Goal: Use online tool/utility: Use online tool/utility

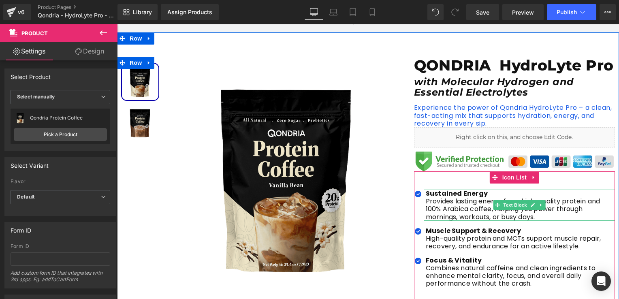
scroll to position [122, 0]
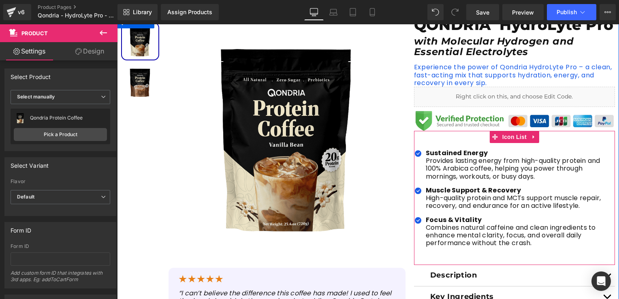
click at [446, 169] on p "Provides lasting energy from high-quality protein and 100% Arabica coffee, help…" at bounding box center [520, 169] width 189 height 24
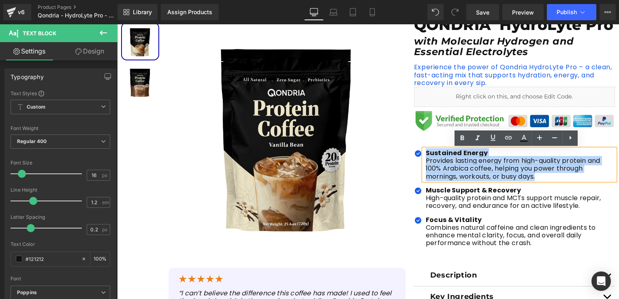
drag, startPoint x: 535, startPoint y: 176, endPoint x: 421, endPoint y: 156, distance: 115.4
click at [424, 156] on div "Sustained Energy Provides lasting energy from high-quality protein and 100% Ara…" at bounding box center [519, 164] width 191 height 31
paste div
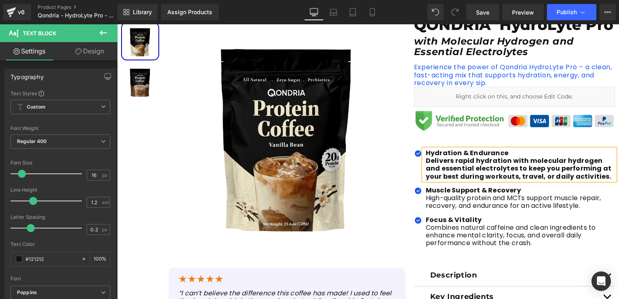
click at [426, 162] on b "Delivers rapid hydration with molecular hydrogen and essential electrolytes to …" at bounding box center [519, 168] width 186 height 25
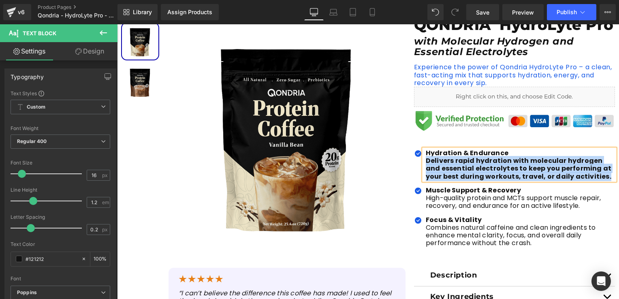
drag, startPoint x: 422, startPoint y: 161, endPoint x: 584, endPoint y: 180, distance: 164.0
click at [584, 180] on div "Hydration & Endurance Delivers rapid hydration with molecular hydrogen and ess…" at bounding box center [519, 164] width 191 height 31
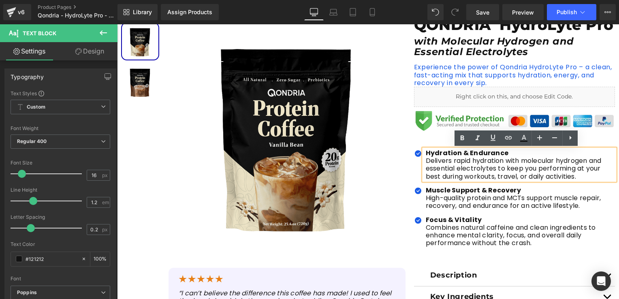
click at [518, 173] on p "Delivers rapid hydration with molecular hydrogen and essential electrolytes to …" at bounding box center [520, 169] width 189 height 24
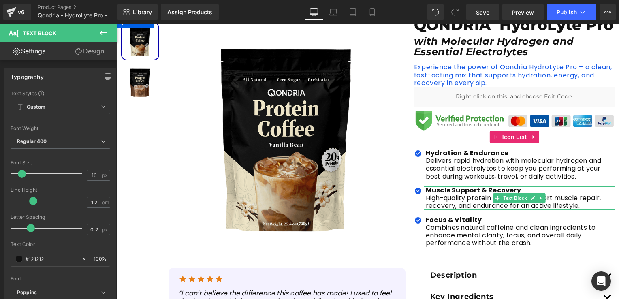
click at [456, 206] on p "High-quality protein and MCTs support muscle repair, recovery, and endurance fo…" at bounding box center [520, 201] width 189 height 15
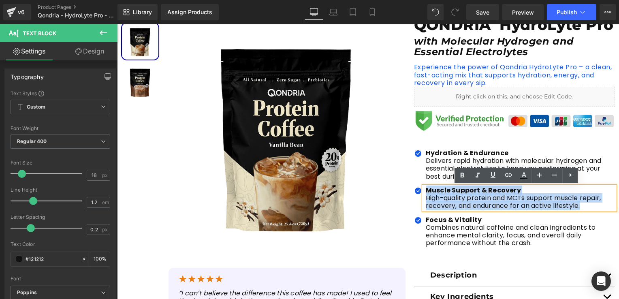
drag, startPoint x: 579, startPoint y: 207, endPoint x: 421, endPoint y: 192, distance: 159.2
click at [424, 192] on div "Muscle Support & Recovery High-quality protein and MCTs support muscle repair, …" at bounding box center [519, 198] width 191 height 24
paste div
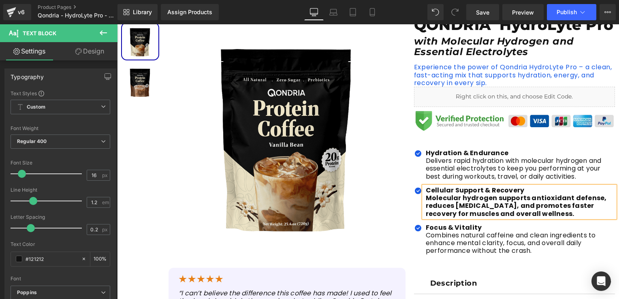
click at [426, 199] on b "Molecular hydrogen supports antioxidant defense, reduces [MEDICAL_DATA], and pr…" at bounding box center [516, 205] width 181 height 25
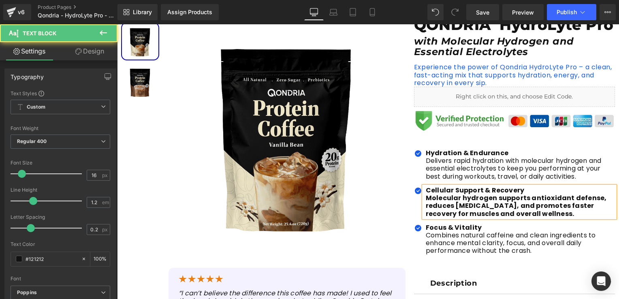
drag, startPoint x: 423, startPoint y: 199, endPoint x: 541, endPoint y: 216, distance: 119.6
click at [541, 216] on p "Molecular hydrogen supports antioxidant defense, reduces [MEDICAL_DATA], and pr…" at bounding box center [520, 206] width 189 height 24
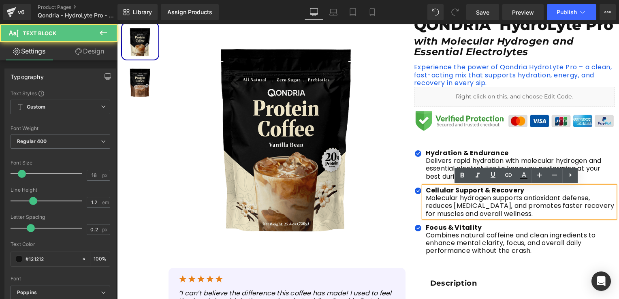
click at [488, 216] on p "Molecular hydrogen supports antioxidant defense, reduces [MEDICAL_DATA], and pr…" at bounding box center [520, 206] width 189 height 24
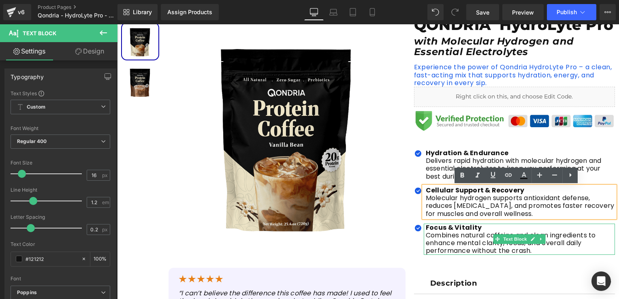
click at [462, 239] on p "Combines natural caffeine and clean ingredients to enhance mental clarity, focu…" at bounding box center [520, 243] width 189 height 24
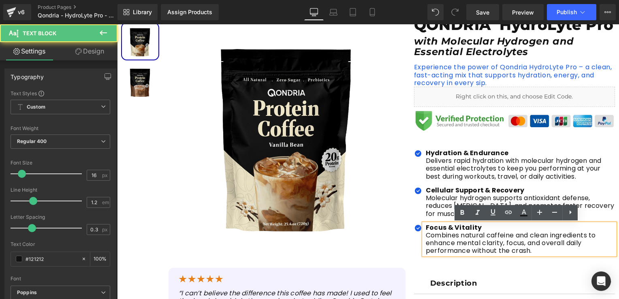
click at [536, 249] on p "Combines natural caffeine and clean ingredients to enhance mental clarity, focu…" at bounding box center [520, 243] width 189 height 24
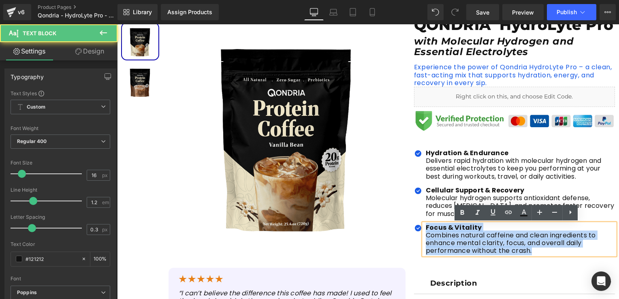
drag, startPoint x: 530, startPoint y: 253, endPoint x: 423, endPoint y: 227, distance: 109.9
click at [424, 227] on div "Focus & Vitality Combines natural caffeine and clean ingredients to enhance men…" at bounding box center [519, 239] width 191 height 31
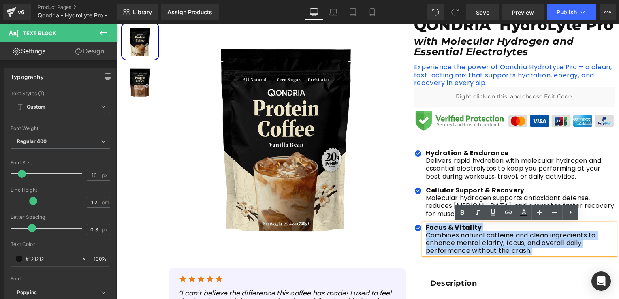
paste div
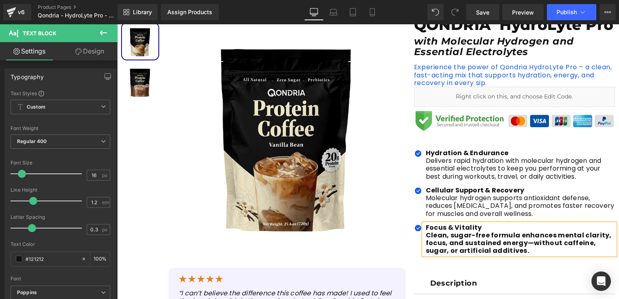
click at [426, 235] on b "Clean, sugar-free formula enhances mental clarity, focus, and sustained energy—…" at bounding box center [519, 243] width 186 height 25
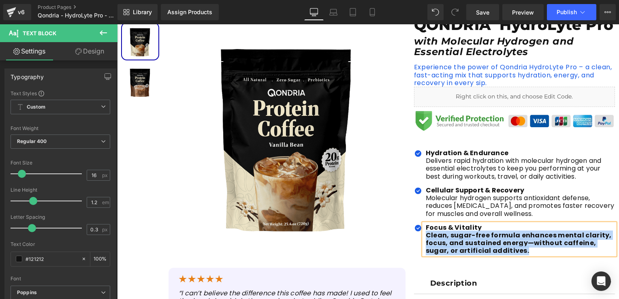
drag, startPoint x: 509, startPoint y: 252, endPoint x: 424, endPoint y: 238, distance: 86.6
click at [426, 238] on p "Clean, sugar-free formula enhances mental clarity, focus, and sustained energy—…" at bounding box center [520, 243] width 189 height 24
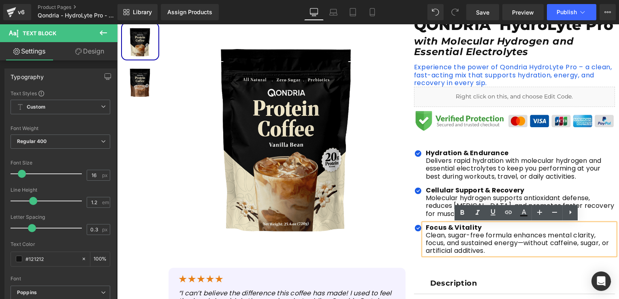
click at [458, 248] on p "Clean, sugar-free formula enhances mental clarity, focus, and sustained energy—…" at bounding box center [520, 243] width 189 height 24
click at [490, 251] on p "Clean, sugar-free formula enhances mental clarity, focus, and sustained energy—…" at bounding box center [520, 243] width 189 height 24
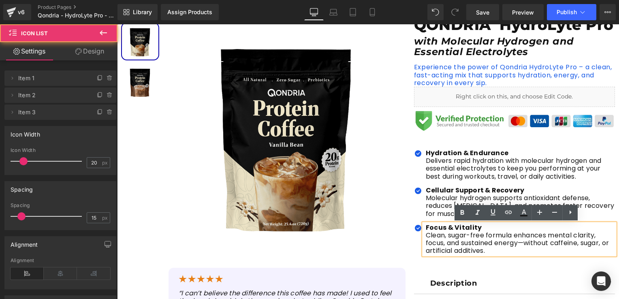
click at [511, 268] on div "Icon Hydration & Endurance Delivers rapid hydration with molecular hydrogen an…" at bounding box center [514, 202] width 201 height 142
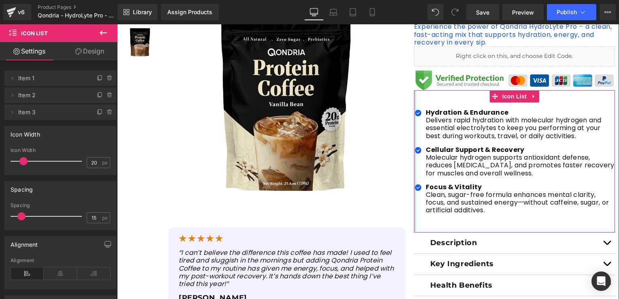
scroll to position [203, 0]
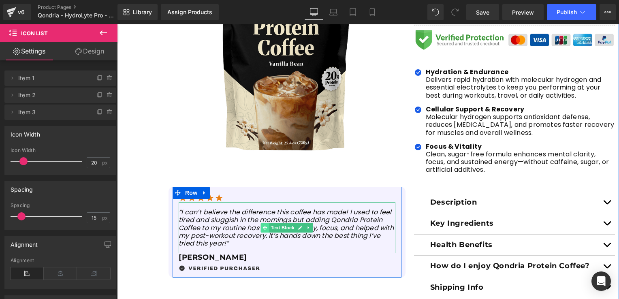
click at [261, 229] on span at bounding box center [265, 228] width 9 height 10
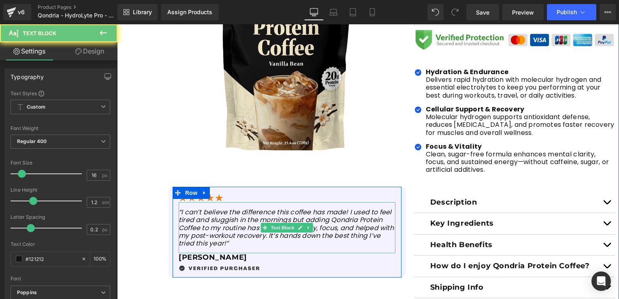
click at [231, 239] on icon "“I can’t believe the difference this coffee has made! I used to feel tired and …" at bounding box center [286, 228] width 215 height 41
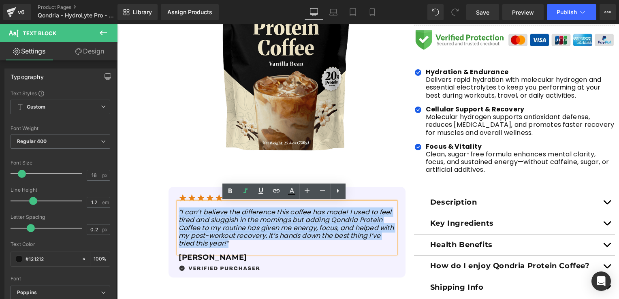
drag, startPoint x: 240, startPoint y: 243, endPoint x: 176, endPoint y: 212, distance: 71.1
click at [179, 212] on p "“I can’t believe the difference this coffee has made! I used to feel tired and …" at bounding box center [287, 227] width 217 height 39
paste div
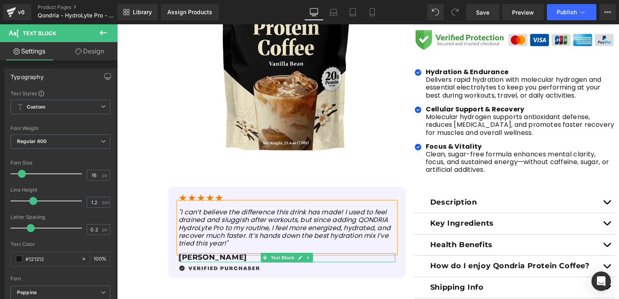
click at [208, 257] on p "[PERSON_NAME]" at bounding box center [287, 257] width 217 height 9
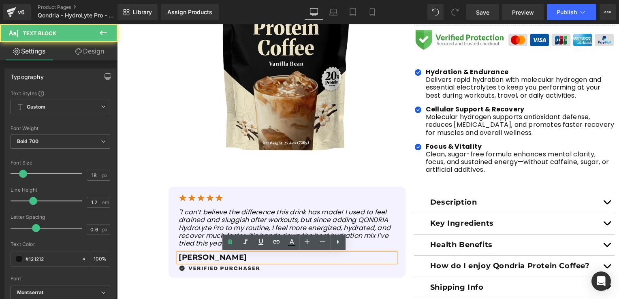
click at [211, 257] on p "[PERSON_NAME]" at bounding box center [287, 257] width 217 height 9
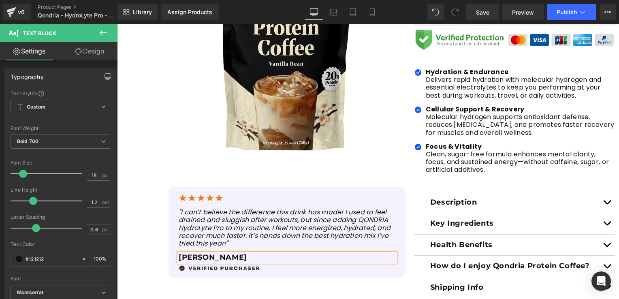
scroll to position [243, 0]
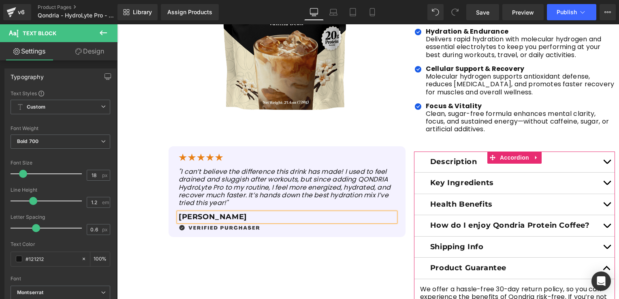
click at [607, 164] on span "button" at bounding box center [607, 164] width 0 height 0
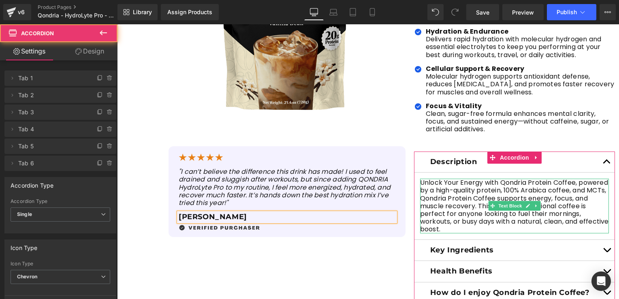
click at [475, 216] on p "Unlock Your Energy with Qondria Protein Coffee, powered by a high-quality prote…" at bounding box center [514, 206] width 189 height 54
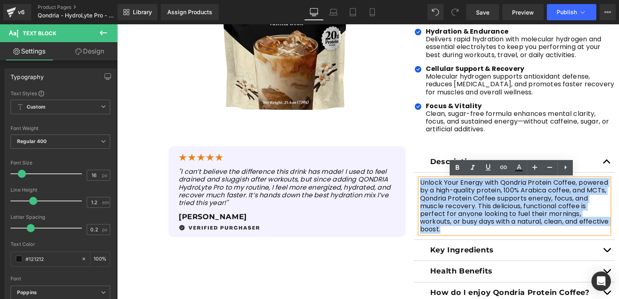
drag, startPoint x: 473, startPoint y: 229, endPoint x: 414, endPoint y: 184, distance: 73.4
click at [414, 184] on article "Unlock Your Energy with Qondria Protein Coffee, powered by a high-quality prote…" at bounding box center [514, 206] width 201 height 67
paste div
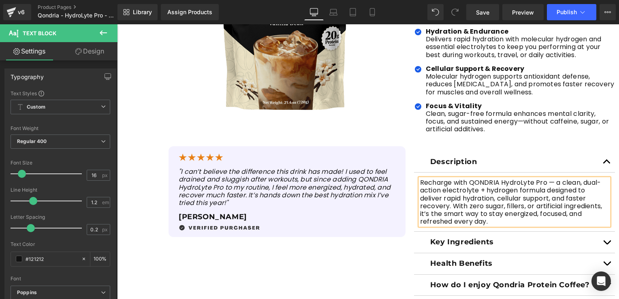
scroll to position [284, 0]
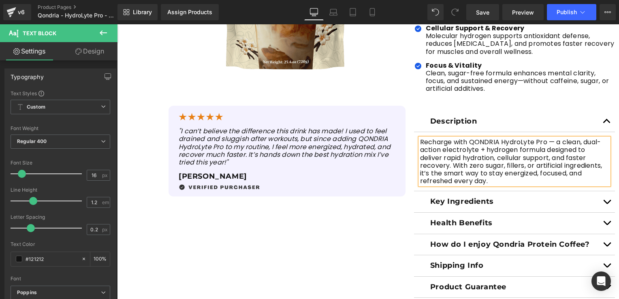
click at [607, 204] on span "button" at bounding box center [607, 204] width 0 height 0
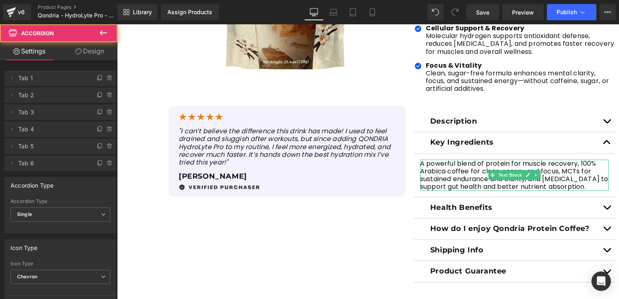
click at [473, 179] on p "A powerful blend of protein for muscle recovery, 100% Arabica coffee for clean …" at bounding box center [514, 175] width 189 height 31
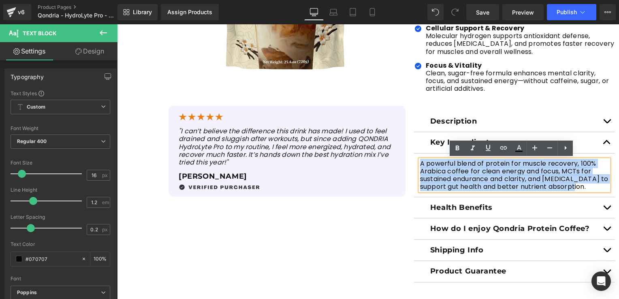
drag, startPoint x: 583, startPoint y: 186, endPoint x: 418, endPoint y: 165, distance: 166.4
click at [420, 165] on p "A powerful blend of protein for muscle recovery, 100% Arabica coffee for clean …" at bounding box center [514, 175] width 189 height 31
paste div
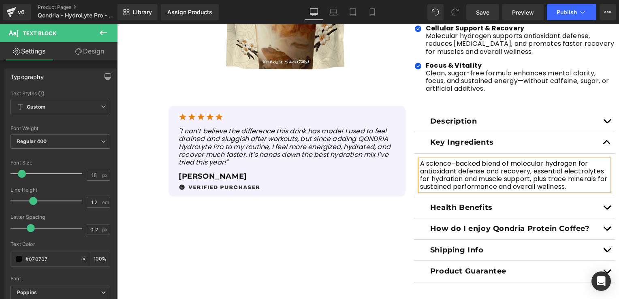
click at [606, 208] on button "button" at bounding box center [607, 207] width 16 height 21
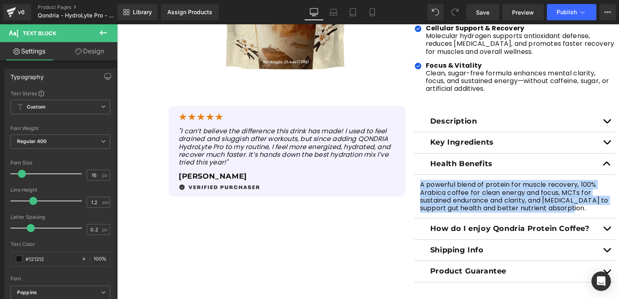
drag, startPoint x: 587, startPoint y: 208, endPoint x: 416, endPoint y: 186, distance: 172.5
click at [416, 186] on article "A powerful blend of protein for muscle recovery, 100% Arabica coffee for clean …" at bounding box center [514, 197] width 201 height 44
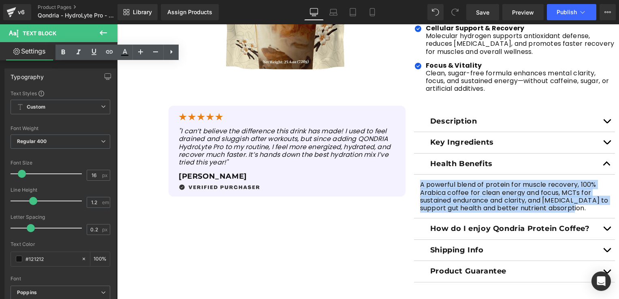
paste div
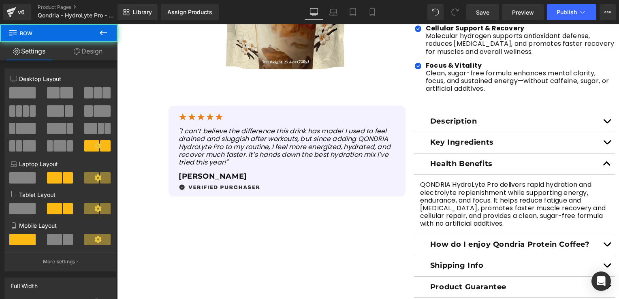
click at [375, 230] on div "Sale Off (P) Image (P) Image List Sale Off" at bounding box center [368, 76] width 502 height 444
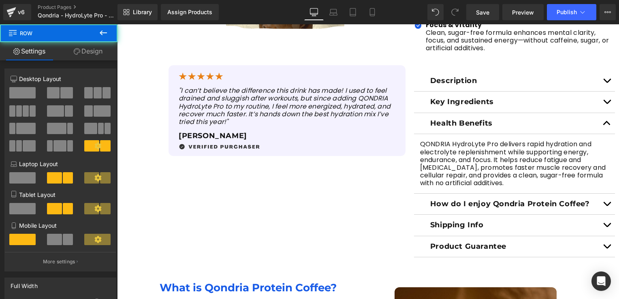
scroll to position [365, 0]
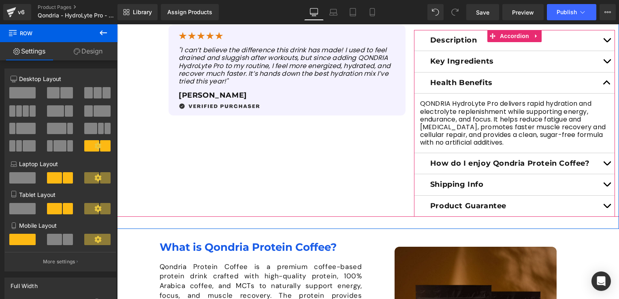
click at [602, 160] on button "button" at bounding box center [607, 163] width 16 height 21
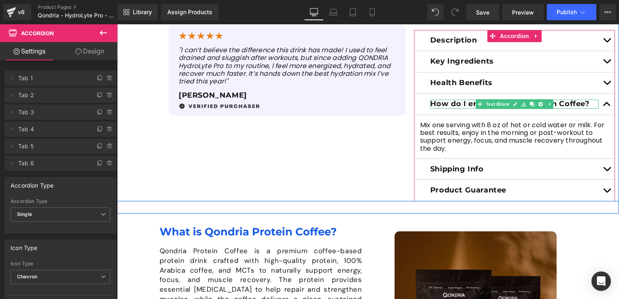
click at [589, 103] on p "How do I enjoy Qondria Protein Coffee?" at bounding box center [514, 104] width 169 height 9
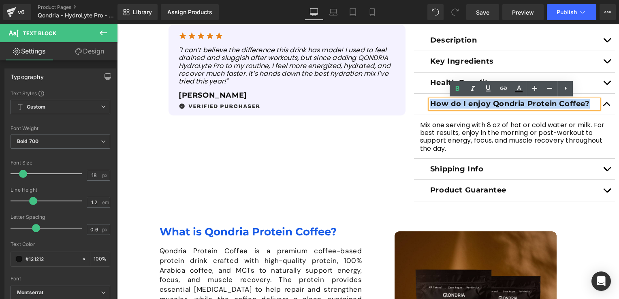
drag, startPoint x: 589, startPoint y: 103, endPoint x: 428, endPoint y: 106, distance: 161.3
click at [430, 106] on p "How do I enjoy Qondria Protein Coffee?" at bounding box center [514, 104] width 169 height 9
paste div
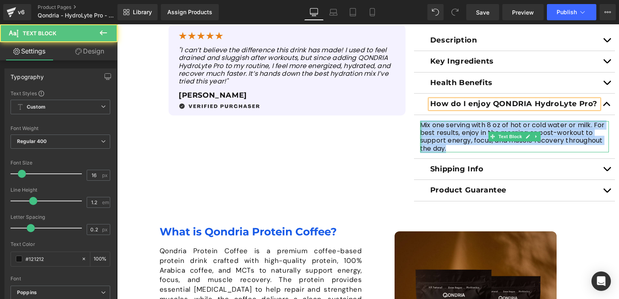
drag, startPoint x: 450, startPoint y: 147, endPoint x: 418, endPoint y: 124, distance: 39.7
click at [420, 124] on div "Mix one serving with 8 oz of hot or cold water or milk. For best results, enjoy…" at bounding box center [514, 136] width 189 height 31
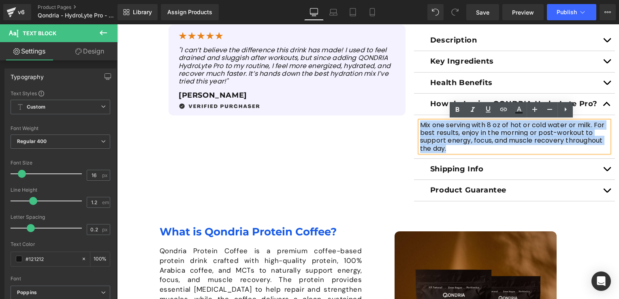
paste div
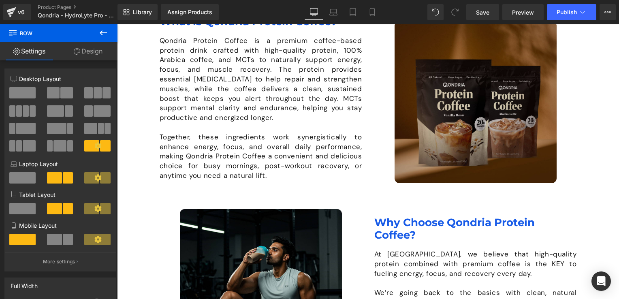
scroll to position [486, 0]
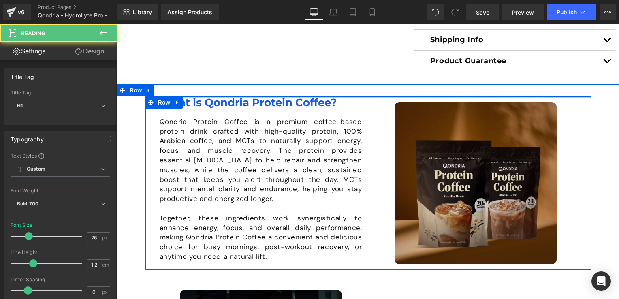
drag, startPoint x: 316, startPoint y: 98, endPoint x: 329, endPoint y: 101, distance: 13.1
click at [316, 97] on div at bounding box center [369, 97] width 446 height 2
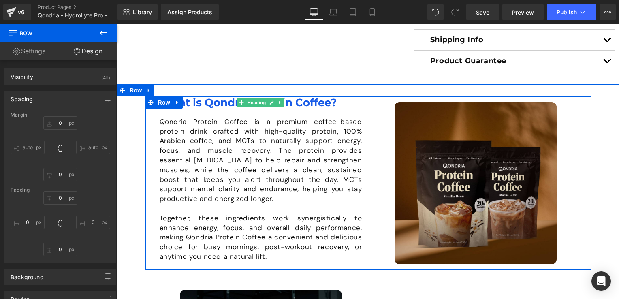
type input "0"
type input "20"
type input "0"
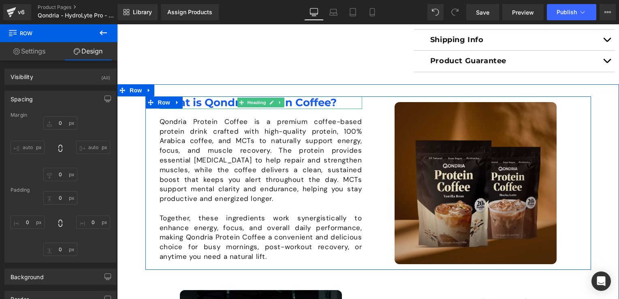
type input "20"
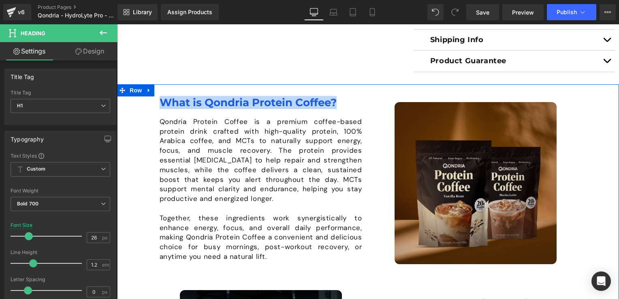
drag, startPoint x: 338, startPoint y: 100, endPoint x: 159, endPoint y: 95, distance: 179.2
click at [159, 95] on div "Image What is Qondria Protein Coffee? Heading Qondria Protein Coffee is a premi…" at bounding box center [368, 274] width 502 height 380
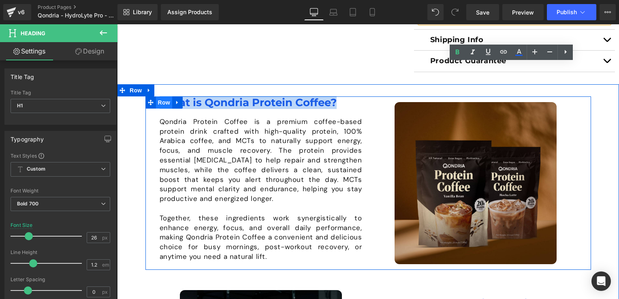
paste div
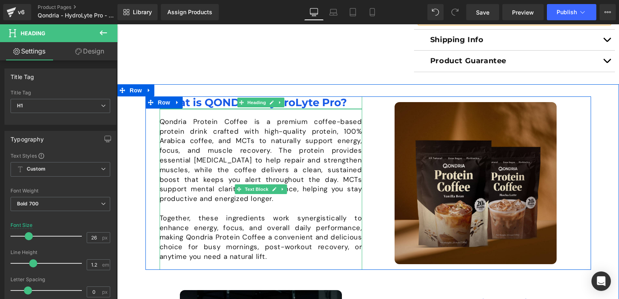
click at [250, 126] on p "Qondria Protein Coffee is a premium coffee-based protein drink crafted with hig…" at bounding box center [261, 160] width 203 height 87
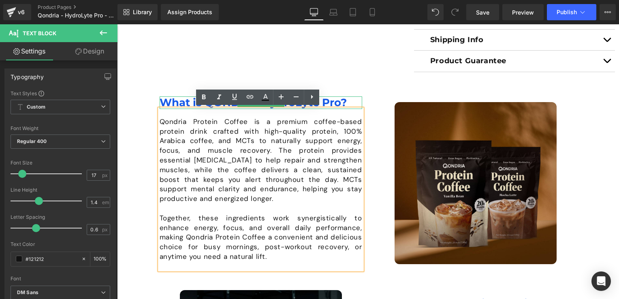
click at [123, 156] on div "Image What is QONDRIA HydroLyte Pro? Heading Qondria Protein Coffee is a premiu…" at bounding box center [368, 274] width 502 height 356
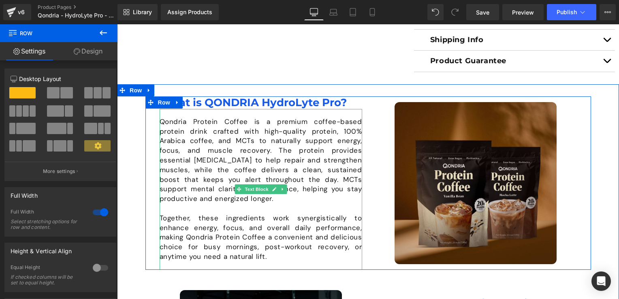
click at [189, 186] on p "Qondria Protein Coffee is a premium coffee-based protein drink crafted with hig…" at bounding box center [261, 160] width 203 height 87
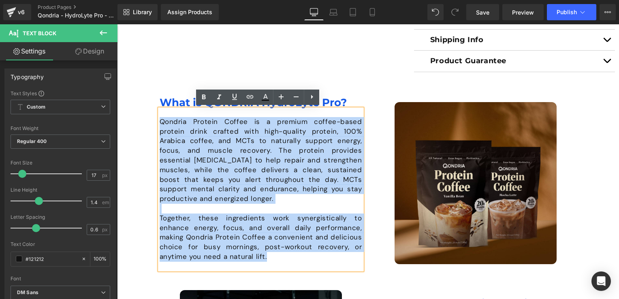
drag, startPoint x: 221, startPoint y: 256, endPoint x: 157, endPoint y: 122, distance: 148.3
click at [160, 122] on div "Qondria Protein Coffee is a premium coffee-based protein drink crafted with hig…" at bounding box center [261, 189] width 203 height 161
paste div
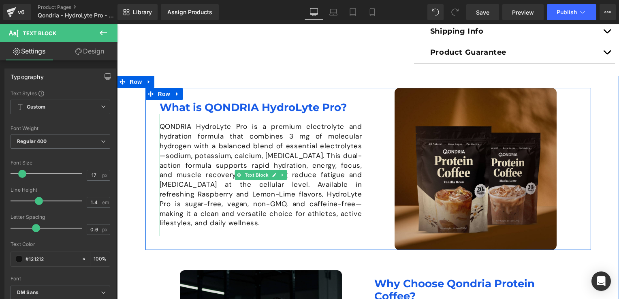
scroll to position [617, 0]
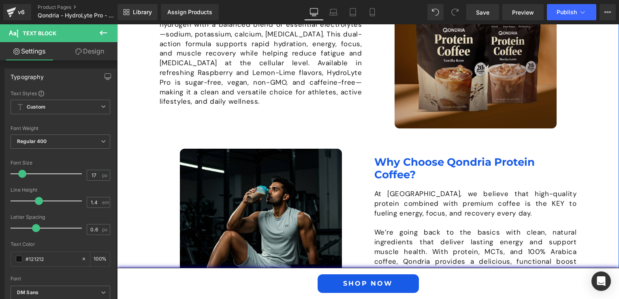
click at [414, 169] on h1 "Why Choose Qondria Protein Coffee?" at bounding box center [476, 168] width 203 height 25
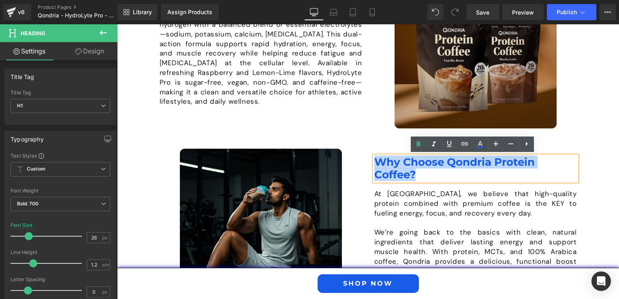
drag, startPoint x: 415, startPoint y: 176, endPoint x: 375, endPoint y: 159, distance: 42.9
click at [375, 159] on h1 "Why Choose Qondria Protein Coffee?" at bounding box center [476, 168] width 203 height 25
paste div
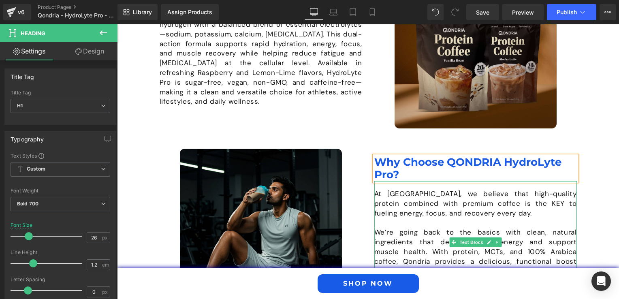
click at [418, 225] on p at bounding box center [476, 223] width 203 height 10
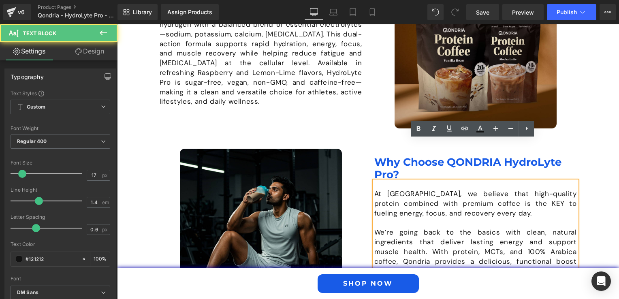
scroll to position [698, 0]
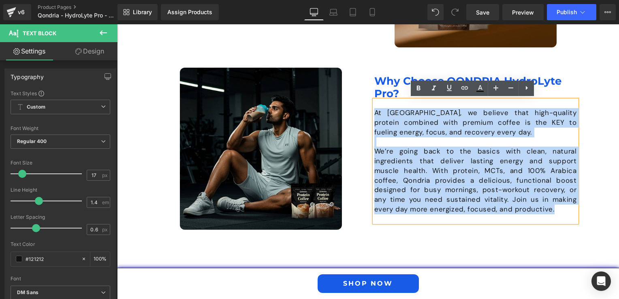
drag, startPoint x: 500, startPoint y: 211, endPoint x: 373, endPoint y: 106, distance: 164.9
click at [375, 106] on div "At [GEOGRAPHIC_DATA], we believe that high-quality protein combined with premiu…" at bounding box center [476, 161] width 203 height 122
paste div
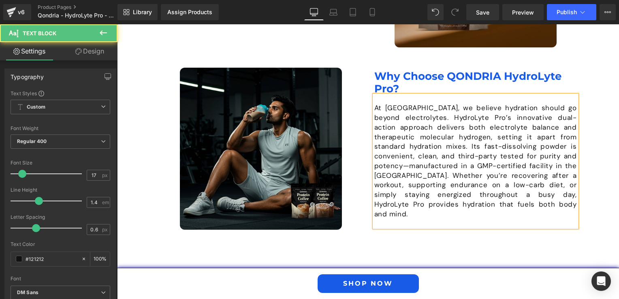
click at [468, 153] on p "At [GEOGRAPHIC_DATA], we believe hydration should go beyond electrolytes. Hydro…" at bounding box center [476, 161] width 203 height 116
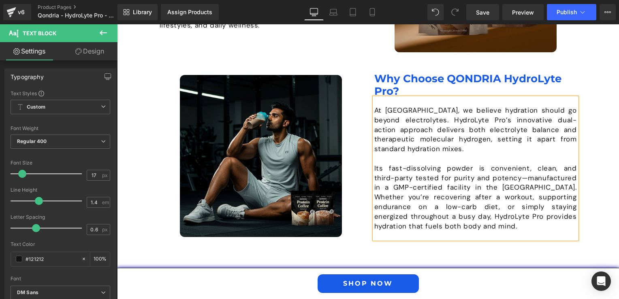
scroll to position [691, 0]
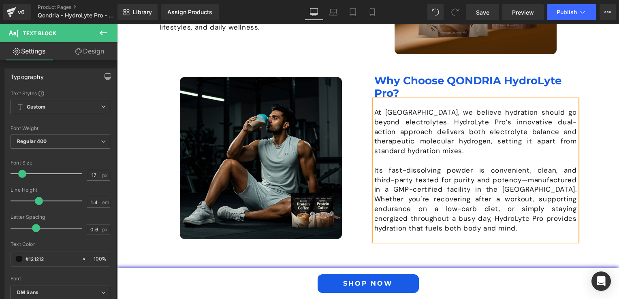
click at [359, 242] on div "Image What is QONDRIA HydroLyte Pro? Heading QONDRIA HydroLyte Pro is a premium…" at bounding box center [368, 67] width 502 height 374
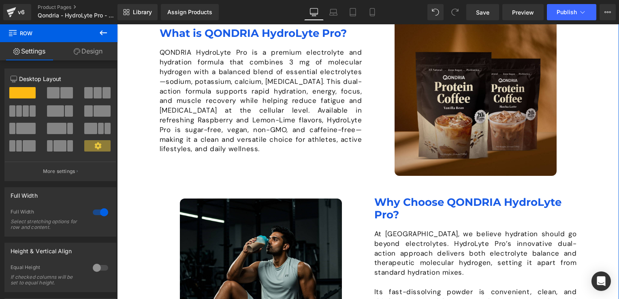
scroll to position [529, 0]
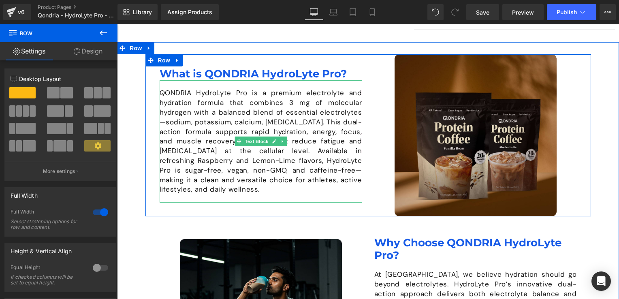
click at [178, 97] on p "QONDRIA HydroLyte Pro is a premium electrolyte and hydration formula that combi…" at bounding box center [261, 141] width 203 height 106
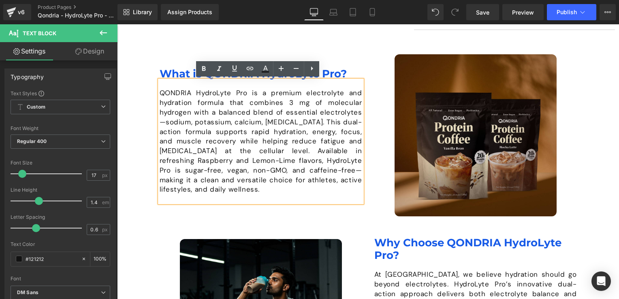
drag, startPoint x: 158, startPoint y: 90, endPoint x: 259, endPoint y: 193, distance: 143.9
click at [259, 193] on p "QONDRIA HydroLyte Pro is a premium electrolyte and hydration formula that combi…" at bounding box center [261, 141] width 203 height 106
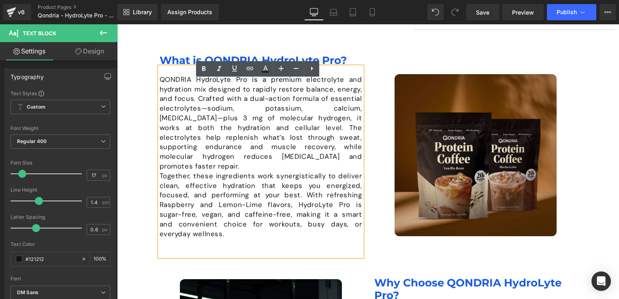
scroll to position [515, 0]
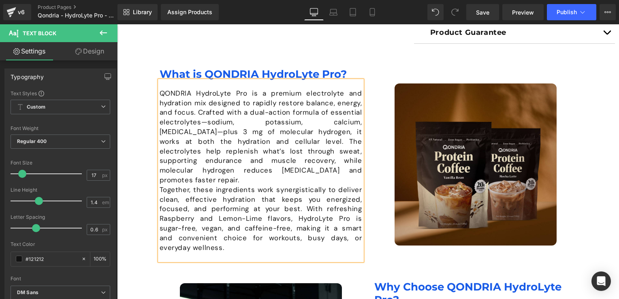
click at [310, 168] on p "QONDRIA HydroLyte Pro is a premium electrolyte and hydration mix designed to ra…" at bounding box center [261, 137] width 203 height 96
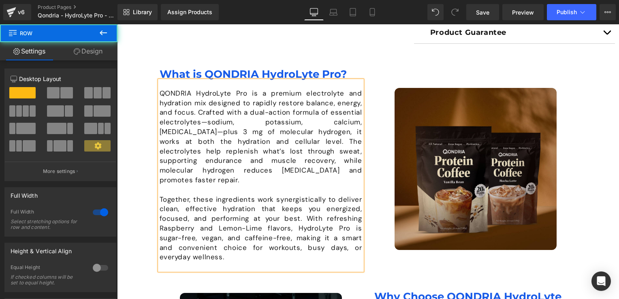
click at [129, 216] on div "Image What is QONDRIA HydroLyte Pro? Heading QONDRIA HydroLyte Pro is a premium…" at bounding box center [368, 263] width 502 height 390
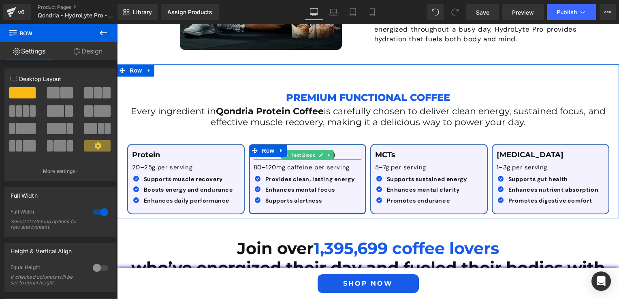
scroll to position [961, 0]
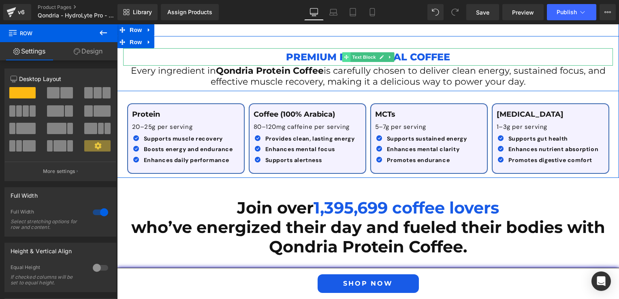
click at [342, 52] on span at bounding box center [346, 57] width 9 height 10
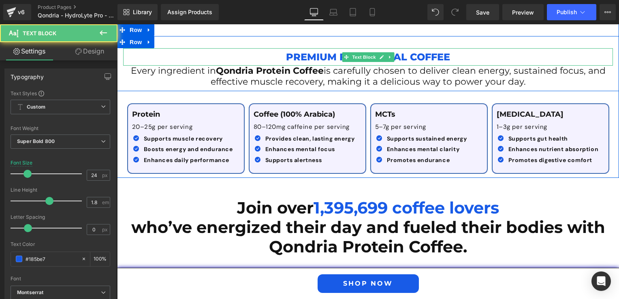
click at [320, 48] on p "Premium Functional Coffee" at bounding box center [368, 56] width 490 height 17
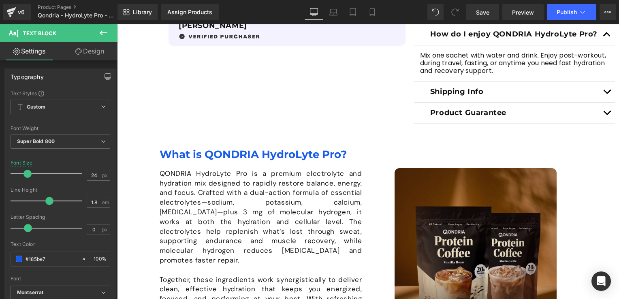
drag, startPoint x: 451, startPoint y: 48, endPoint x: 308, endPoint y: 53, distance: 143.2
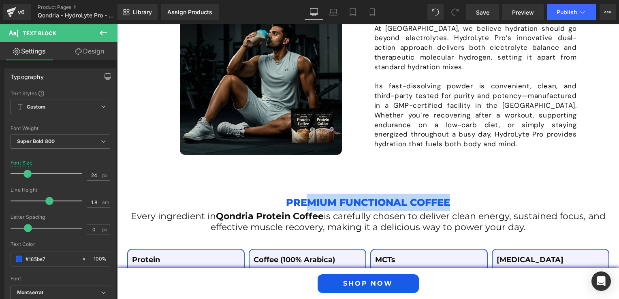
scroll to position [856, 0]
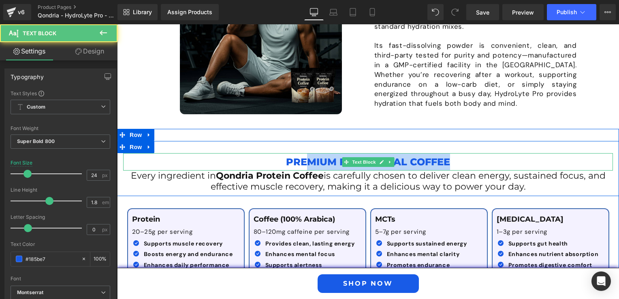
click at [306, 153] on p "Premium Functional Coffee" at bounding box center [368, 161] width 490 height 17
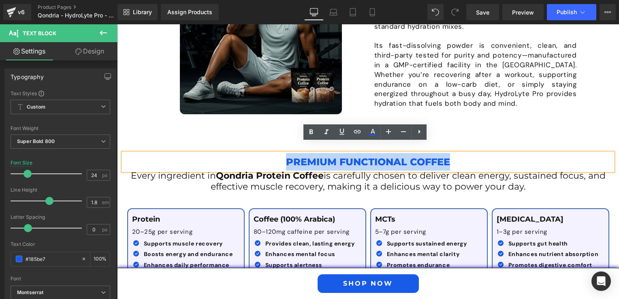
drag, startPoint x: 282, startPoint y: 149, endPoint x: 446, endPoint y: 153, distance: 163.8
click at [446, 153] on p "Premium Functional Coffee" at bounding box center [368, 161] width 490 height 17
paste div
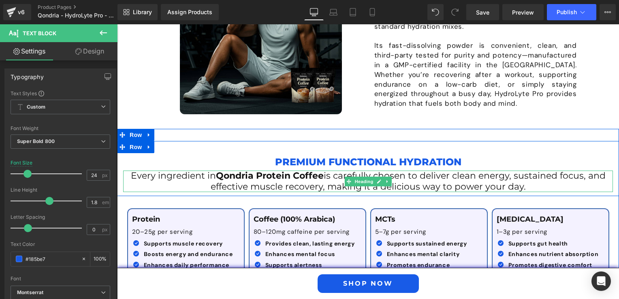
click at [302, 176] on span "is carefully chosen to deliver clean energy, sustained focus, and effective mus…" at bounding box center [408, 180] width 395 height 21
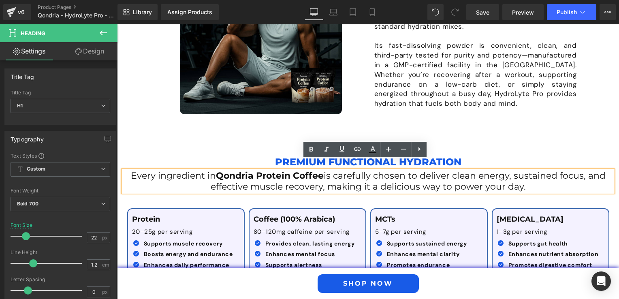
drag, startPoint x: 525, startPoint y: 176, endPoint x: 128, endPoint y: 161, distance: 397.5
click at [128, 171] on h1 "Every ingredient in Qondria Protein Coffee is carefully chosen to deliver clean…" at bounding box center [368, 181] width 490 height 21
paste div
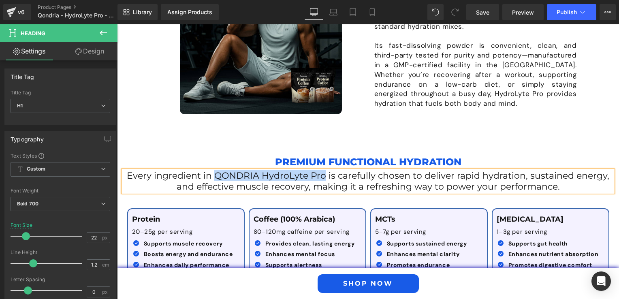
drag, startPoint x: 216, startPoint y: 167, endPoint x: 323, endPoint y: 166, distance: 107.0
click at [323, 170] on span "Every ingredient in QONDRIA HydroLyte Pro is carefully chosen to deliver rapid …" at bounding box center [368, 180] width 483 height 21
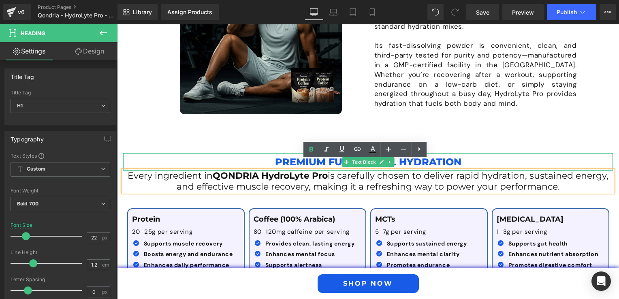
click at [503, 153] on p "Premium Functional Hydration" at bounding box center [368, 161] width 490 height 17
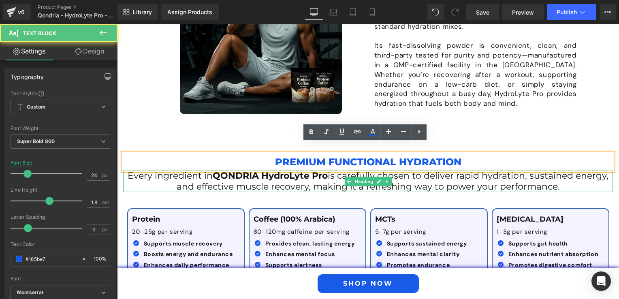
click at [468, 178] on span "is carefully chosen to deliver rapid hydration, sustained energy, and effective…" at bounding box center [393, 180] width 432 height 21
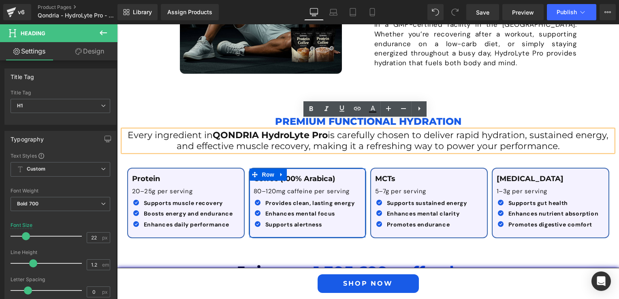
scroll to position [937, 0]
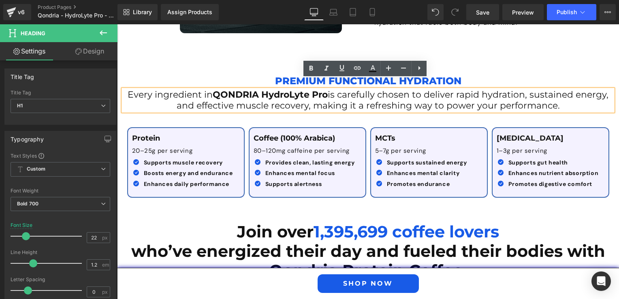
click at [117, 24] on div at bounding box center [117, 24] width 0 height 0
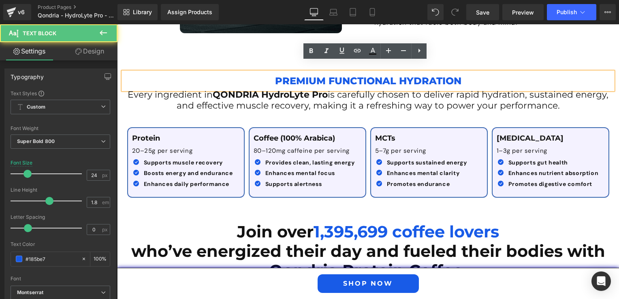
click at [143, 48] on div "Premium Functional Hydration Text Block Every ingredient in QONDRIA HydroLyte P…" at bounding box center [368, 125] width 502 height 154
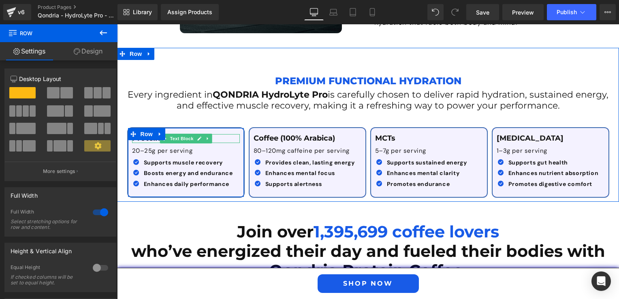
click at [220, 134] on div at bounding box center [186, 135] width 108 height 2
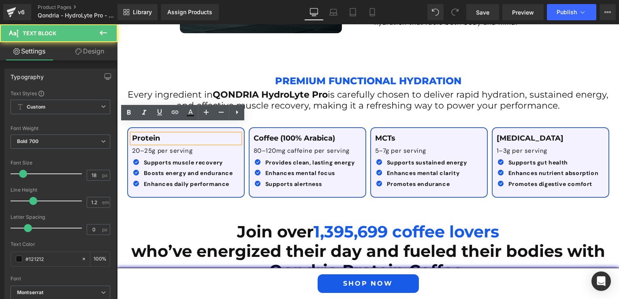
click at [180, 134] on p "Protein" at bounding box center [186, 138] width 108 height 9
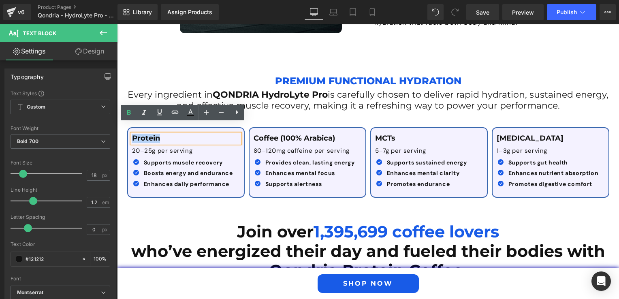
drag, startPoint x: 180, startPoint y: 129, endPoint x: 129, endPoint y: 128, distance: 50.7
click at [132, 134] on p "Protein" at bounding box center [186, 138] width 108 height 9
paste div
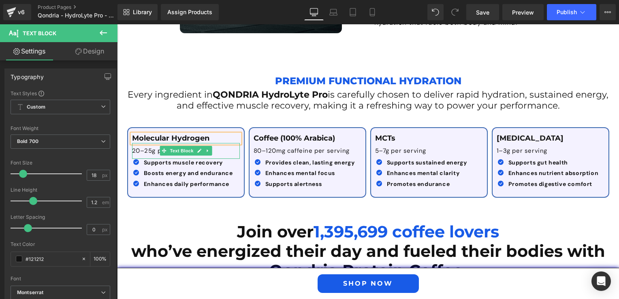
click at [140, 147] on p "20–25g per serving" at bounding box center [186, 151] width 108 height 8
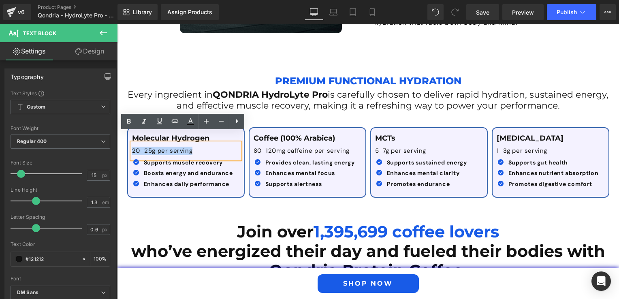
drag, startPoint x: 188, startPoint y: 139, endPoint x: 128, endPoint y: 140, distance: 59.6
click at [132, 147] on p "20–25g per serving" at bounding box center [186, 151] width 108 height 8
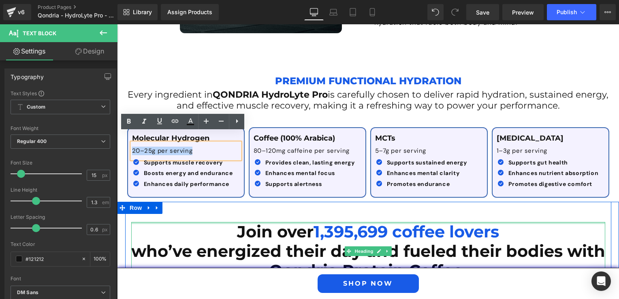
paste div
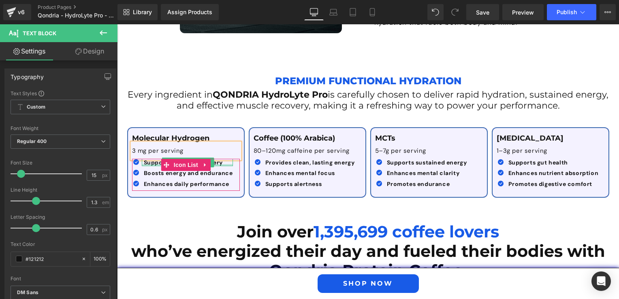
click at [147, 164] on div at bounding box center [187, 165] width 91 height 2
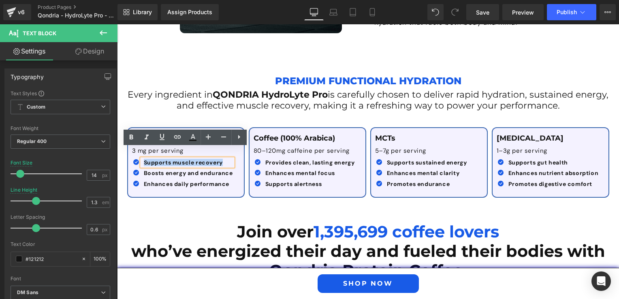
drag, startPoint x: 220, startPoint y: 153, endPoint x: 142, endPoint y: 150, distance: 78.3
click at [144, 159] on p "Supports muscle recovery" at bounding box center [188, 162] width 89 height 7
paste div
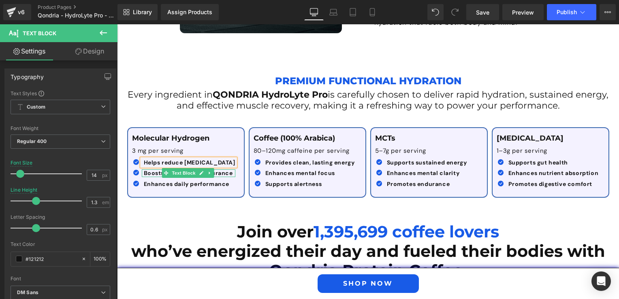
click at [149, 169] on b "Boosts energy and endurance" at bounding box center [188, 172] width 89 height 7
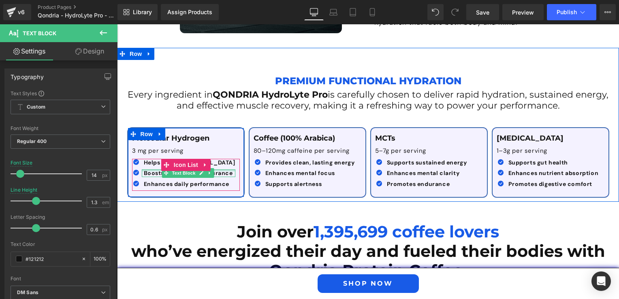
click at [149, 169] on div at bounding box center [189, 170] width 94 height 2
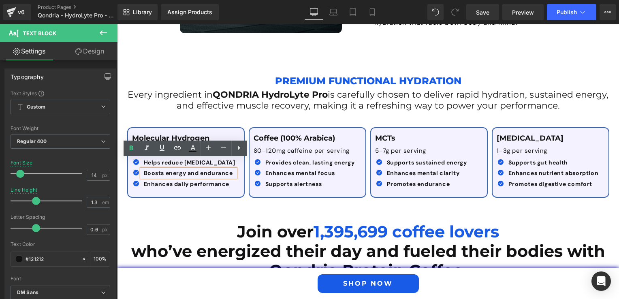
drag, startPoint x: 228, startPoint y: 161, endPoint x: 209, endPoint y: 164, distance: 19.4
click at [228, 169] on b "Boosts energy and endurance" at bounding box center [188, 172] width 89 height 7
drag, startPoint x: 141, startPoint y: 164, endPoint x: 232, endPoint y: 167, distance: 90.4
click at [232, 169] on div "Boosts energy and endurance" at bounding box center [189, 172] width 94 height 7
paste div
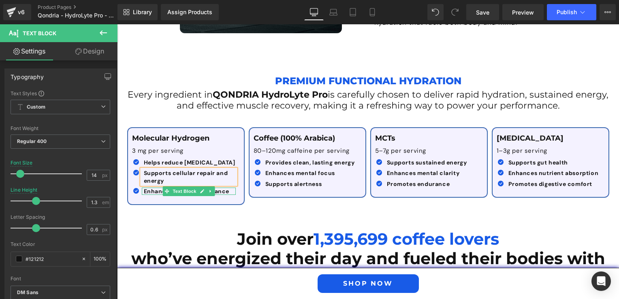
click at [151, 188] on b "Enhances daily performance" at bounding box center [187, 191] width 86 height 7
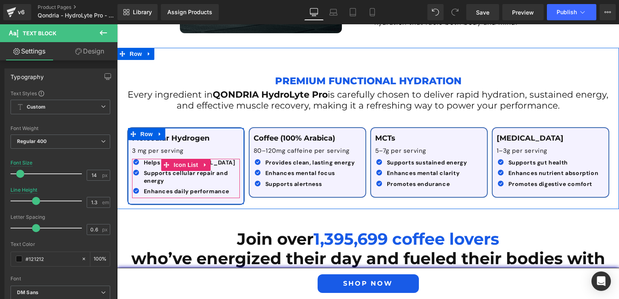
click at [151, 188] on div "Enhances daily performance Text Block" at bounding box center [189, 191] width 94 height 7
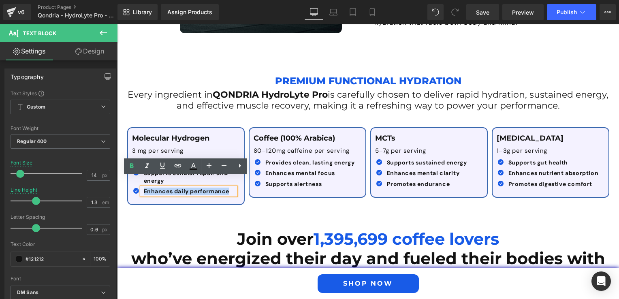
drag, startPoint x: 140, startPoint y: 180, endPoint x: 229, endPoint y: 181, distance: 89.2
click at [229, 188] on p "Enhances daily performance" at bounding box center [190, 191] width 92 height 7
paste div
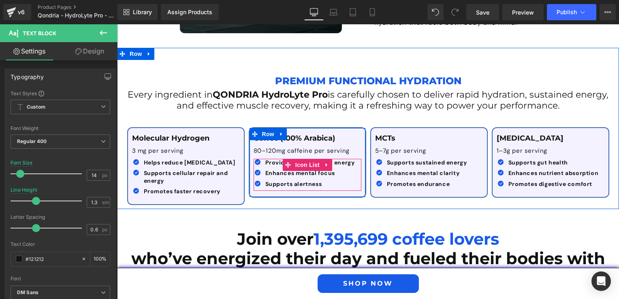
click at [319, 169] on div "Enhances mental focus Text Block" at bounding box center [309, 172] width 92 height 7
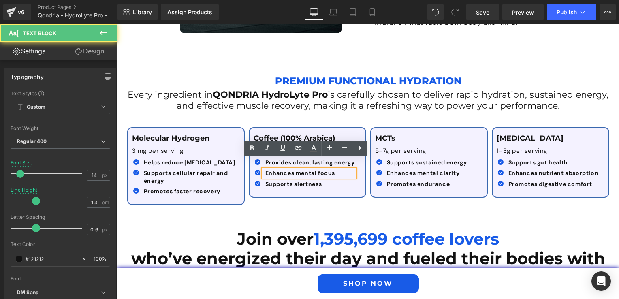
click at [336, 128] on div "Coffee (100% Arabica) Text Block 80–120mg caffeine per serving Text Block Icon …" at bounding box center [308, 162] width 116 height 69
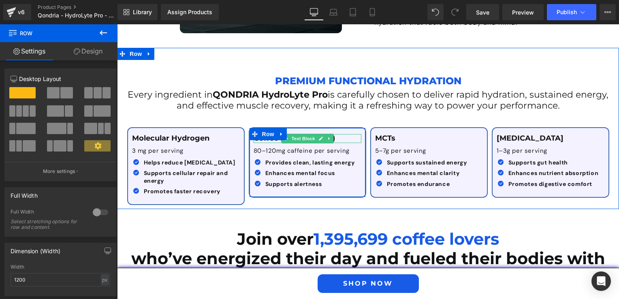
click at [336, 134] on p "Coffee (100% Arabica)" at bounding box center [308, 138] width 108 height 9
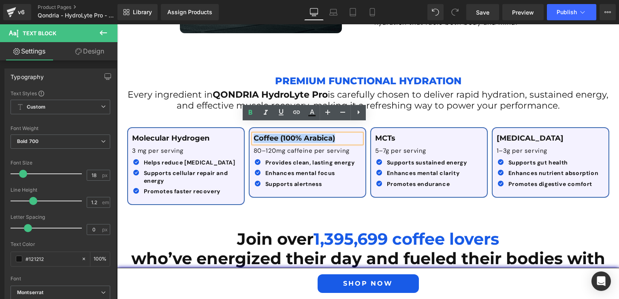
drag, startPoint x: 335, startPoint y: 128, endPoint x: 253, endPoint y: 127, distance: 82.7
click at [254, 134] on p "Coffee (100% Arabica)" at bounding box center [308, 138] width 108 height 9
paste div
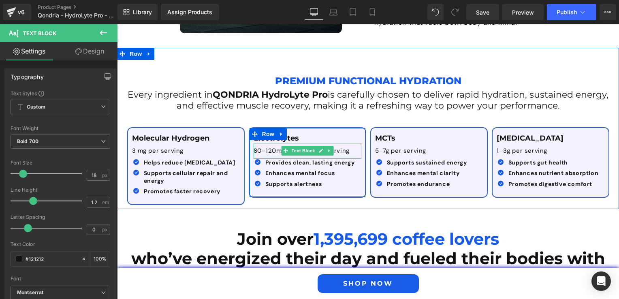
click at [258, 147] on p "80–120mg caffeine per serving" at bounding box center [308, 151] width 108 height 8
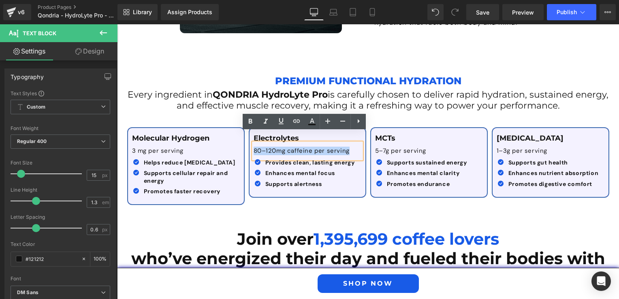
drag, startPoint x: 347, startPoint y: 142, endPoint x: 252, endPoint y: 137, distance: 95.8
click at [254, 147] on p "80–120mg caffeine per serving" at bounding box center [308, 151] width 108 height 8
paste div
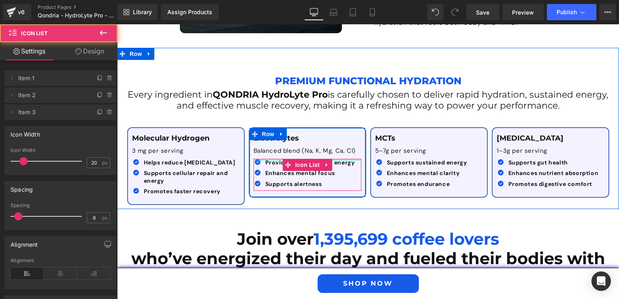
click at [268, 159] on div "Icon Provides clean, lasting energy Text Block Icon Enhances mental focus Text …" at bounding box center [308, 175] width 108 height 32
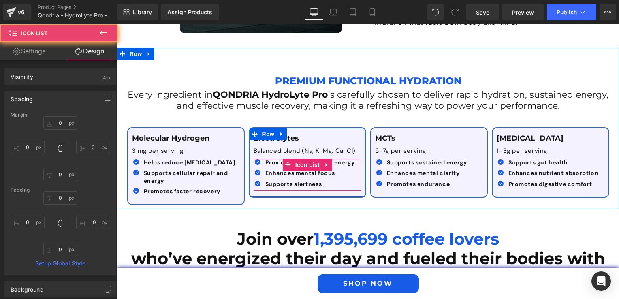
click at [265, 159] on b "Provides clean, lasting energy" at bounding box center [310, 162] width 90 height 7
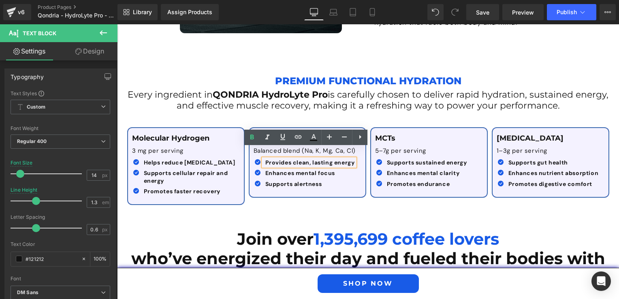
click at [263, 159] on div "Provides clean, lasting energy" at bounding box center [309, 162] width 92 height 7
drag, startPoint x: 266, startPoint y: 153, endPoint x: 345, endPoint y: 156, distance: 79.5
click at [345, 159] on div "Provides clean, lasting energy" at bounding box center [309, 162] width 92 height 7
paste div
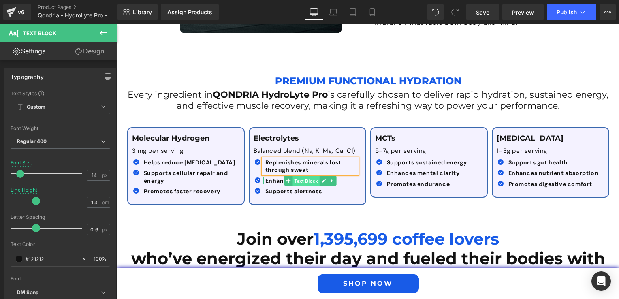
click at [293, 176] on span "Text Block" at bounding box center [306, 181] width 27 height 10
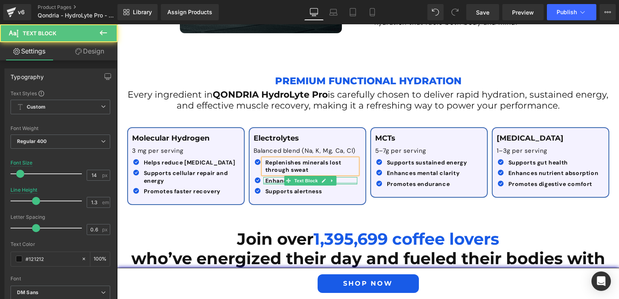
click at [275, 182] on div at bounding box center [310, 183] width 94 height 2
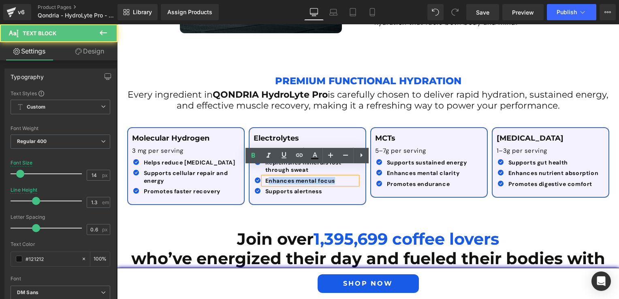
drag, startPoint x: 337, startPoint y: 173, endPoint x: 261, endPoint y: 165, distance: 76.6
click at [263, 177] on div "Enhances mental focus" at bounding box center [310, 180] width 94 height 7
drag, startPoint x: 261, startPoint y: 171, endPoint x: 332, endPoint y: 174, distance: 71.4
click at [332, 177] on div "Enhances mental focus" at bounding box center [310, 180] width 94 height 7
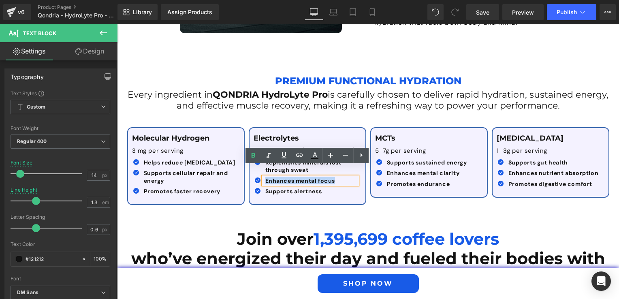
paste div
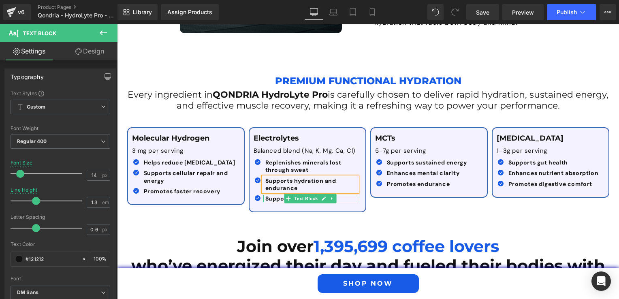
click at [271, 195] on div at bounding box center [310, 196] width 94 height 2
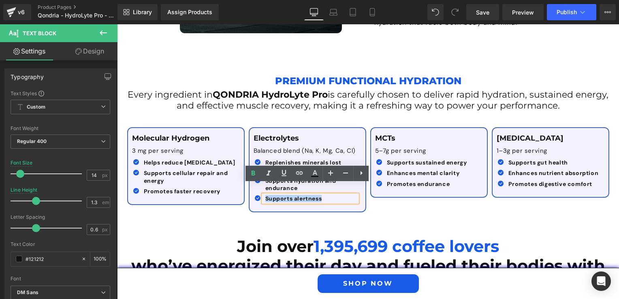
drag, startPoint x: 323, startPoint y: 188, endPoint x: 261, endPoint y: 186, distance: 61.6
click at [263, 195] on div "Supports alertness" at bounding box center [310, 198] width 94 height 7
paste div
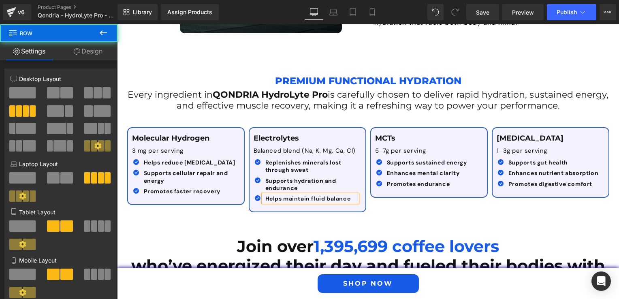
click at [219, 201] on div "Molecular Hydrogen Text Block 3 mg per serving Text Block Icon Helps reduce [ME…" at bounding box center [368, 165] width 486 height 101
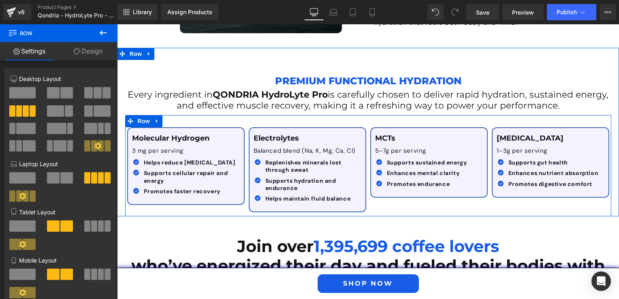
click at [389, 196] on div "Molecular Hydrogen Text Block 3 mg per serving Text Block Icon Helps reduce [ME…" at bounding box center [368, 165] width 486 height 101
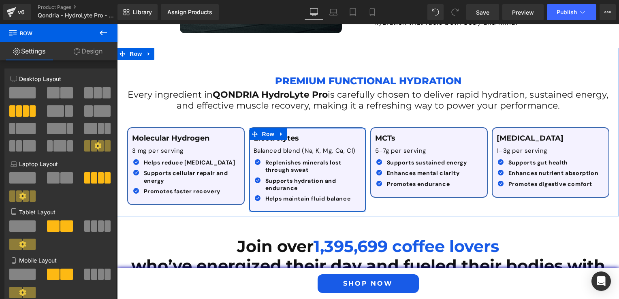
click at [296, 128] on div "Electrolytes Text Block Balanced blend (Na, K, Mg, Ca, Cl) Text Block Icon Repl…" at bounding box center [308, 169] width 116 height 83
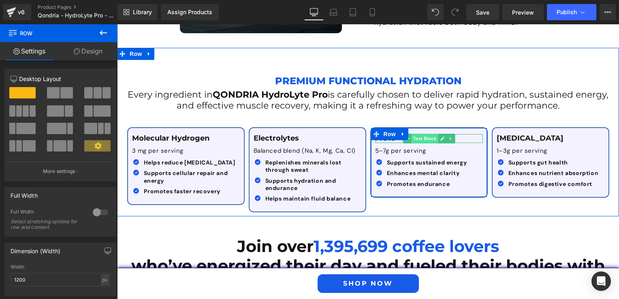
click at [426, 134] on span "Text Block" at bounding box center [424, 139] width 27 height 10
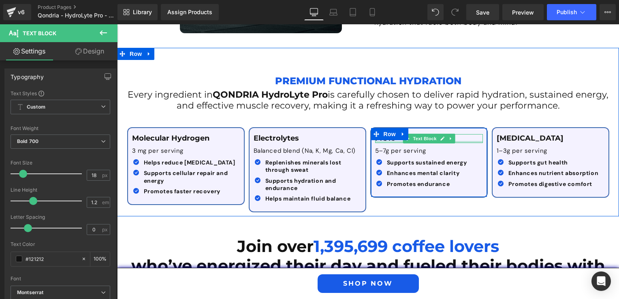
click at [390, 141] on div at bounding box center [429, 142] width 108 height 2
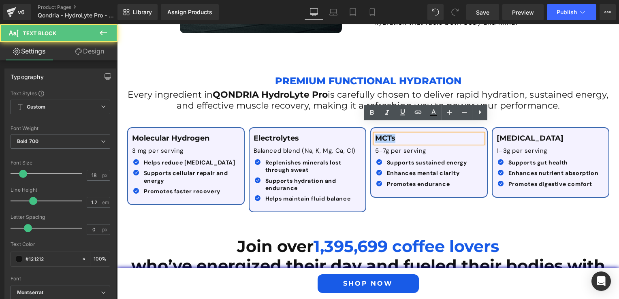
drag, startPoint x: 397, startPoint y: 127, endPoint x: 359, endPoint y: 126, distance: 38.1
click at [359, 126] on div "Molecular Hydrogen Text Block 3 mg per serving Text Block Icon Helps reduce [ME…" at bounding box center [368, 165] width 486 height 101
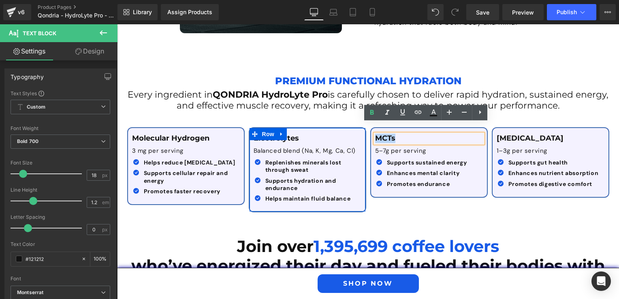
paste div
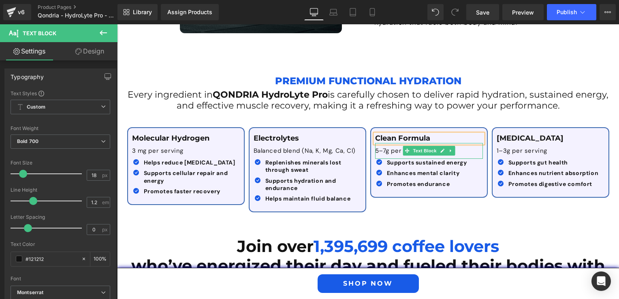
click at [379, 147] on p "5–7g per serving" at bounding box center [429, 151] width 108 height 8
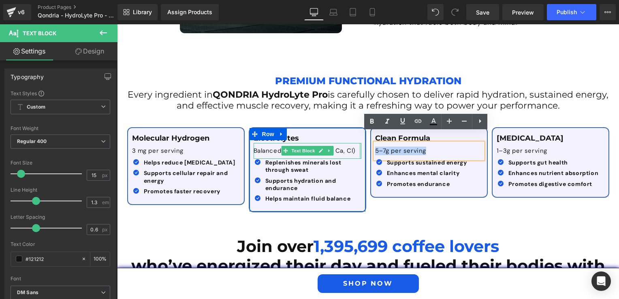
drag, startPoint x: 439, startPoint y: 145, endPoint x: 358, endPoint y: 137, distance: 81.4
click at [358, 137] on div "Molecular Hydrogen Text Block 3 mg per serving Text Block Icon Helps reduce [ME…" at bounding box center [368, 165] width 486 height 101
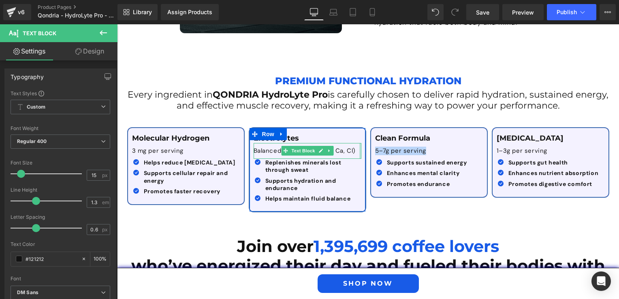
paste div
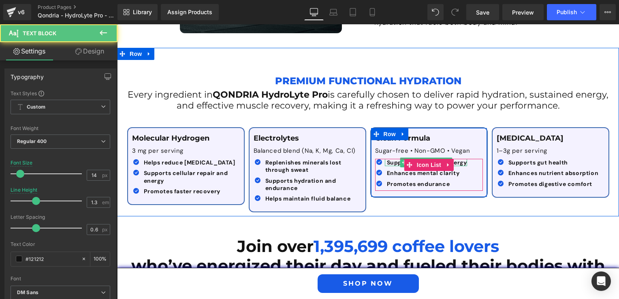
click at [387, 159] on b "Supports sustained energy" at bounding box center [427, 162] width 80 height 7
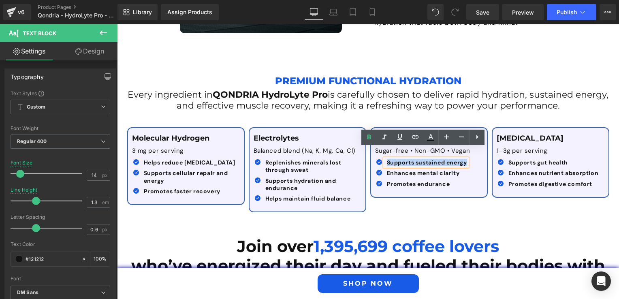
drag, startPoint x: 384, startPoint y: 151, endPoint x: 460, endPoint y: 157, distance: 75.6
click at [460, 159] on div "Supports sustained energy" at bounding box center [426, 162] width 82 height 7
paste div
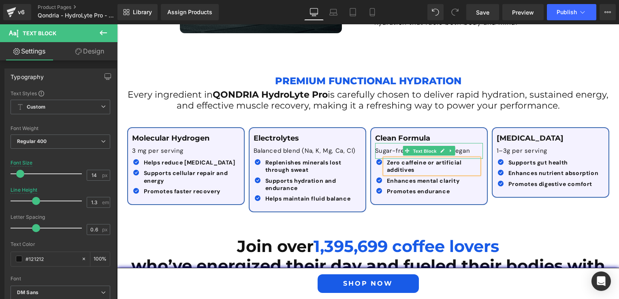
click at [431, 146] on span "Text Block" at bounding box center [424, 151] width 27 height 10
click at [459, 147] on p "Sugar-free • Non-GMO • Vegan" at bounding box center [429, 151] width 108 height 8
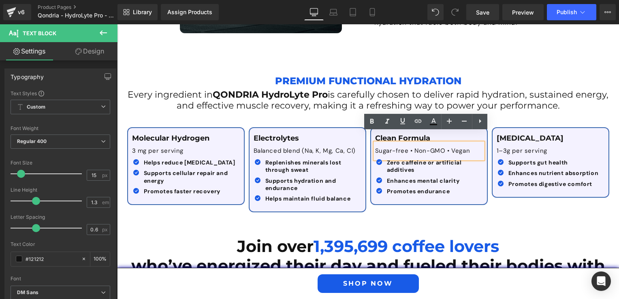
click at [394, 147] on p "Sugar-free • Non-GMO • Vegan" at bounding box center [429, 151] width 108 height 8
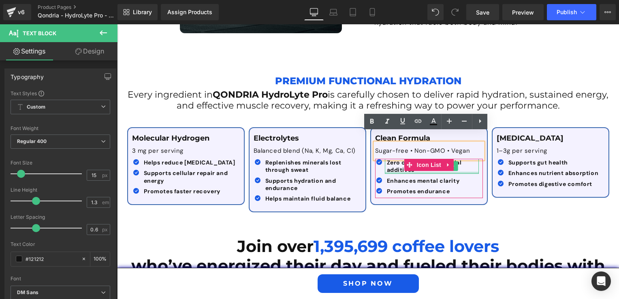
drag, startPoint x: 394, startPoint y: 161, endPoint x: 428, endPoint y: 158, distance: 33.8
click at [394, 161] on div "Zero caffeine or artificial additives Text Block" at bounding box center [432, 166] width 94 height 15
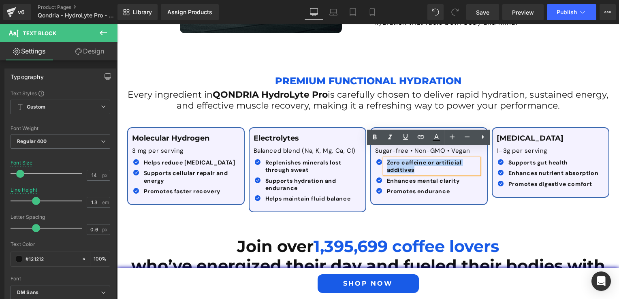
drag, startPoint x: 425, startPoint y: 160, endPoint x: 383, endPoint y: 150, distance: 43.3
click at [385, 159] on div "Zero caffeine or artificial additives" at bounding box center [432, 166] width 94 height 15
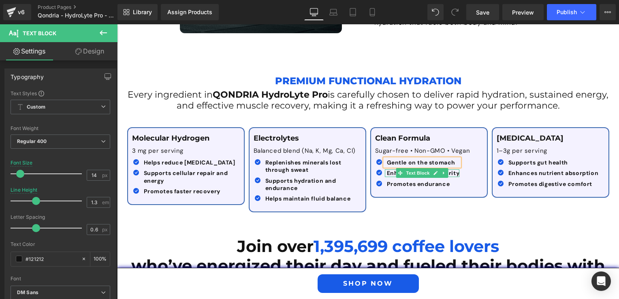
click at [399, 168] on span at bounding box center [400, 173] width 9 height 10
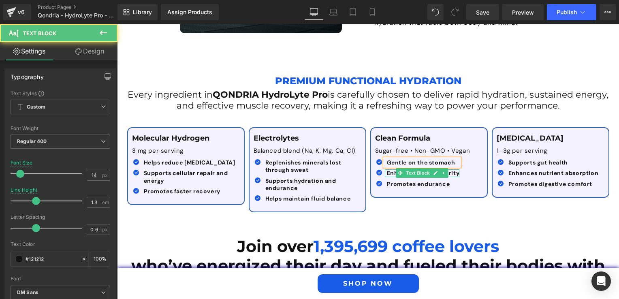
click at [390, 169] on b "Enhances mental clarity" at bounding box center [423, 172] width 73 height 7
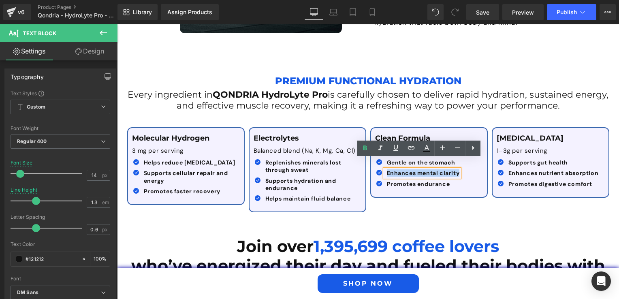
drag, startPoint x: 456, startPoint y: 166, endPoint x: 385, endPoint y: 164, distance: 71.0
click at [387, 169] on b "Enhances mental clarity" at bounding box center [423, 172] width 73 height 7
paste div
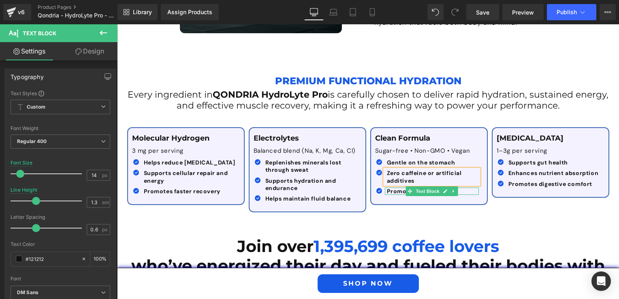
click at [392, 188] on b "Promotes endurance" at bounding box center [418, 191] width 63 height 7
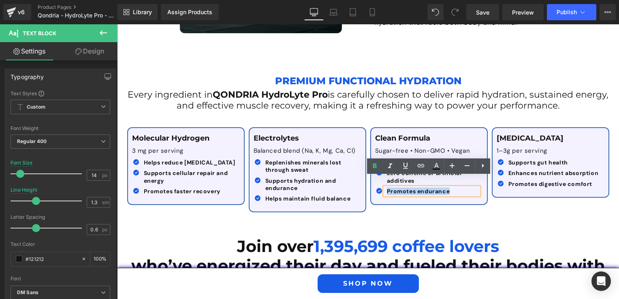
drag, startPoint x: 450, startPoint y: 184, endPoint x: 381, endPoint y: 181, distance: 69.0
click at [385, 188] on div "Promotes endurance" at bounding box center [432, 191] width 94 height 7
paste div
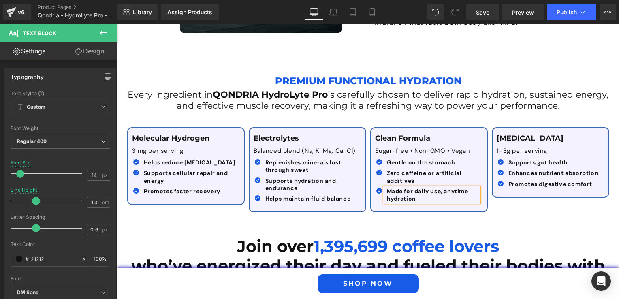
click at [537, 202] on div "Molecular Hydrogen Text Block 3 mg per serving Text Block Icon Helps reduce [ME…" at bounding box center [368, 165] width 486 height 101
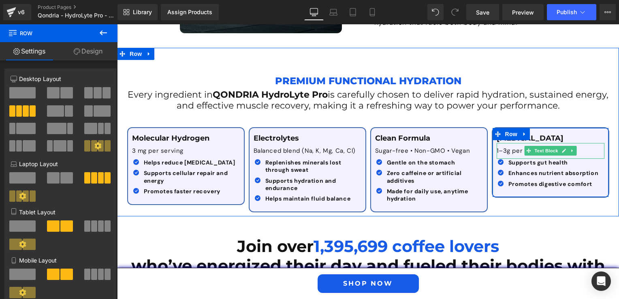
click at [505, 147] on p "1–3g per serving" at bounding box center [551, 151] width 108 height 8
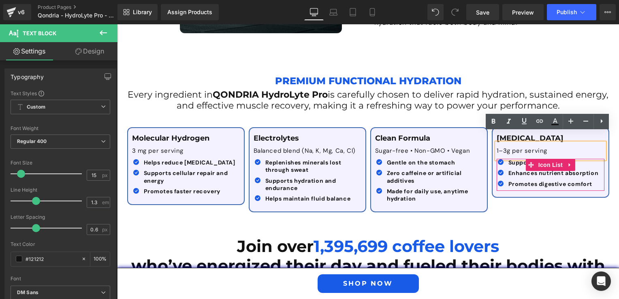
click at [512, 169] on b "Enhances nutrient absorption" at bounding box center [554, 172] width 90 height 7
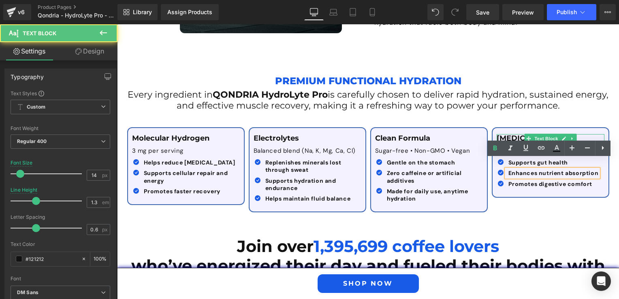
click at [505, 134] on p "[MEDICAL_DATA]" at bounding box center [551, 138] width 108 height 9
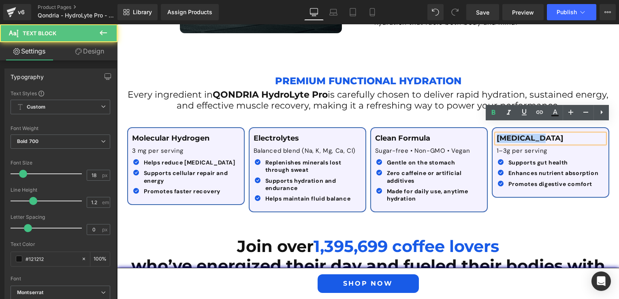
drag, startPoint x: 537, startPoint y: 128, endPoint x: 495, endPoint y: 129, distance: 41.8
click at [497, 134] on p "[MEDICAL_DATA]" at bounding box center [551, 138] width 108 height 9
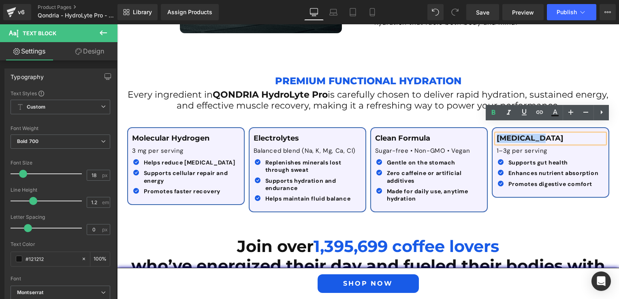
paste div
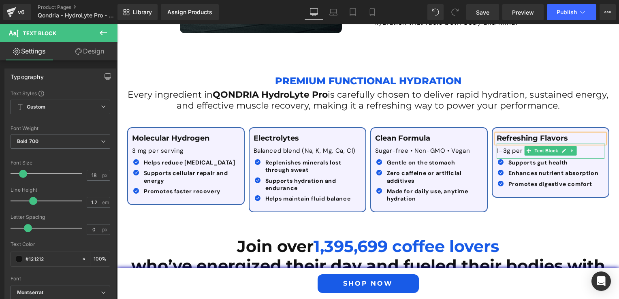
click at [510, 147] on p "1–3g per serving" at bounding box center [551, 151] width 108 height 8
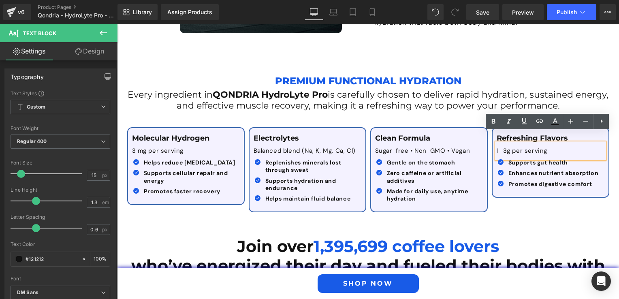
drag, startPoint x: 554, startPoint y: 141, endPoint x: 493, endPoint y: 141, distance: 61.6
click at [497, 143] on div "1–3g per serving" at bounding box center [551, 151] width 108 height 16
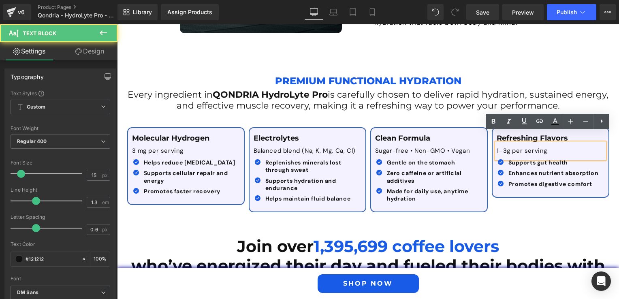
click at [540, 147] on p "1–3g per serving" at bounding box center [551, 151] width 108 height 8
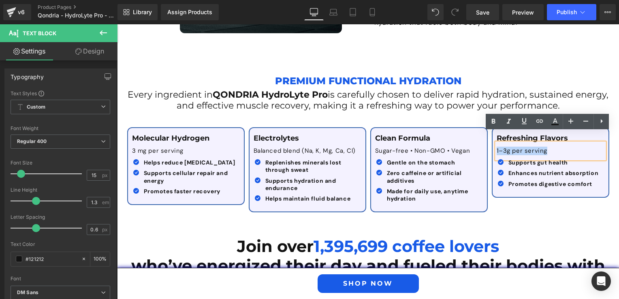
drag, startPoint x: 548, startPoint y: 139, endPoint x: 493, endPoint y: 139, distance: 54.3
click at [497, 147] on p "1–3g per serving" at bounding box center [551, 151] width 108 height 8
paste div
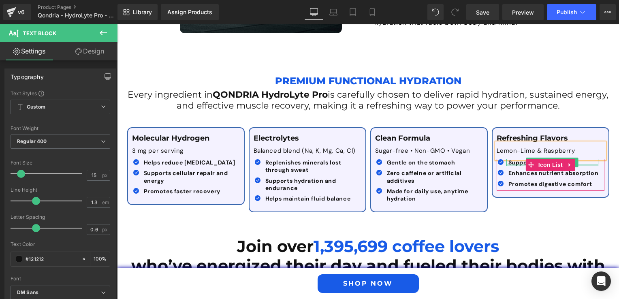
click at [511, 164] on div at bounding box center [553, 165] width 92 height 2
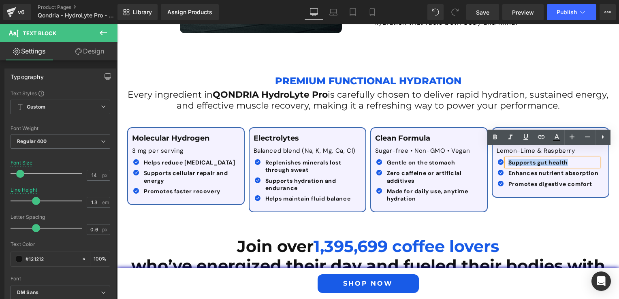
drag, startPoint x: 507, startPoint y: 153, endPoint x: 572, endPoint y: 154, distance: 65.3
click at [572, 159] on p "Supports gut health" at bounding box center [554, 162] width 90 height 7
paste div
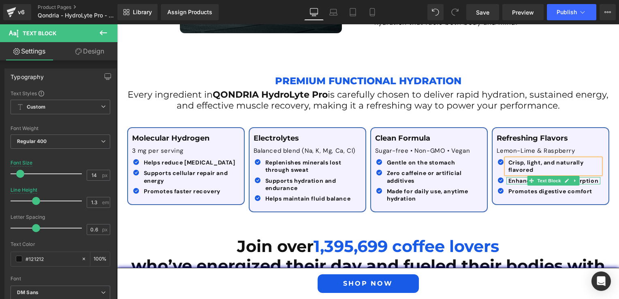
click at [514, 177] on b "Enhances nutrient absorption" at bounding box center [554, 180] width 90 height 7
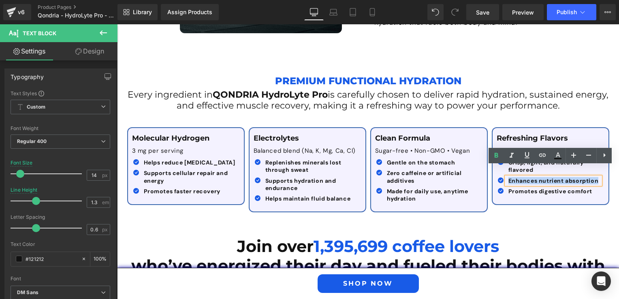
drag, startPoint x: 504, startPoint y: 170, endPoint x: 585, endPoint y: 175, distance: 81.2
click at [585, 177] on div "Enhances nutrient absorption" at bounding box center [554, 180] width 94 height 7
paste div
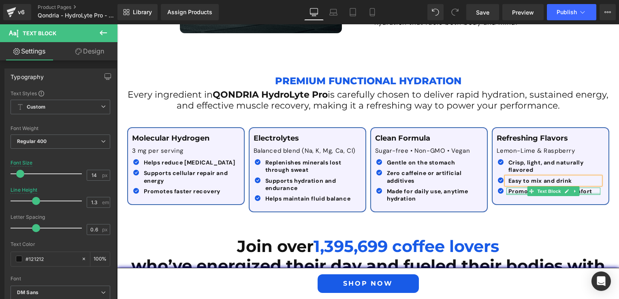
click at [518, 193] on div at bounding box center [554, 194] width 94 height 2
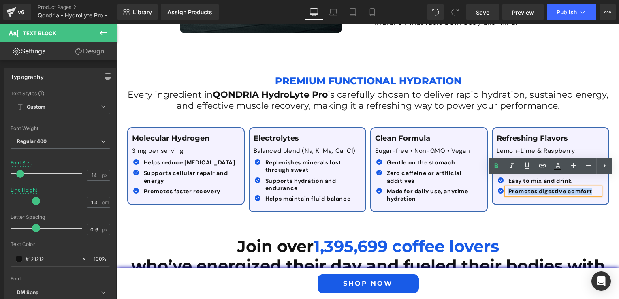
drag, startPoint x: 507, startPoint y: 181, endPoint x: 592, endPoint y: 180, distance: 85.1
click at [592, 188] on p "Promotes digestive comfort" at bounding box center [555, 191] width 92 height 7
paste div
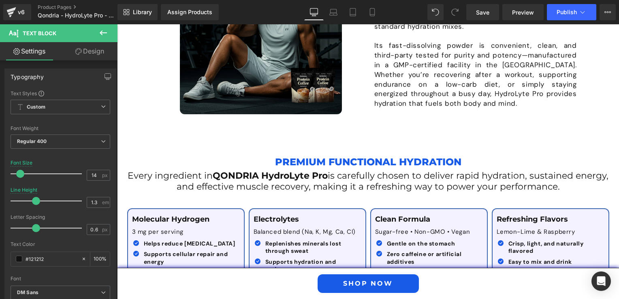
scroll to position [734, 0]
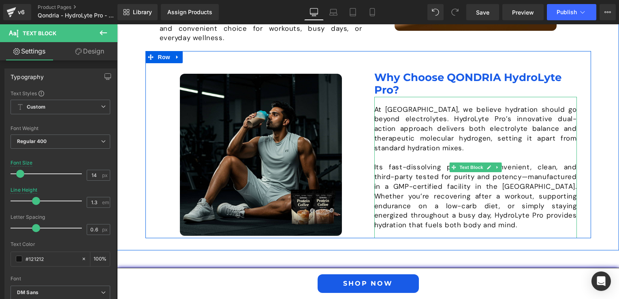
click at [384, 97] on div "At [GEOGRAPHIC_DATA], we believe hydration should go beyond electrolytes. Hydro…" at bounding box center [476, 167] width 203 height 141
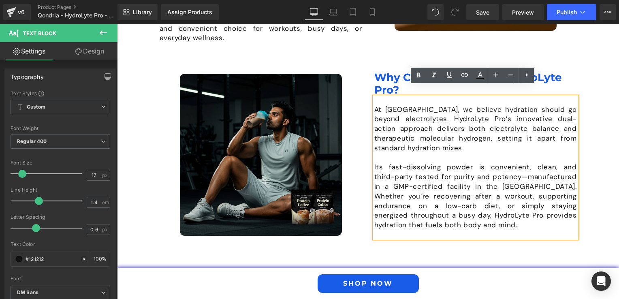
click at [336, 239] on div "Image What is QONDRIA HydroLyte Pro? Heading QONDRIA HydroLyte Pro is a premium…" at bounding box center [368, 44] width 502 height 414
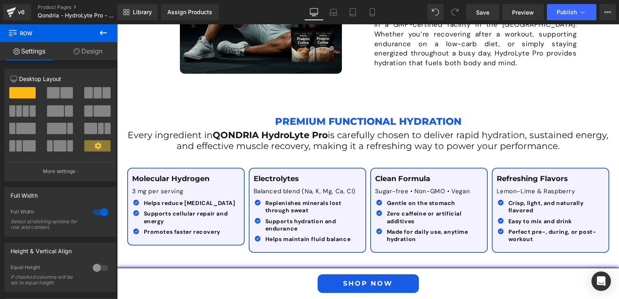
scroll to position [937, 0]
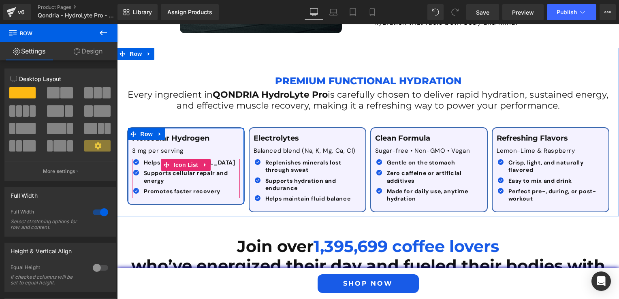
click at [143, 188] on div "Promotes faster recovery Text Block" at bounding box center [189, 191] width 94 height 7
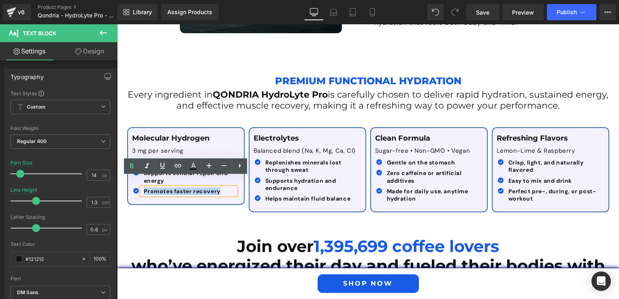
drag, startPoint x: 140, startPoint y: 182, endPoint x: 219, endPoint y: 185, distance: 79.5
click at [219, 188] on div "Promotes faster recovery" at bounding box center [189, 191] width 94 height 7
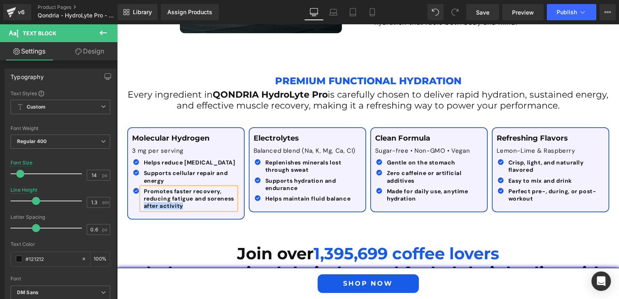
drag, startPoint x: 139, startPoint y: 195, endPoint x: 187, endPoint y: 195, distance: 47.4
click at [187, 195] on div "Promotes faster recovery, reducing fatigue and soreness after activity" at bounding box center [189, 199] width 94 height 22
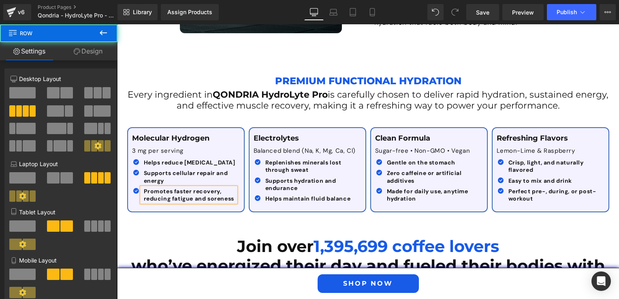
click at [258, 207] on div "Molecular Hydrogen Text Block 3 mg per serving Text Block Icon Helps reduce [ME…" at bounding box center [368, 165] width 486 height 101
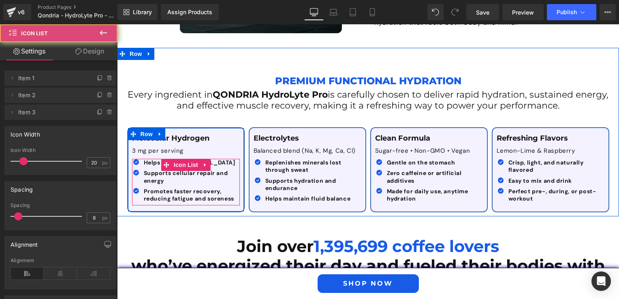
click at [203, 199] on ul "Icon Helps reduce [MEDICAL_DATA] Text Block Icon Supports cellular repair and e…" at bounding box center [184, 182] width 104 height 47
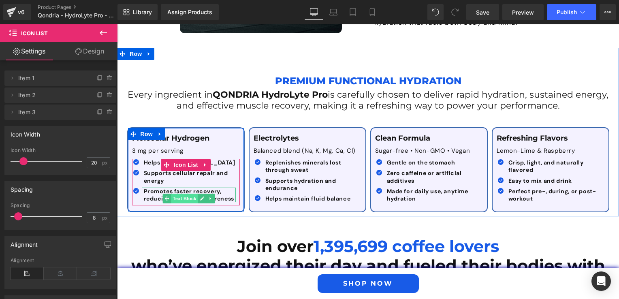
click at [183, 194] on span "Text Block" at bounding box center [184, 199] width 27 height 10
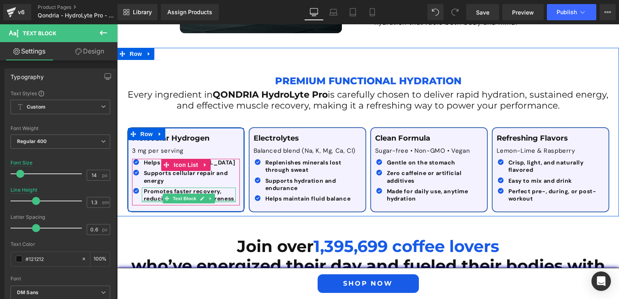
click at [165, 198] on div "Promotes faster recovery, reducing fatigue and soreness Text Block" at bounding box center [189, 195] width 94 height 15
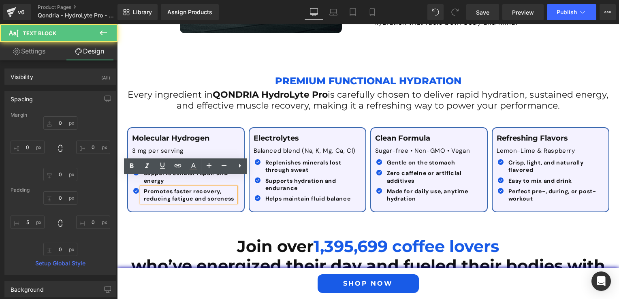
click at [142, 196] on div "Promotes faster recovery, reducing fatigue and soreness" at bounding box center [189, 195] width 94 height 15
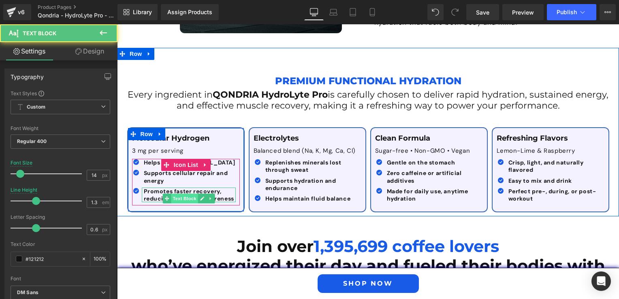
drag, startPoint x: 141, startPoint y: 178, endPoint x: 177, endPoint y: 192, distance: 38.6
click at [177, 192] on div "Promotes faster recovery, reducing fatigue and soreness Text Block" at bounding box center [189, 195] width 94 height 15
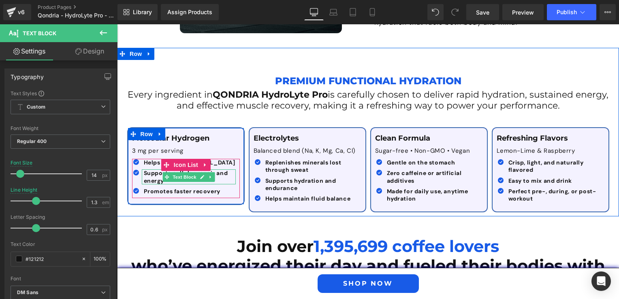
click at [153, 169] on b "Supports cellular repair and energy" at bounding box center [186, 176] width 84 height 15
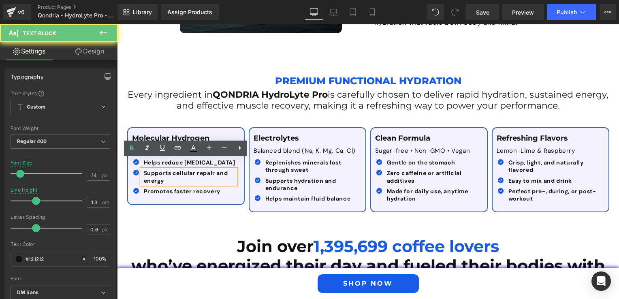
drag, startPoint x: 167, startPoint y: 172, endPoint x: 141, endPoint y: 164, distance: 27.2
click at [144, 169] on p "Supports cellular repair and energy" at bounding box center [190, 176] width 92 height 15
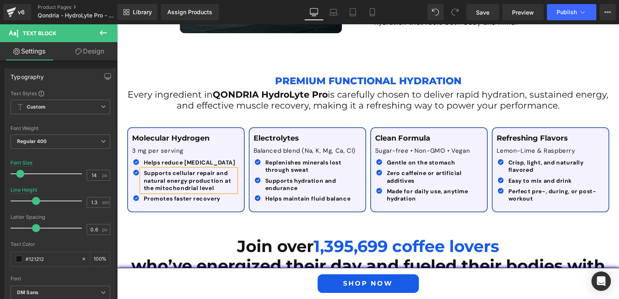
click at [176, 115] on div "Molecular Hydrogen Text Block 3 mg per serving Text Block Icon Helps reduce [ME…" at bounding box center [368, 165] width 486 height 101
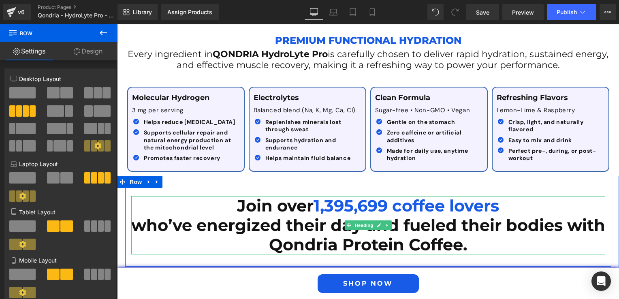
scroll to position [1058, 0]
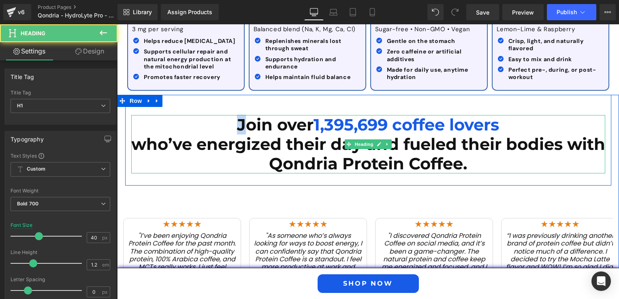
drag, startPoint x: 227, startPoint y: 113, endPoint x: 238, endPoint y: 115, distance: 11.5
click at [238, 115] on h1 "Join over 1,395,699 coffee lovers who’ve energized their day and fueled their b…" at bounding box center [368, 144] width 474 height 58
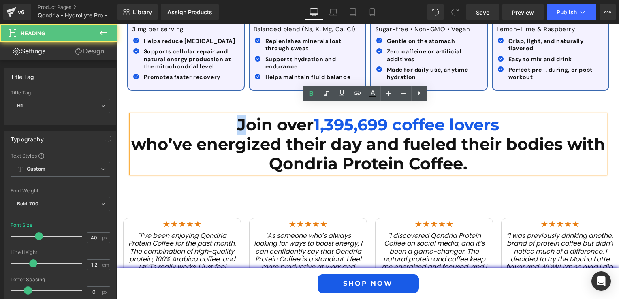
click at [231, 115] on h1 "Join over 1,395,699 coffee lovers who’ve energized their day and fueled their b…" at bounding box center [368, 144] width 474 height 58
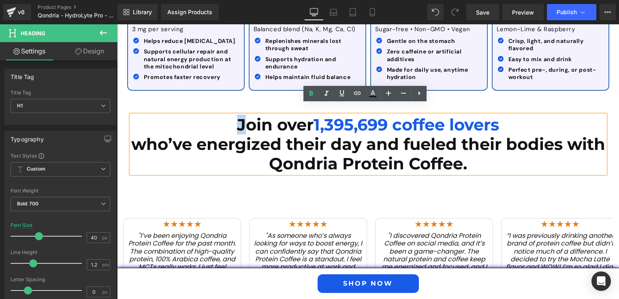
click at [231, 115] on h1 "Join over 1,395,699 coffee lovers who’ve energized their day and fueled their b…" at bounding box center [368, 144] width 474 height 58
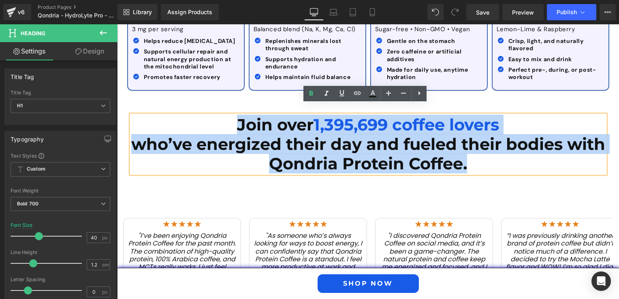
drag, startPoint x: 231, startPoint y: 113, endPoint x: 481, endPoint y: 159, distance: 254.0
click at [481, 159] on h1 "Join over 1,395,699 coffee lovers who’ve energized their day and fueled their b…" at bounding box center [368, 144] width 474 height 58
copy h1 "Join over 1,395,699 coffee lovers who’ve energized their day and fueled their b…"
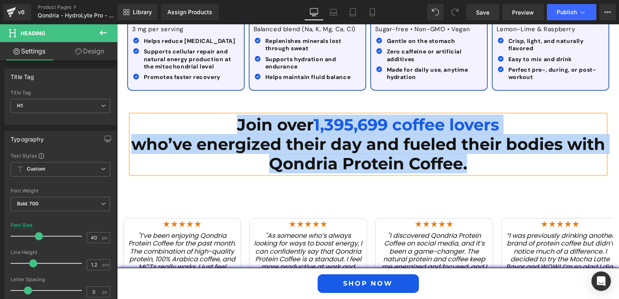
paste div
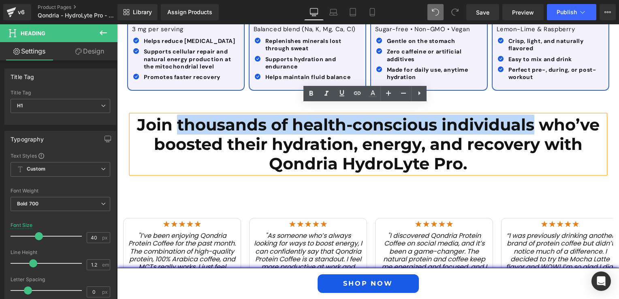
drag, startPoint x: 174, startPoint y: 111, endPoint x: 531, endPoint y: 116, distance: 357.5
click at [531, 116] on h1 "Join thousands of health-conscious individuals who’ve boosted their hydration, …" at bounding box center [368, 144] width 474 height 58
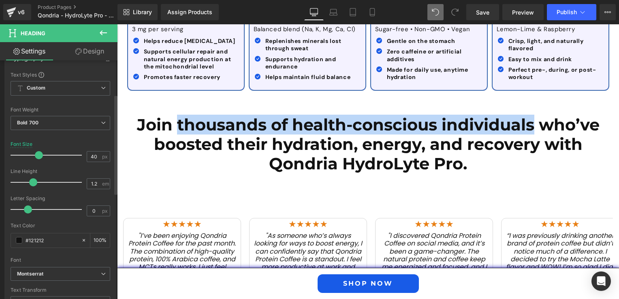
scroll to position [162, 0]
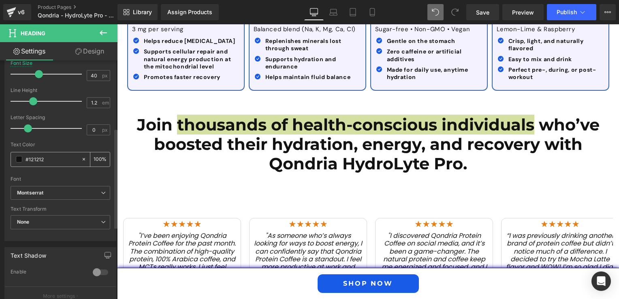
click at [64, 158] on input "#121212" at bounding box center [52, 159] width 52 height 9
click at [25, 158] on div "#121212" at bounding box center [46, 159] width 70 height 14
click at [94, 158] on input "100" at bounding box center [98, 159] width 8 height 9
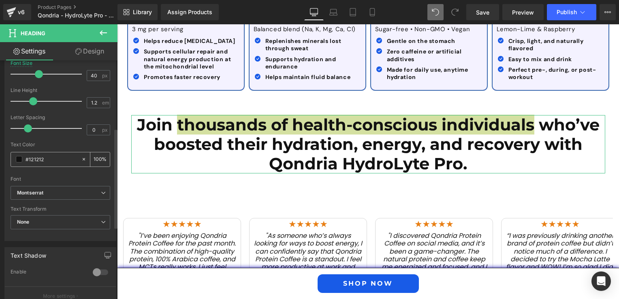
click at [60, 161] on input "#121212" at bounding box center [52, 159] width 52 height 9
click at [19, 158] on span at bounding box center [19, 159] width 6 height 6
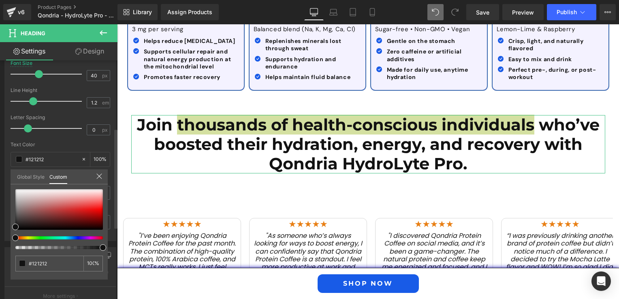
type input "#111111"
click at [79, 237] on div at bounding box center [56, 237] width 88 height 3
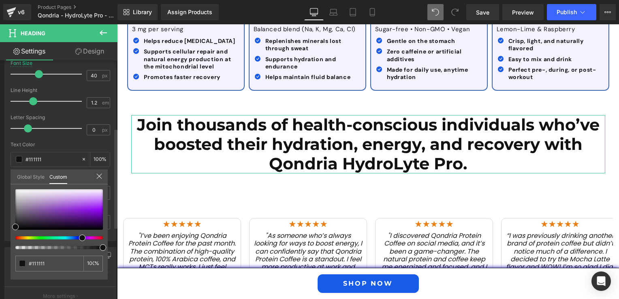
click at [77, 238] on div at bounding box center [56, 237] width 88 height 3
click at [75, 238] on div at bounding box center [56, 237] width 88 height 3
type input "#6125f8"
click at [96, 207] on div at bounding box center [59, 209] width 88 height 41
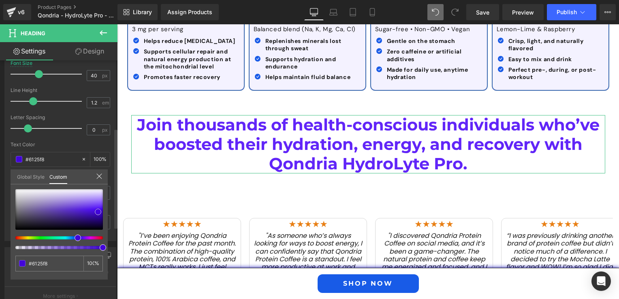
type input "#4206d9"
click at [98, 212] on div at bounding box center [59, 209] width 88 height 41
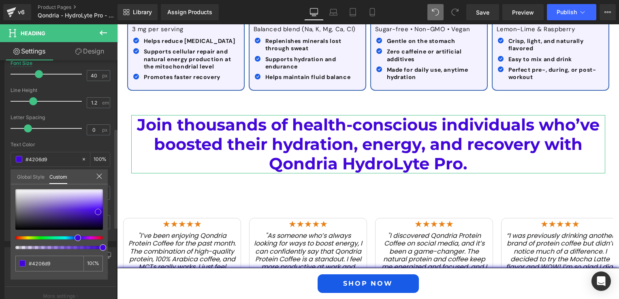
click at [99, 213] on span at bounding box center [98, 212] width 6 height 6
type input "#141414"
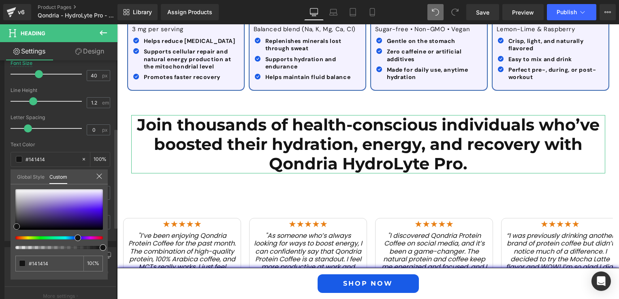
click at [17, 226] on div at bounding box center [59, 209] width 88 height 41
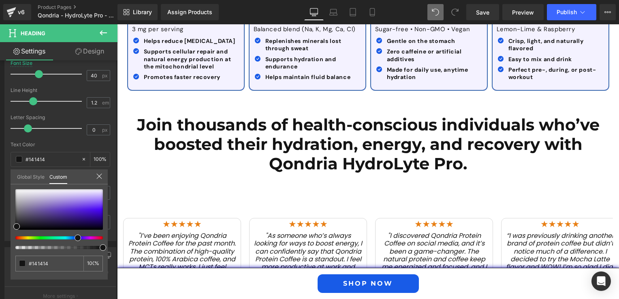
click at [285, 118] on body "Skip to content Need Help? [EMAIL_ADDRESS][DOMAIN_NAME] GET UP TO 43% OFF | FRE…" at bounding box center [368, 235] width 502 height 2539
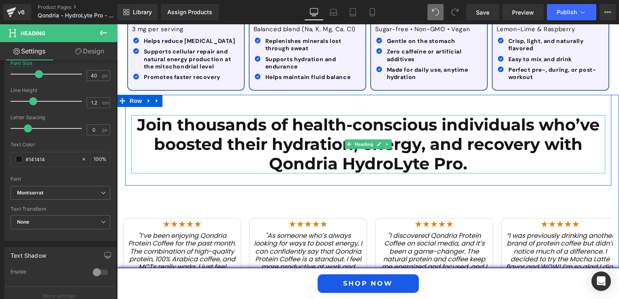
click at [272, 115] on h1 "Join thousands of health-conscious individuals who’ve boosted their hydration, …" at bounding box center [368, 144] width 474 height 58
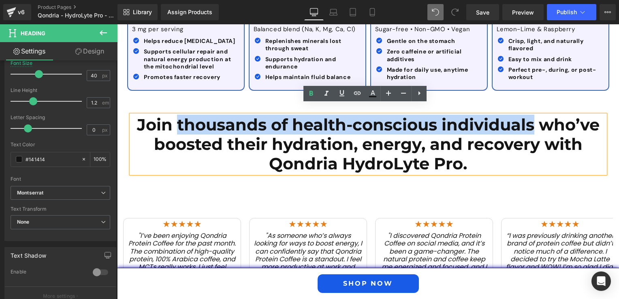
drag, startPoint x: 173, startPoint y: 114, endPoint x: 528, endPoint y: 117, distance: 355.1
click at [528, 117] on h1 "Join thousands of health-conscious individuals who’ve boosted their hydration, …" at bounding box center [368, 144] width 474 height 58
click at [320, 120] on h1 "Join thousands of health-conscious individuals who’ve boosted their hydration, …" at bounding box center [368, 144] width 474 height 58
drag, startPoint x: 175, startPoint y: 114, endPoint x: 432, endPoint y: 118, distance: 257.4
click at [432, 118] on h1 "Join thousands of health-conscious individuals who’ve boosted their hydration, …" at bounding box center [368, 144] width 474 height 58
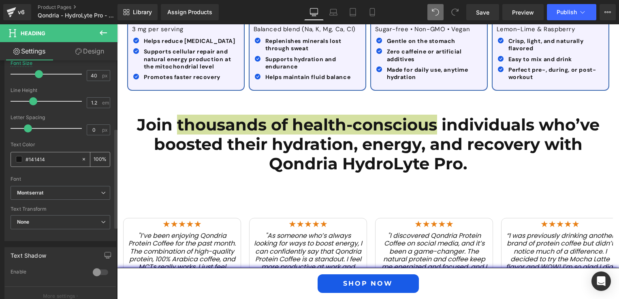
click at [17, 158] on span at bounding box center [19, 159] width 6 height 6
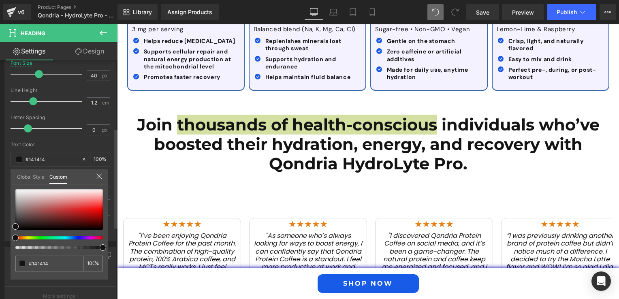
click at [78, 238] on div at bounding box center [56, 237] width 88 height 3
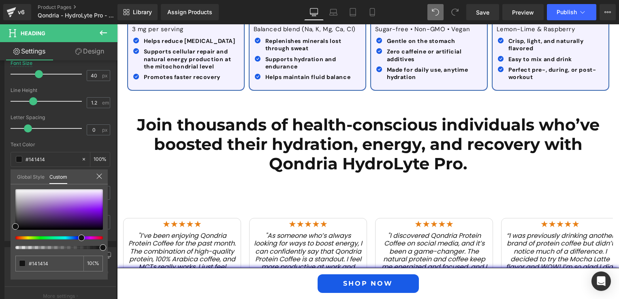
click at [262, 123] on body "Skip to content Need Help? [EMAIL_ADDRESS][DOMAIN_NAME] GET UP TO 43% OFF | FRE…" at bounding box center [368, 235] width 502 height 2539
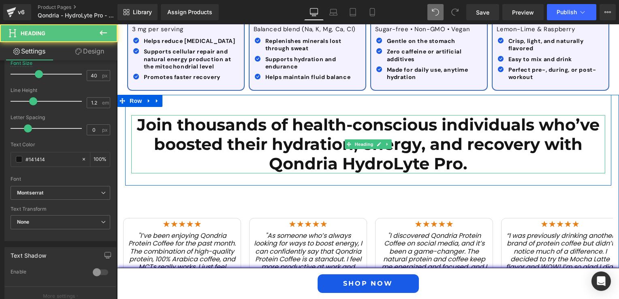
click at [279, 126] on h1 "Join thousands of health-conscious individuals who’ve boosted their hydration, …" at bounding box center [368, 144] width 474 height 58
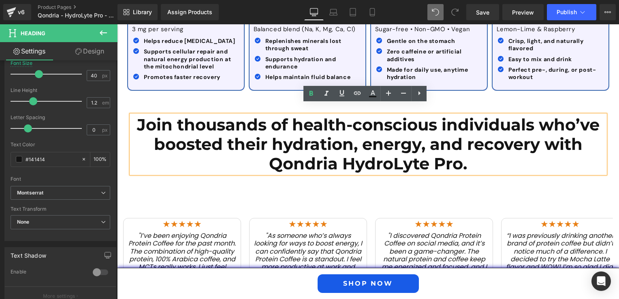
type input "#121212"
type input "100"
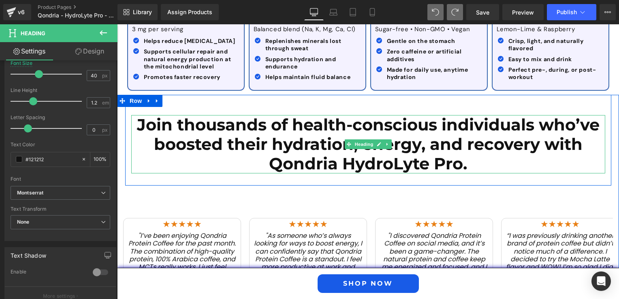
click at [175, 116] on h1 "Join thousands of health-conscious individuals who’ve boosted their hydration, …" at bounding box center [368, 144] width 474 height 58
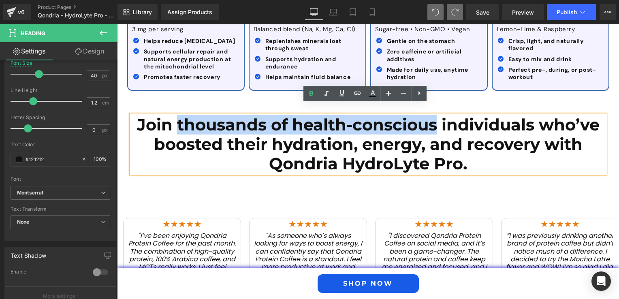
drag, startPoint x: 175, startPoint y: 116, endPoint x: 385, endPoint y: 116, distance: 210.0
click at [385, 116] on h1 "Join thousands of health-conscious individuals who’ve boosted their hydration, …" at bounding box center [368, 144] width 474 height 58
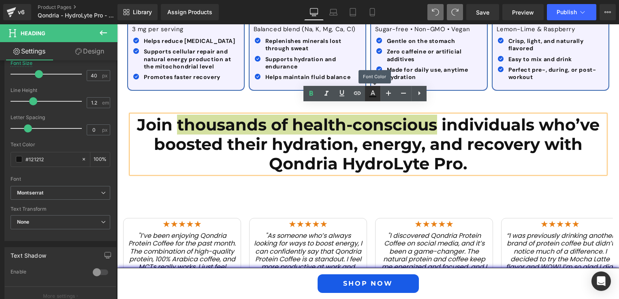
click at [0, 0] on icon at bounding box center [0, 0] width 0 height 0
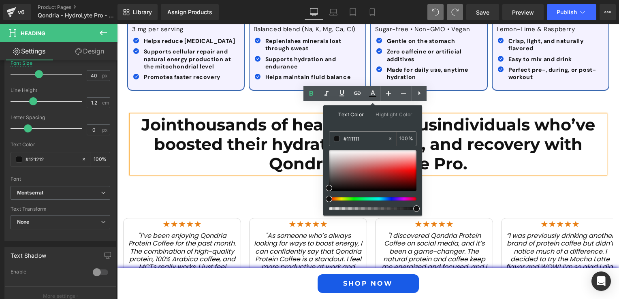
click at [392, 198] on div at bounding box center [370, 198] width 88 height 3
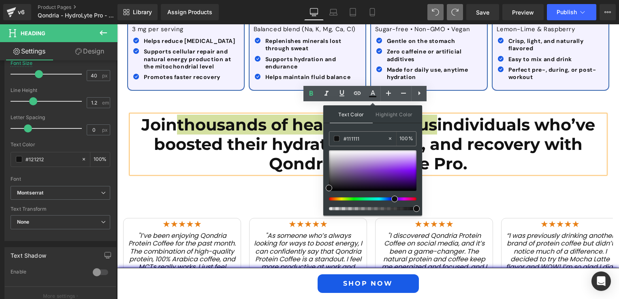
click at [388, 199] on div at bounding box center [370, 198] width 88 height 3
click at [413, 171] on div at bounding box center [373, 170] width 88 height 41
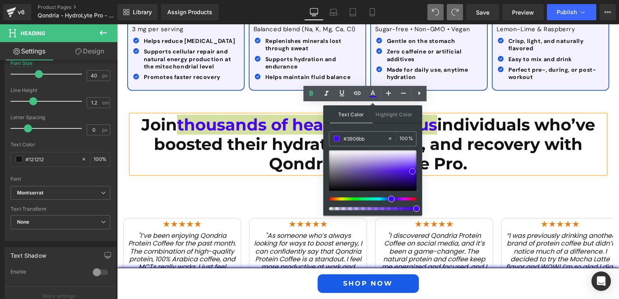
click at [410, 175] on div at bounding box center [373, 170] width 88 height 41
click at [405, 171] on div at bounding box center [373, 170] width 88 height 41
click at [414, 169] on div at bounding box center [373, 170] width 88 height 41
click at [413, 176] on div at bounding box center [373, 170] width 88 height 41
type input "#440bd5"
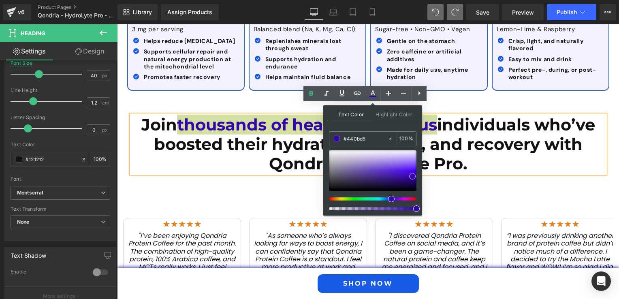
click at [408, 173] on div at bounding box center [373, 170] width 88 height 41
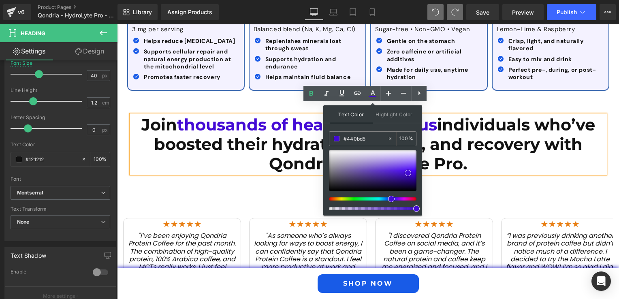
click at [117, 24] on div "50px" at bounding box center [117, 24] width 0 height 0
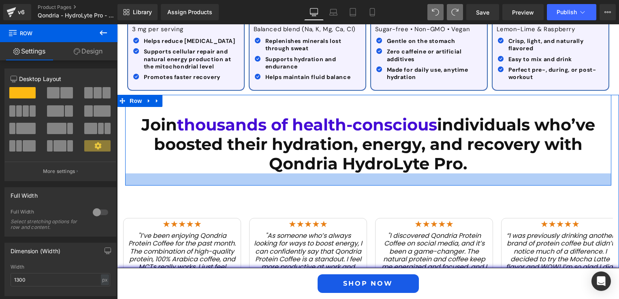
click at [509, 173] on div at bounding box center [368, 179] width 486 height 12
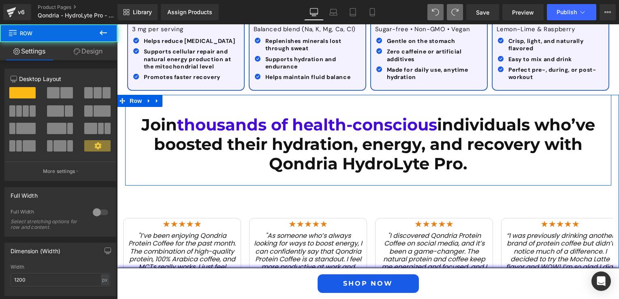
click at [493, 159] on h1 "Join thousands of health-conscious individuals who’ve boosted their hydration, …" at bounding box center [368, 144] width 474 height 58
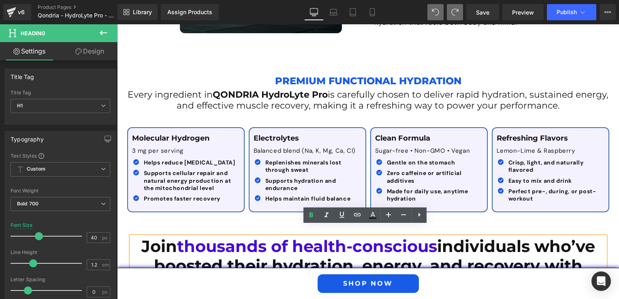
scroll to position [977, 0]
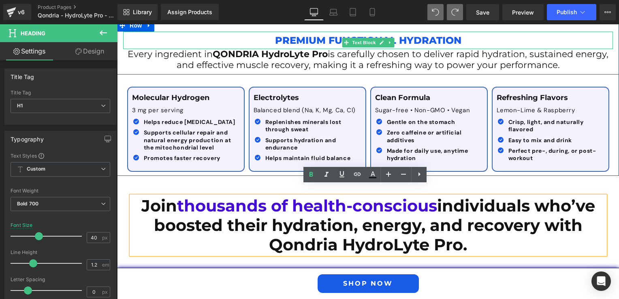
click at [290, 33] on p "Premium Functional Hydration" at bounding box center [368, 40] width 490 height 17
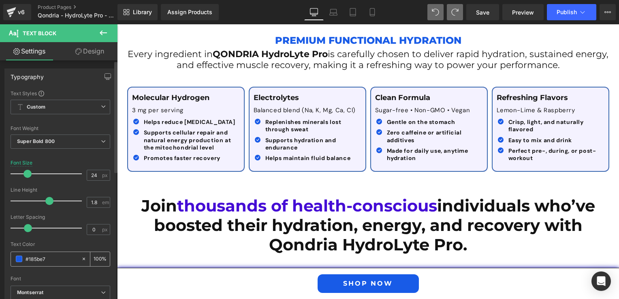
drag, startPoint x: 52, startPoint y: 260, endPoint x: 26, endPoint y: 262, distance: 26.1
click at [26, 262] on input "#185be7" at bounding box center [52, 259] width 52 height 9
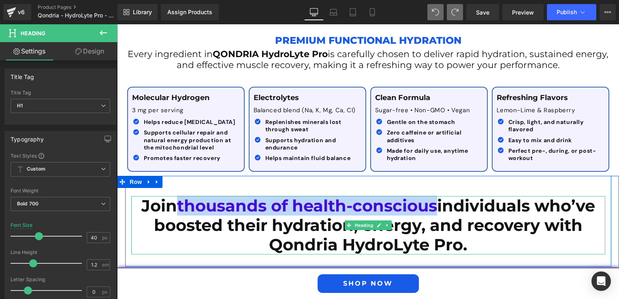
drag, startPoint x: 175, startPoint y: 193, endPoint x: 432, endPoint y: 196, distance: 256.6
click at [432, 196] on span "thousands of health-conscious" at bounding box center [307, 206] width 260 height 20
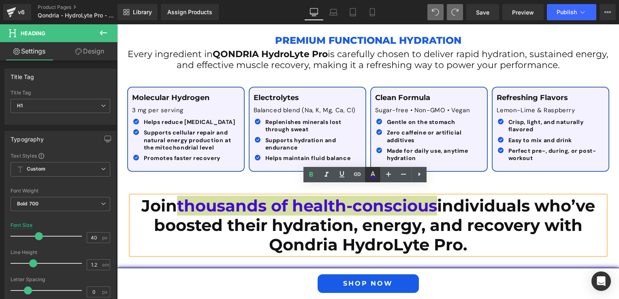
click at [0, 0] on icon at bounding box center [0, 0] width 0 height 0
type input "100"
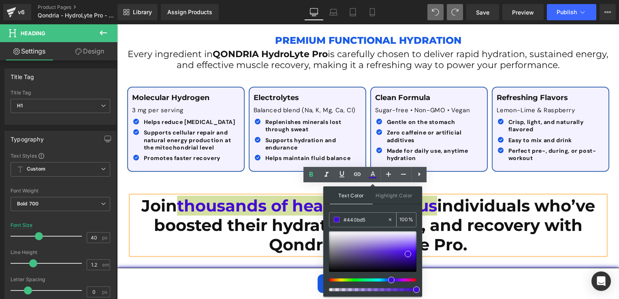
drag, startPoint x: 366, startPoint y: 220, endPoint x: 332, endPoint y: 219, distance: 34.5
click at [332, 219] on div "#440bd5" at bounding box center [359, 220] width 58 height 14
paste input "185be7"
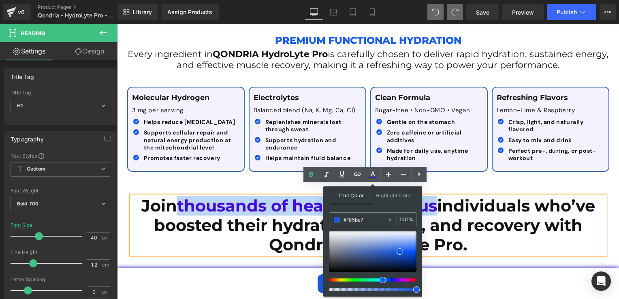
click at [259, 176] on div "Join thousands of health-conscious individuals who’ve boosted their hydration, …" at bounding box center [368, 221] width 486 height 91
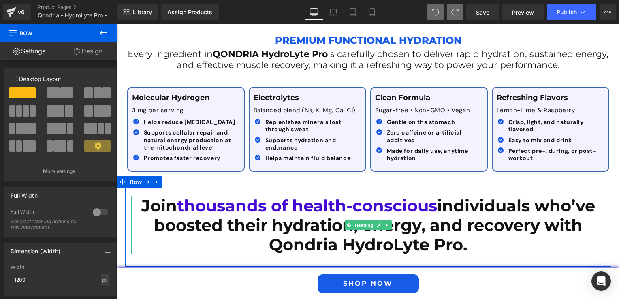
click at [171, 197] on h1 "Join thousands of health-conscious individuals who’ve boosted their hydration, …" at bounding box center [368, 225] width 474 height 58
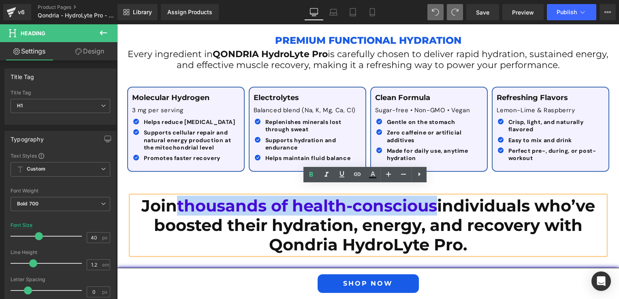
drag, startPoint x: 173, startPoint y: 196, endPoint x: 433, endPoint y: 197, distance: 259.8
click at [433, 197] on span "thousands of health-conscious" at bounding box center [307, 206] width 260 height 20
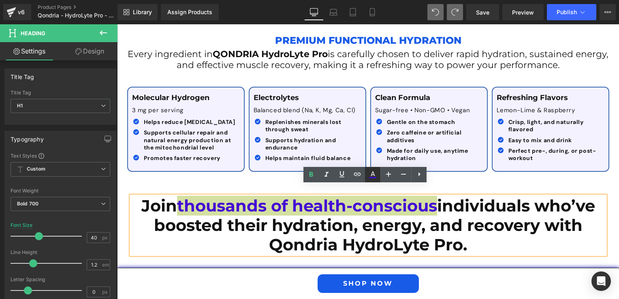
click at [0, 0] on icon at bounding box center [0, 0] width 0 height 0
type input "#440bd5"
type input "100"
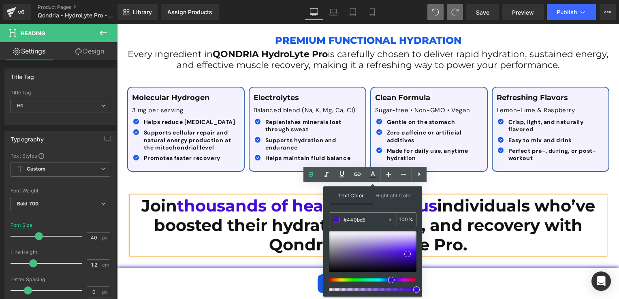
drag, startPoint x: 366, startPoint y: 220, endPoint x: 327, endPoint y: 221, distance: 39.4
click at [0, 0] on div "Text Color Highlight Color rgba(68, 11, 213, 1) #440bd5 100 % transparent trans…" at bounding box center [0, 0] width 0 height 0
paste input "185be7"
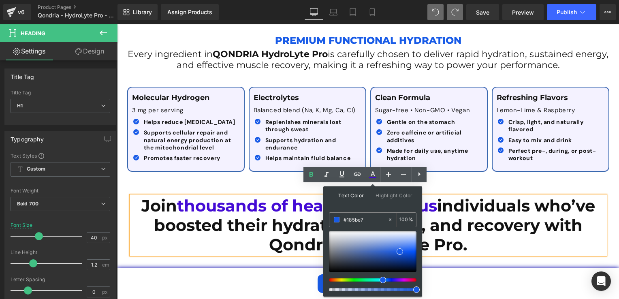
type input "#185be7"
click at [400, 250] on span at bounding box center [400, 251] width 6 height 6
click at [221, 224] on h1 "Join thousands of health-conscious individuals who’ve boosted their hydration, …" at bounding box center [368, 225] width 474 height 58
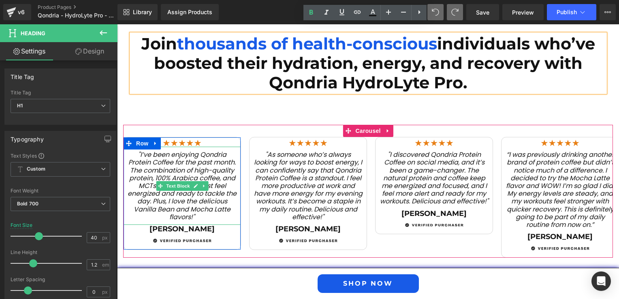
scroll to position [1180, 0]
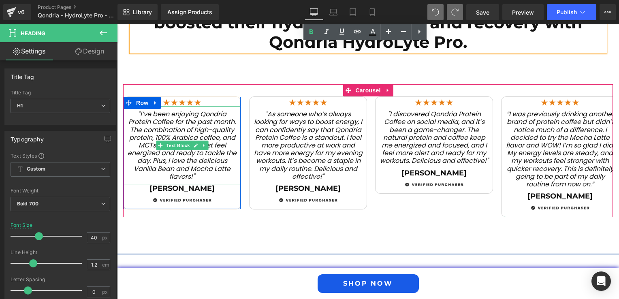
click at [195, 164] on p ""I’ve been enjoying Qondria Protein Coffee for the past month. The combination …" at bounding box center [182, 145] width 109 height 70
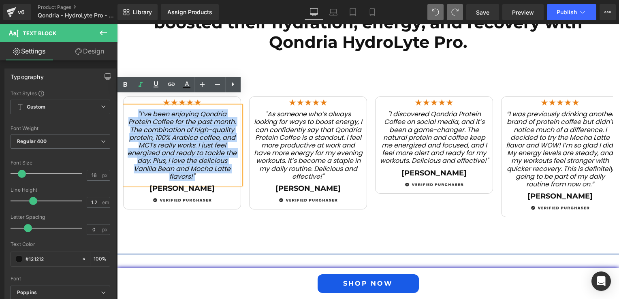
drag, startPoint x: 195, startPoint y: 165, endPoint x: 133, endPoint y: 103, distance: 88.0
click at [133, 110] on p ""I’ve been enjoying Qondria Protein Coffee for the past month. The combination …" at bounding box center [182, 145] width 109 height 70
copy icon ""I’ve been enjoying Qondria Protein Coffee for the past month. The combination …"
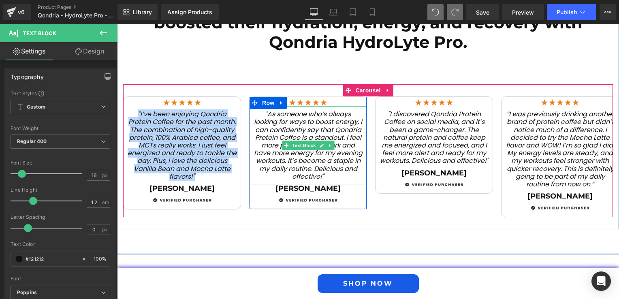
click at [360, 164] on div ""As someone who’s always looking for ways to boost energy, I can confidently sa…" at bounding box center [308, 145] width 117 height 78
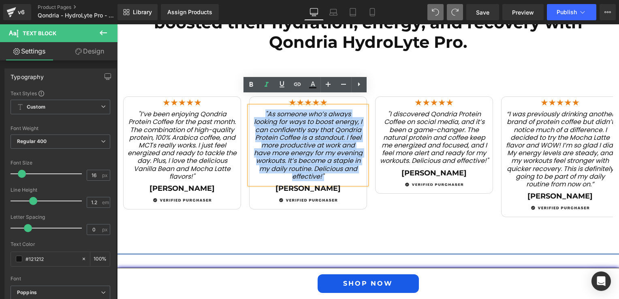
drag, startPoint x: 359, startPoint y: 165, endPoint x: 257, endPoint y: 101, distance: 119.4
click at [257, 110] on p ""As someone who’s always looking for ways to boost energy, I can confidently sa…" at bounding box center [308, 145] width 109 height 70
copy icon ""As someone who’s always looking for ways to boost energy, I can confidently sa…"
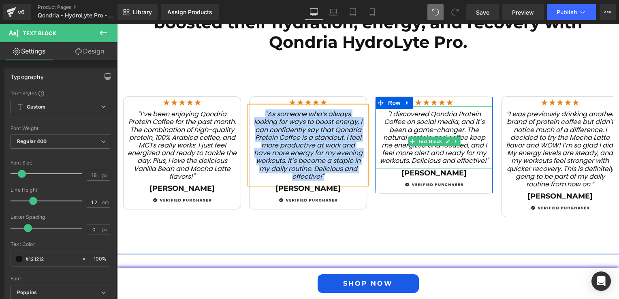
click at [383, 110] on p ""I discovered Qondria Protein Coffee on social media, and it’s been a game-chan…" at bounding box center [434, 137] width 109 height 54
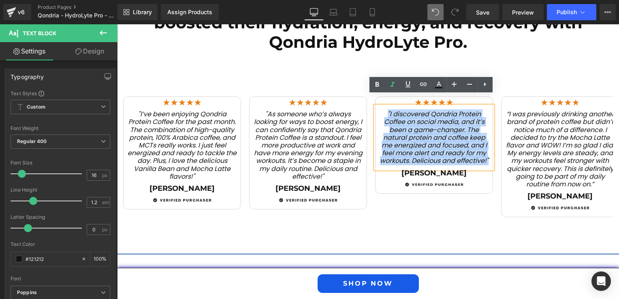
drag, startPoint x: 384, startPoint y: 101, endPoint x: 464, endPoint y: 157, distance: 97.3
click at [464, 157] on p ""I discovered Qondria Protein Coffee on social media, and it’s been a game-chan…" at bounding box center [434, 137] width 109 height 54
copy icon ""I discovered Qondria Protein Coffee on social media, and it’s been a game-chan…"
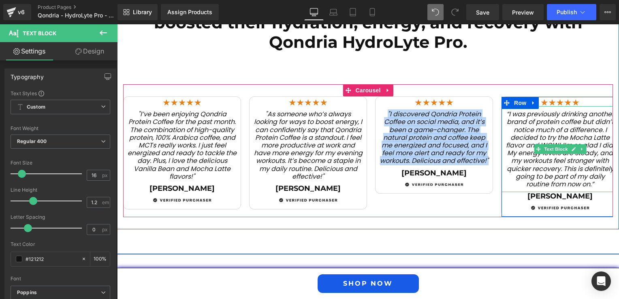
click at [511, 110] on icon "“I was previously drinking another brand of protein coffee but didn’t notice mu…" at bounding box center [560, 148] width 108 height 79
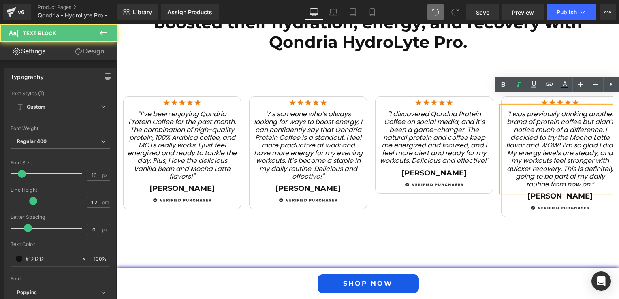
click at [506, 109] on icon "“I was previously drinking another brand of protein coffee but didn’t notice mu…" at bounding box center [560, 148] width 108 height 79
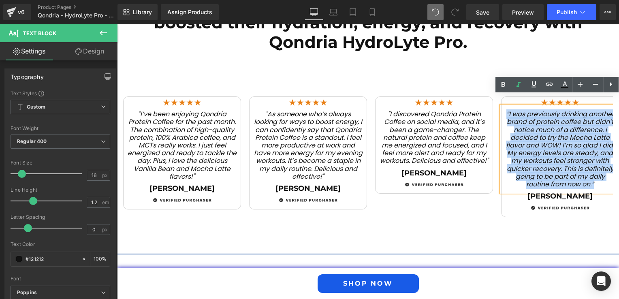
drag, startPoint x: 502, startPoint y: 103, endPoint x: 601, endPoint y: 178, distance: 123.9
click at [601, 178] on div "“I was previously drinking another brand of protein coffee but didn’t notice mu…" at bounding box center [560, 149] width 117 height 86
copy icon "“I was previously drinking another brand of protein coffee but didn’t notice mu…"
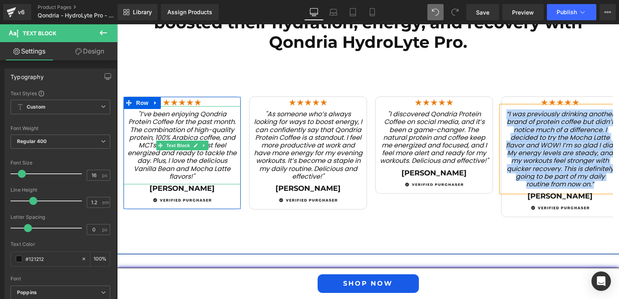
click at [138, 109] on icon ""I’ve been enjoying Qondria Protein Coffee for the past month. The combination …" at bounding box center [182, 145] width 109 height 72
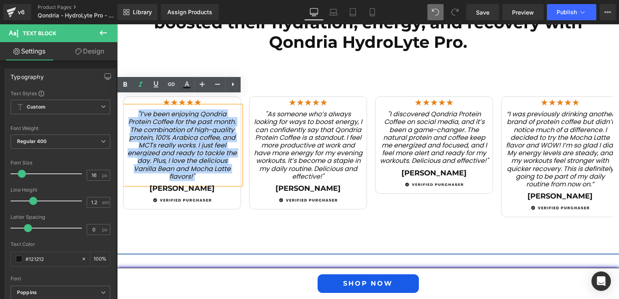
drag, startPoint x: 134, startPoint y: 101, endPoint x: 194, endPoint y: 164, distance: 86.9
click at [194, 164] on p ""I’ve been enjoying Qondria Protein Coffee for the past month. The combination …" at bounding box center [182, 145] width 109 height 70
paste div
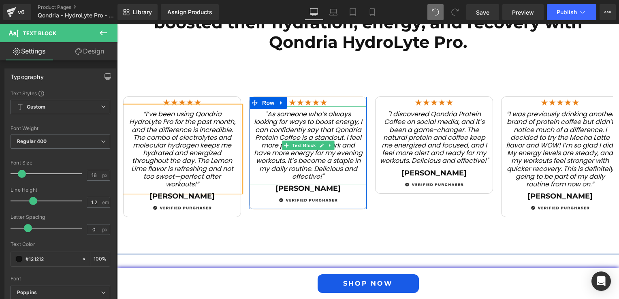
click at [268, 121] on icon ""As someone who’s always looking for ways to boost energy, I can confidently sa…" at bounding box center [308, 145] width 109 height 72
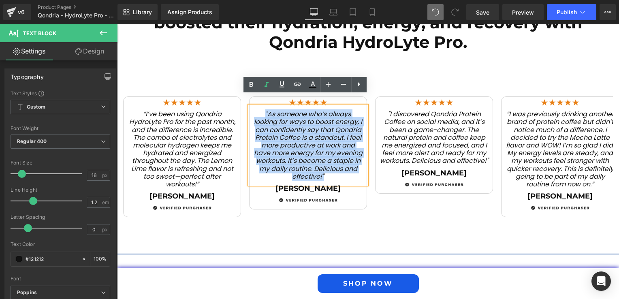
drag, startPoint x: 260, startPoint y: 105, endPoint x: 362, endPoint y: 168, distance: 120.3
click at [362, 168] on div ""As someone who’s always looking for ways to boost energy, I can confidently sa…" at bounding box center [308, 145] width 117 height 78
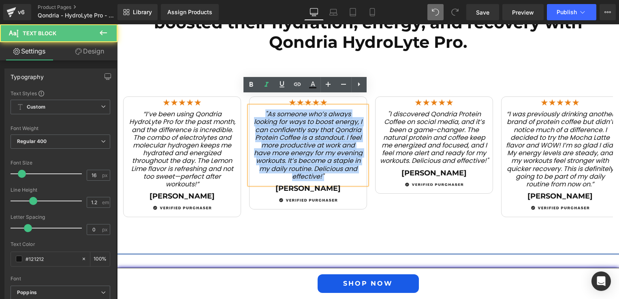
click at [358, 165] on p ""As someone who’s always looking for ways to boost energy, I can confidently sa…" at bounding box center [308, 145] width 109 height 70
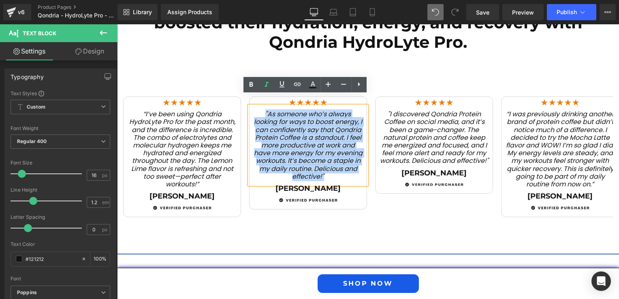
drag, startPoint x: 359, startPoint y: 166, endPoint x: 255, endPoint y: 105, distance: 121.2
click at [255, 110] on p ""As someone who’s always looking for ways to boost energy, I can confidently sa…" at bounding box center [308, 145] width 109 height 70
paste div
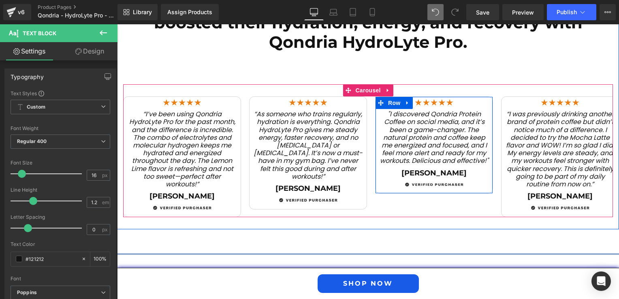
click at [443, 152] on icon ""I discovered Qondria Protein Coffee on social media, and it’s been a game-chan…" at bounding box center [434, 137] width 109 height 56
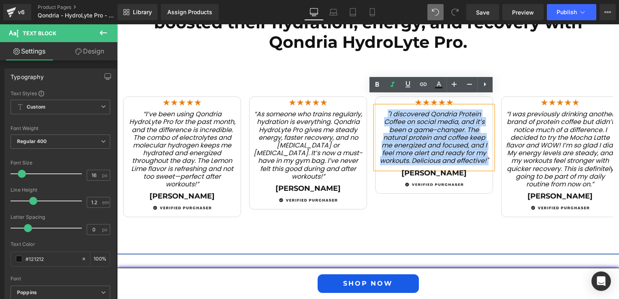
drag, startPoint x: 459, startPoint y: 158, endPoint x: 383, endPoint y: 105, distance: 92.0
click at [383, 110] on p ""I discovered Qondria Protein Coffee on social media, and it’s been a game-chan…" at bounding box center [434, 137] width 109 height 54
paste div
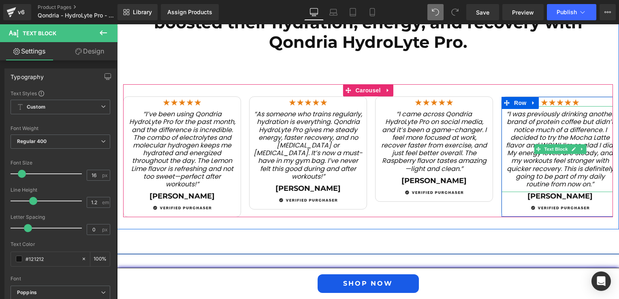
click at [572, 174] on icon "“I was previously drinking another brand of protein coffee but didn’t notice mu…" at bounding box center [560, 148] width 108 height 79
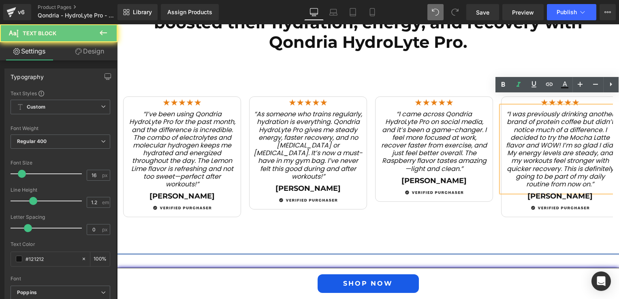
click at [592, 176] on p "“I was previously drinking another brand of protein coffee but didn’t notice mu…" at bounding box center [560, 149] width 109 height 78
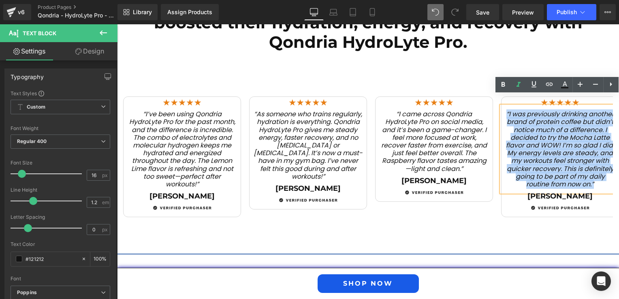
drag, startPoint x: 595, startPoint y: 173, endPoint x: 494, endPoint y: 103, distance: 124.0
click at [494, 103] on div "Image “I’ve been using Qondria HydroLyte Pro for the past month, and the differ…" at bounding box center [375, 156] width 504 height 121
paste div
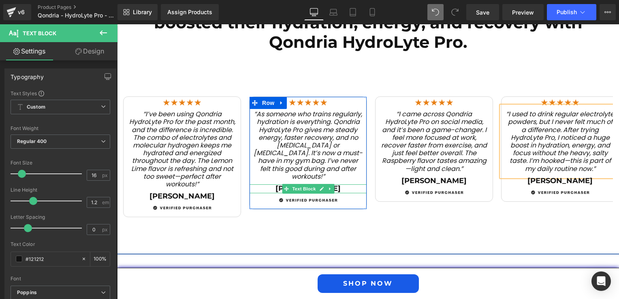
click at [266, 184] on p "[PERSON_NAME]" at bounding box center [308, 188] width 117 height 9
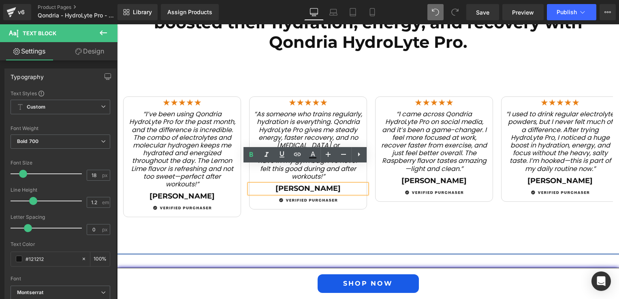
click at [301, 184] on p "[PERSON_NAME]" at bounding box center [308, 188] width 117 height 9
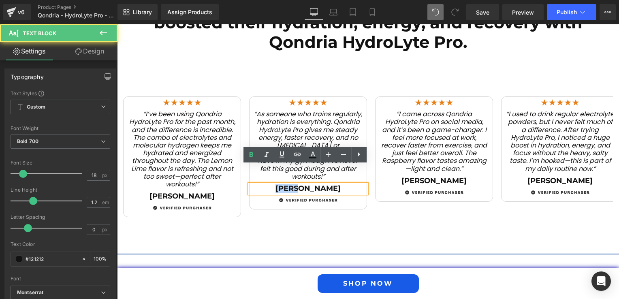
click at [301, 184] on p "[PERSON_NAME]" at bounding box center [308, 188] width 117 height 9
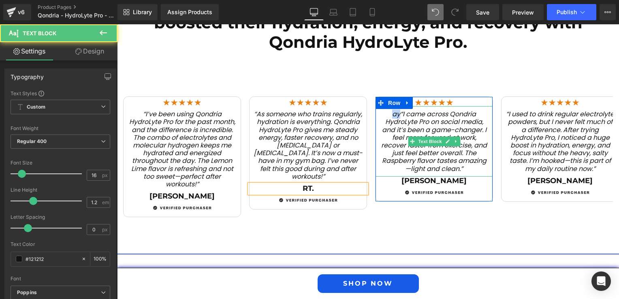
drag, startPoint x: 391, startPoint y: 101, endPoint x: 397, endPoint y: 103, distance: 6.6
click at [397, 109] on span "ay“I came across Qondria HydroLyte Pro on social media, and it’s been a game-ch…" at bounding box center [434, 141] width 106 height 64
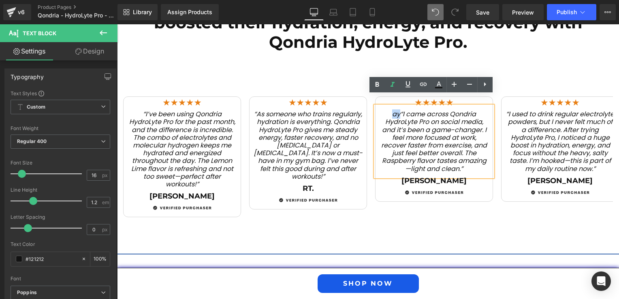
copy span "ay"
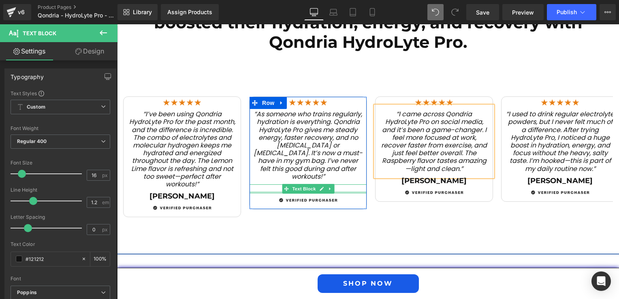
click at [266, 191] on div at bounding box center [308, 192] width 117 height 2
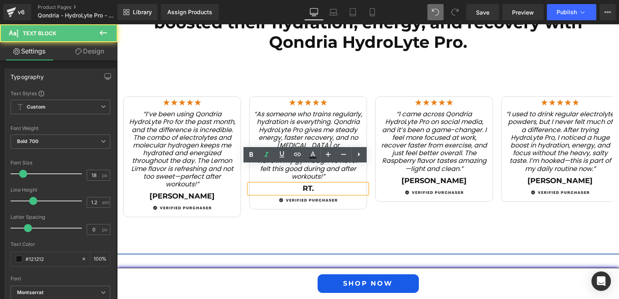
click at [302, 184] on p "RT." at bounding box center [308, 188] width 117 height 9
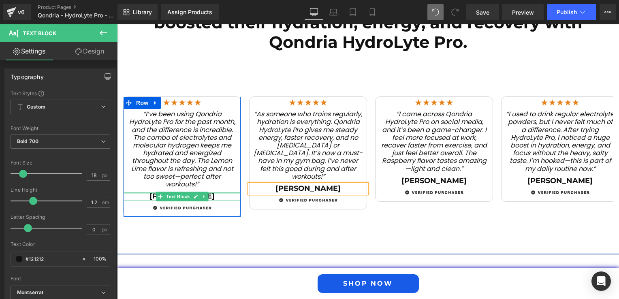
click at [134, 192] on div at bounding box center [182, 193] width 117 height 2
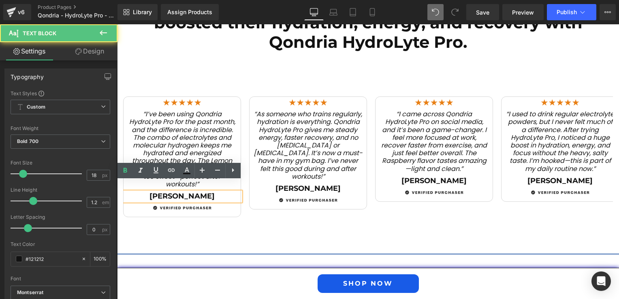
click at [169, 192] on p "[PERSON_NAME]" at bounding box center [182, 196] width 117 height 9
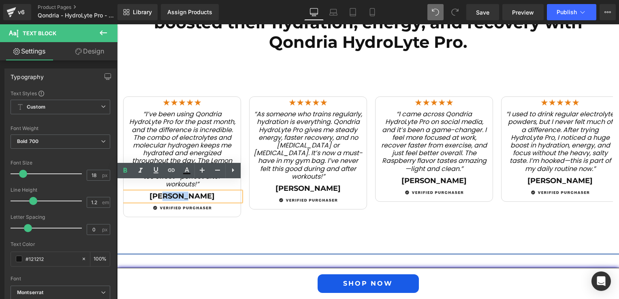
drag, startPoint x: 175, startPoint y: 187, endPoint x: 191, endPoint y: 188, distance: 16.3
click at [191, 192] on p "[PERSON_NAME]" at bounding box center [182, 196] width 117 height 9
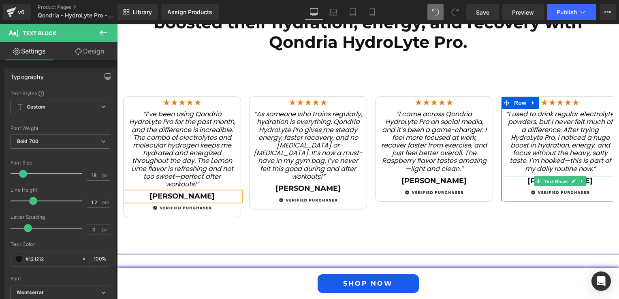
click at [554, 176] on span "Text Block" at bounding box center [556, 181] width 27 height 10
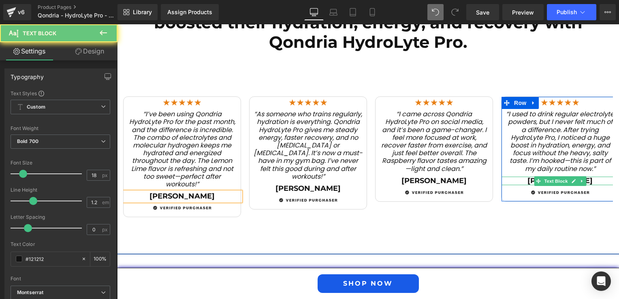
click at [524, 177] on p "[PERSON_NAME]" at bounding box center [560, 181] width 117 height 9
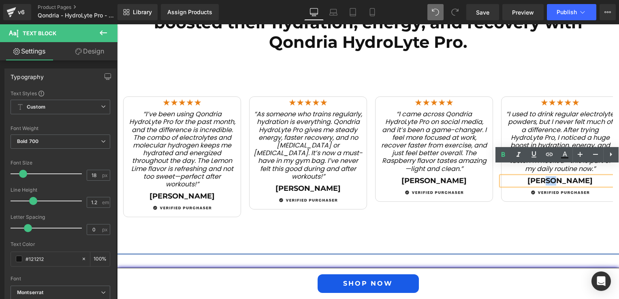
drag, startPoint x: 557, startPoint y: 169, endPoint x: 564, endPoint y: 170, distance: 6.9
click at [564, 177] on p "[PERSON_NAME]" at bounding box center [560, 181] width 117 height 9
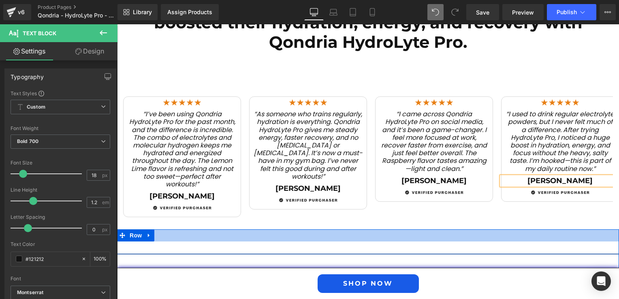
click at [359, 215] on div "Image “I’ve been using Qondria HydroLyte Pro for the past month, and the differ…" at bounding box center [368, 146] width 502 height 165
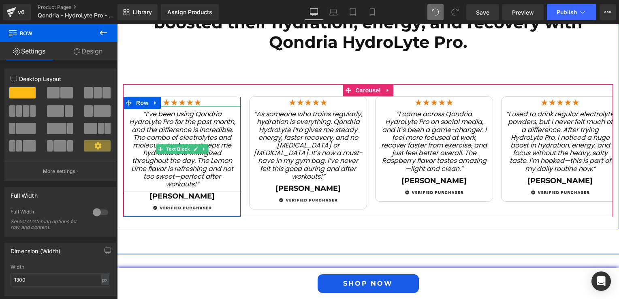
click at [182, 166] on span "“I’ve been using Qondria HydroLyte Pro for the past month, and the difference i…" at bounding box center [182, 148] width 106 height 79
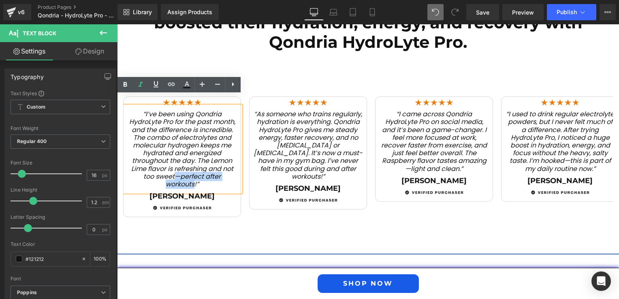
drag, startPoint x: 174, startPoint y: 167, endPoint x: 191, endPoint y: 175, distance: 19.1
click at [191, 175] on span "“I’ve been using Qondria HydroLyte Pro for the past month, and the difference i…" at bounding box center [182, 148] width 106 height 79
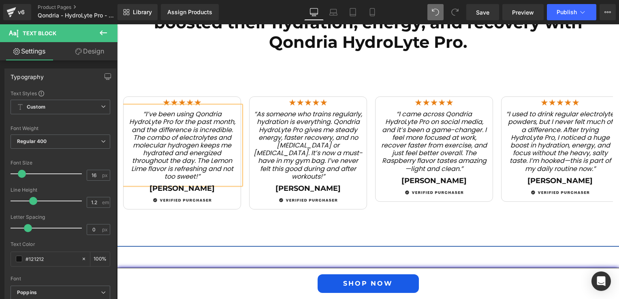
click at [304, 205] on div "Image “I’ve been using Qondria HydroLyte Pro for the past month, and the differ…" at bounding box center [368, 143] width 502 height 158
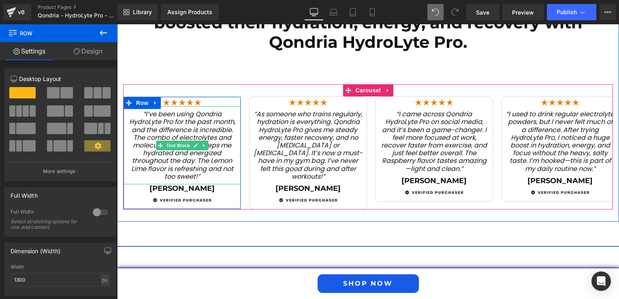
click at [161, 149] on span "“I’ve been using Qondria HydroLyte Pro for the past month, and the difference i…" at bounding box center [182, 145] width 106 height 72
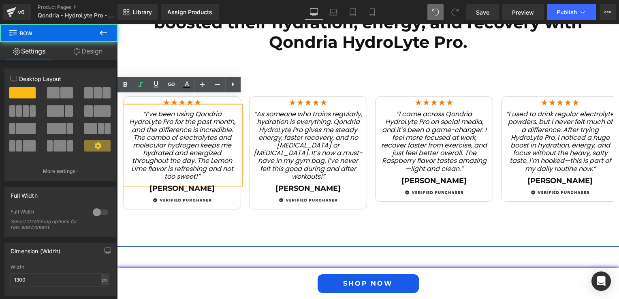
click at [475, 68] on div "Image “I’ve been using Qondria HydroLyte Pro for the past month, and the differ…" at bounding box center [368, 143] width 502 height 158
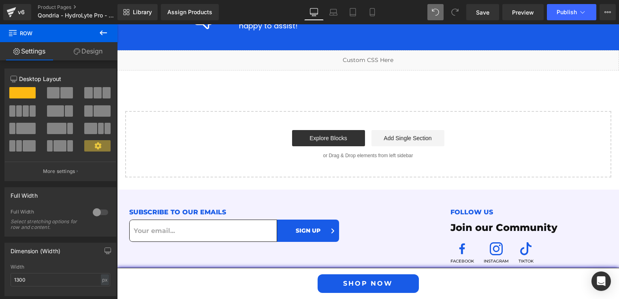
scroll to position [2241, 0]
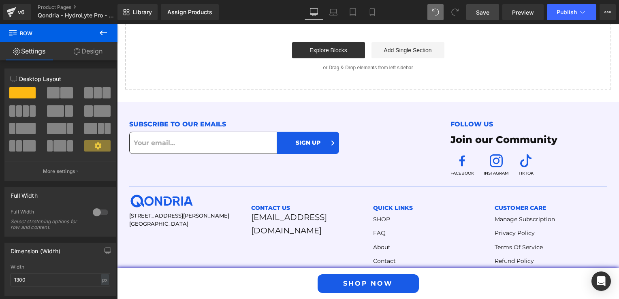
click at [482, 18] on link "Save" at bounding box center [483, 12] width 33 height 16
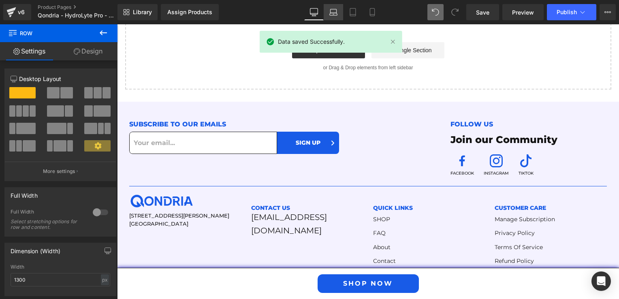
click at [330, 11] on icon at bounding box center [334, 12] width 8 height 8
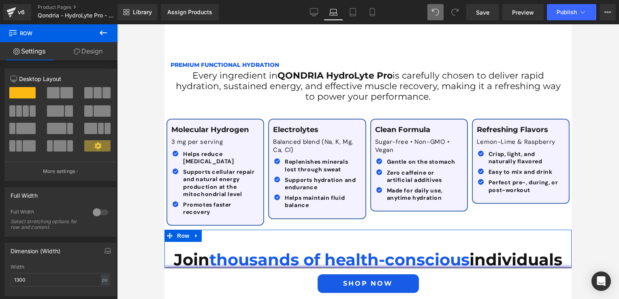
scroll to position [997, 0]
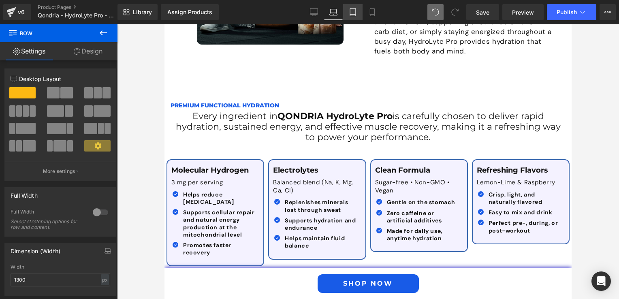
click at [357, 19] on link "Tablet" at bounding box center [352, 12] width 19 height 16
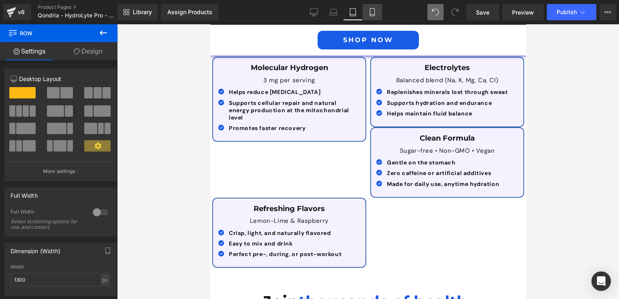
click at [368, 16] on link "Mobile" at bounding box center [372, 12] width 19 height 16
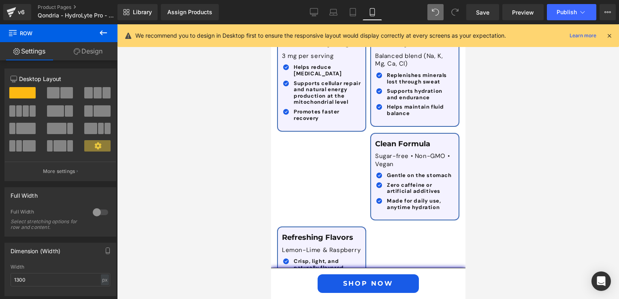
scroll to position [1679, 0]
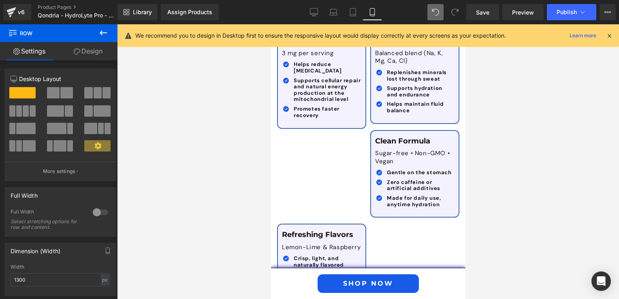
click at [612, 34] on icon at bounding box center [609, 35] width 7 height 7
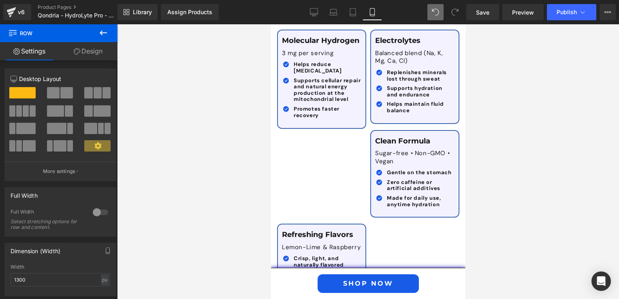
click at [345, 181] on div "Molecular Hydrogen Text Block 3 mg per serving Text Block Icon Helps reduce [ME…" at bounding box center [368, 162] width 186 height 290
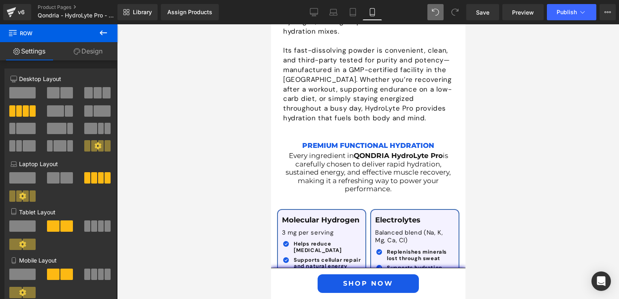
scroll to position [1621, 0]
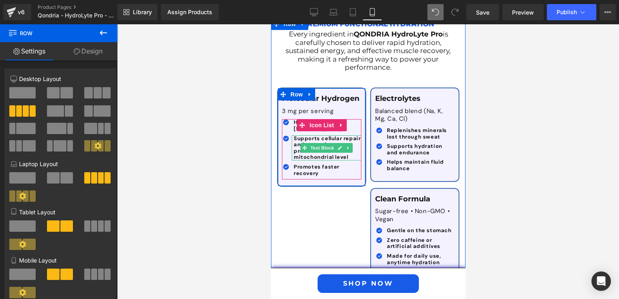
click at [308, 145] on b "Supports cellular repair and natural energy production at the mitochondrial lev…" at bounding box center [326, 148] width 67 height 26
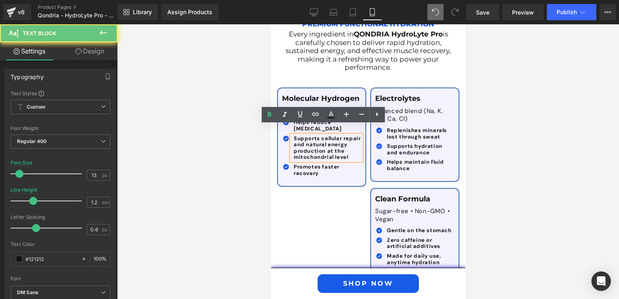
click at [323, 137] on b "Supports cellular repair and natural energy production at the mitochondrial lev…" at bounding box center [326, 148] width 67 height 26
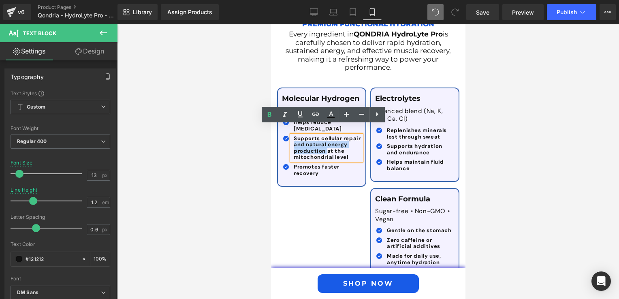
drag, startPoint x: 289, startPoint y: 135, endPoint x: 323, endPoint y: 141, distance: 34.9
click at [323, 141] on div "Supports cellular repair and natural energy production at the mitochondrial lev…" at bounding box center [326, 147] width 70 height 25
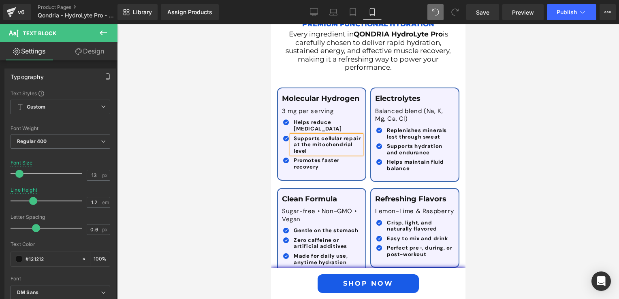
click at [293, 137] on b "Supports cellular repair at the mitochondrial level" at bounding box center [326, 144] width 67 height 19
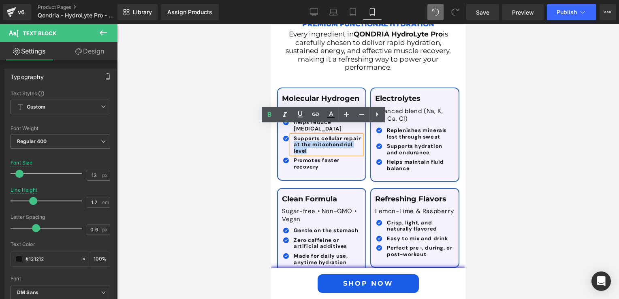
drag, startPoint x: 291, startPoint y: 136, endPoint x: 312, endPoint y: 140, distance: 21.9
click at [312, 140] on p "Supports cellular repair at the mitochondrial level" at bounding box center [327, 144] width 68 height 19
click at [266, 158] on div at bounding box center [368, 161] width 502 height 275
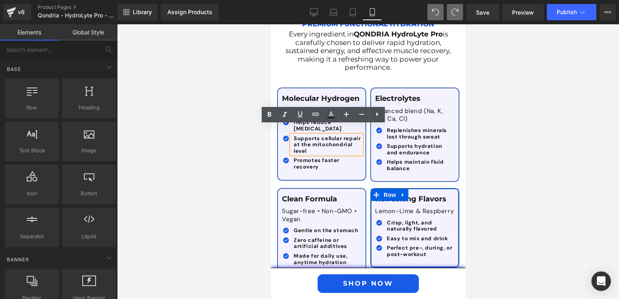
scroll to position [1662, 0]
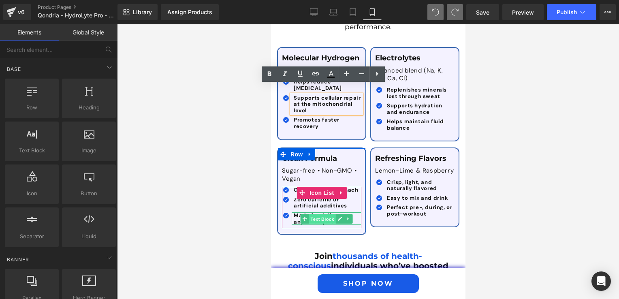
click at [326, 214] on span "Text Block" at bounding box center [322, 219] width 27 height 10
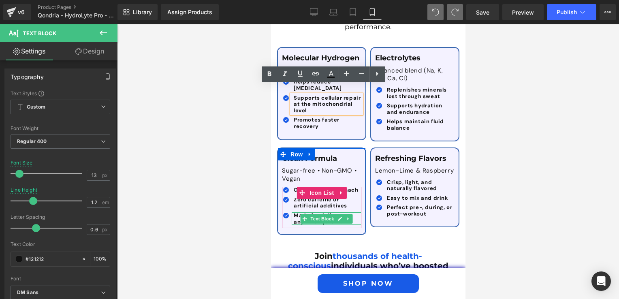
click at [293, 212] on b "Made for daily use, anytime hydration" at bounding box center [320, 218] width 54 height 13
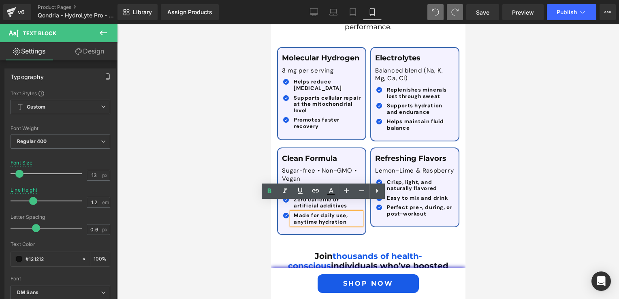
click at [310, 212] on b "Made for daily use, anytime hydration" at bounding box center [320, 218] width 54 height 13
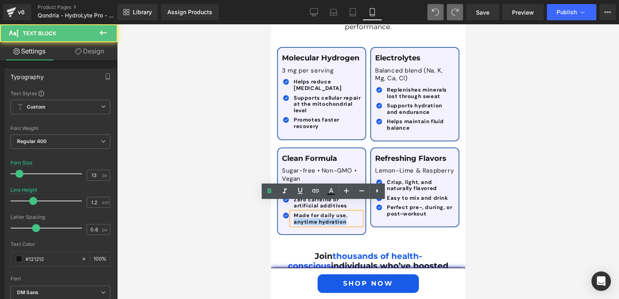
drag, startPoint x: 291, startPoint y: 212, endPoint x: 350, endPoint y: 212, distance: 58.8
click at [350, 212] on p "Made for daily use, anytime hydration" at bounding box center [327, 218] width 68 height 13
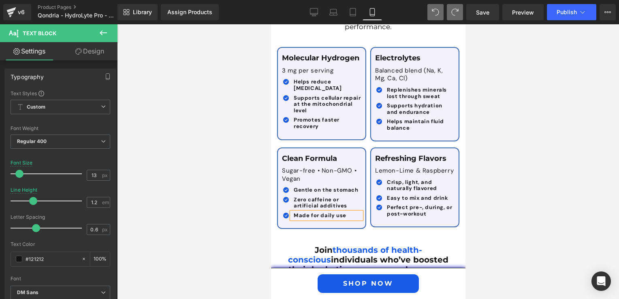
click at [257, 191] on div at bounding box center [368, 161] width 502 height 275
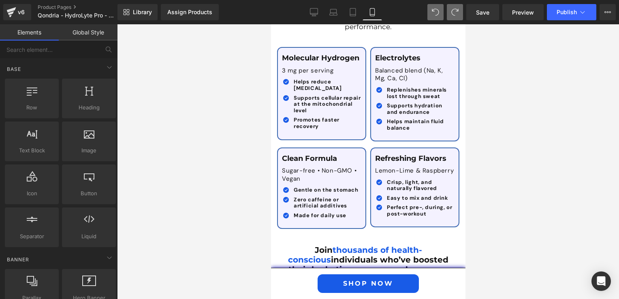
click at [517, 210] on div at bounding box center [368, 161] width 502 height 275
click at [316, 16] on icon at bounding box center [314, 16] width 4 height 0
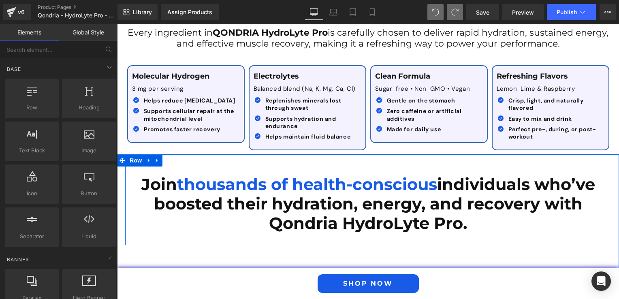
scroll to position [918, 0]
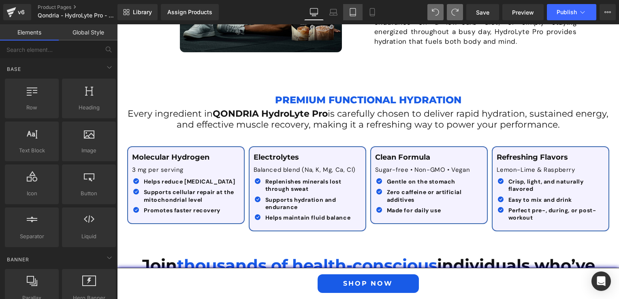
click at [358, 12] on link "Tablet" at bounding box center [352, 12] width 19 height 16
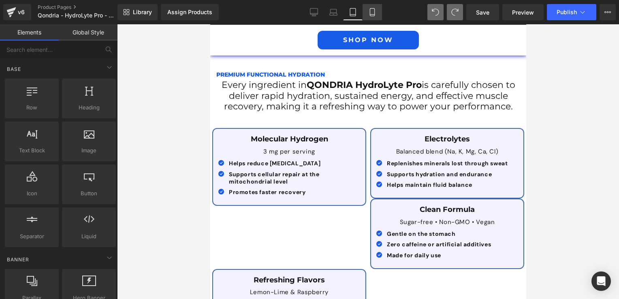
click at [373, 11] on icon at bounding box center [372, 12] width 8 height 8
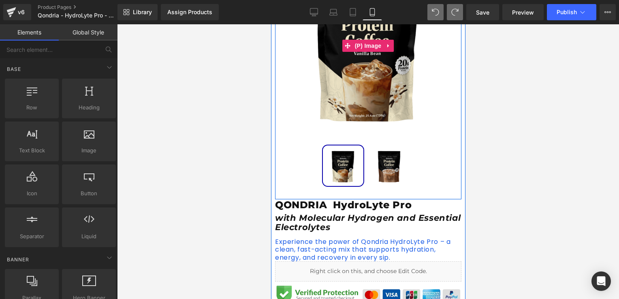
scroll to position [186, 0]
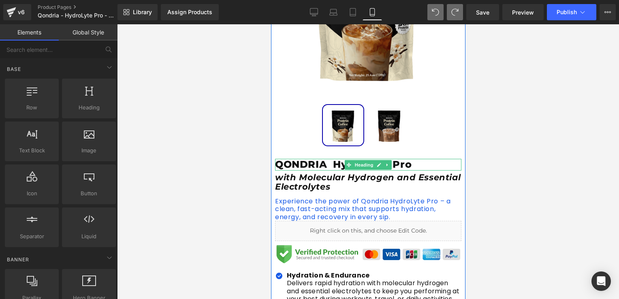
click at [326, 166] on h1 "QONDRIA HydroLyte Pro" at bounding box center [368, 165] width 186 height 12
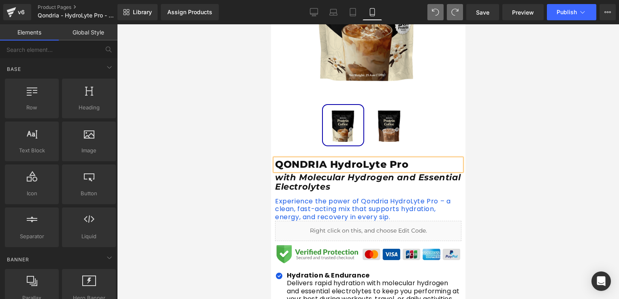
click at [237, 199] on div at bounding box center [368, 161] width 502 height 275
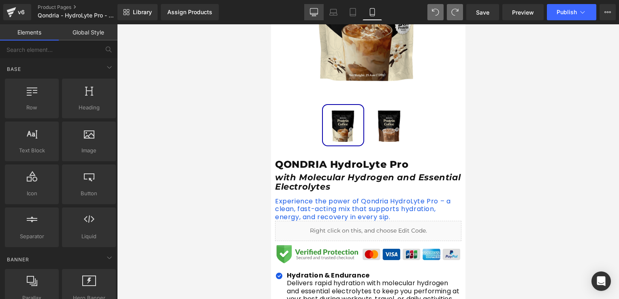
click at [310, 12] on link "Desktop" at bounding box center [313, 12] width 19 height 16
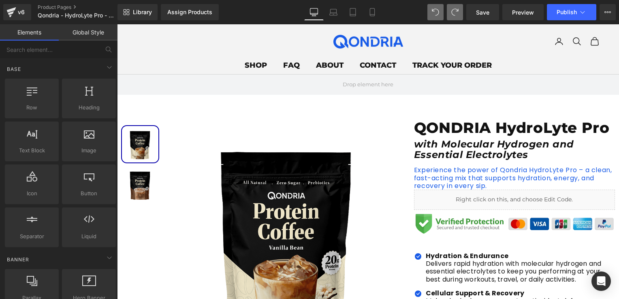
scroll to position [0, 0]
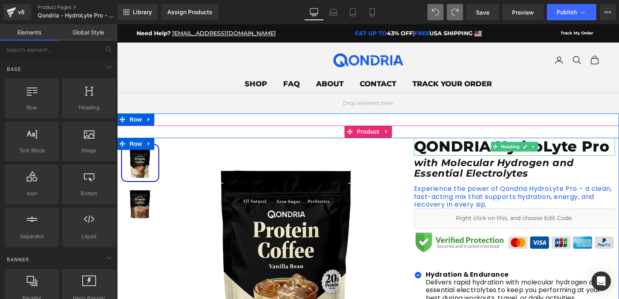
click at [486, 150] on h1 "QONDRIA HydroLyte Pro" at bounding box center [514, 146] width 201 height 17
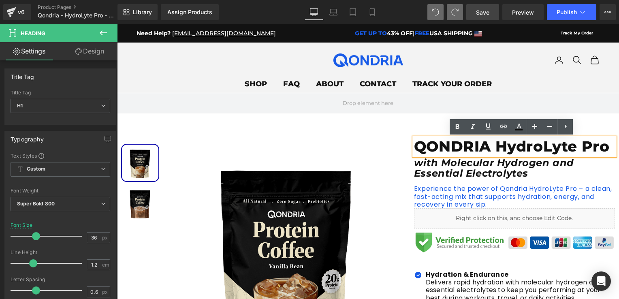
click at [479, 11] on span "Save" at bounding box center [482, 12] width 13 height 9
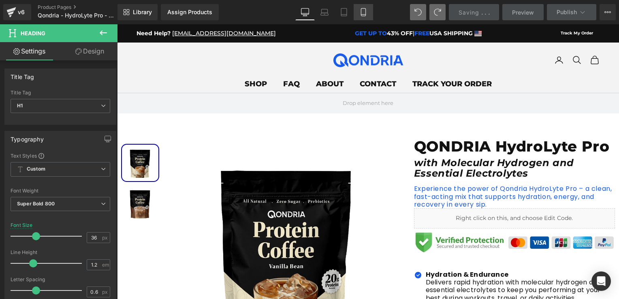
click at [354, 13] on link "Tablet" at bounding box center [343, 12] width 19 height 16
type input "30"
type input "100"
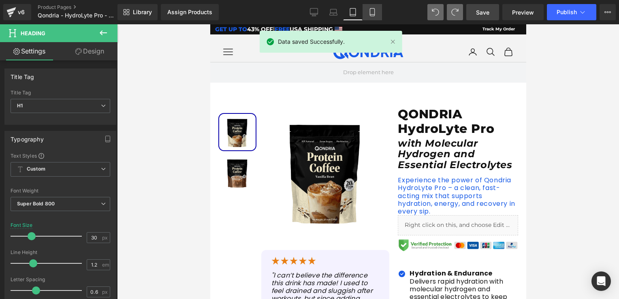
click at [368, 12] on icon at bounding box center [372, 12] width 8 height 8
type input "24"
type input "100"
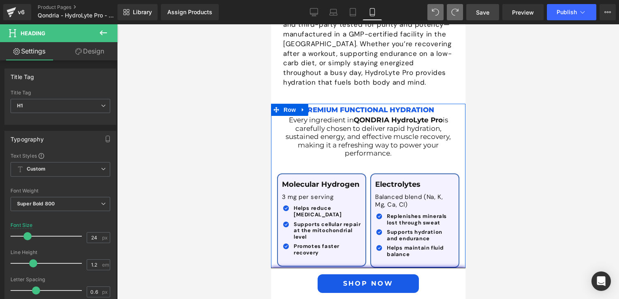
scroll to position [1252, 0]
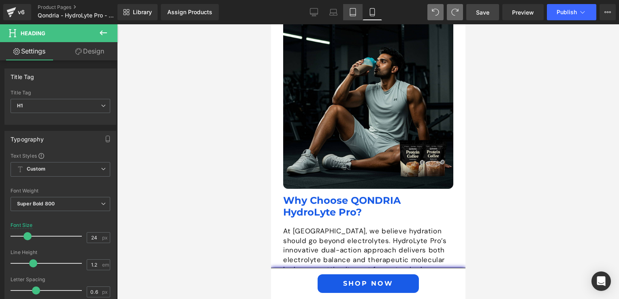
click at [316, 17] on link "Desktop" at bounding box center [313, 12] width 19 height 16
type input "36"
type input "100"
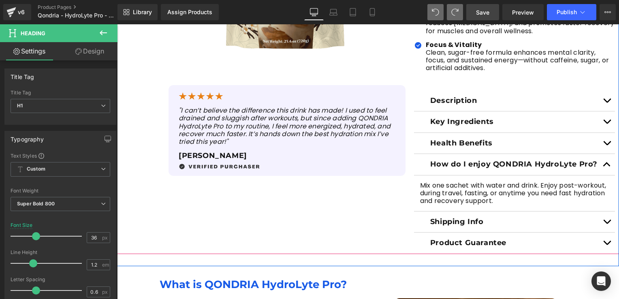
scroll to position [426, 0]
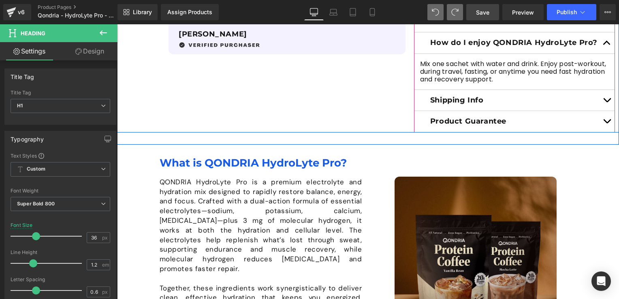
click at [606, 41] on button "button" at bounding box center [607, 42] width 16 height 21
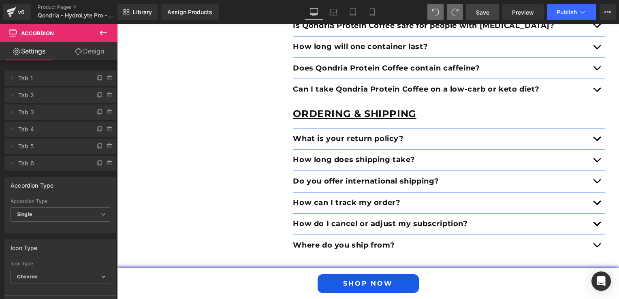
scroll to position [1845, 0]
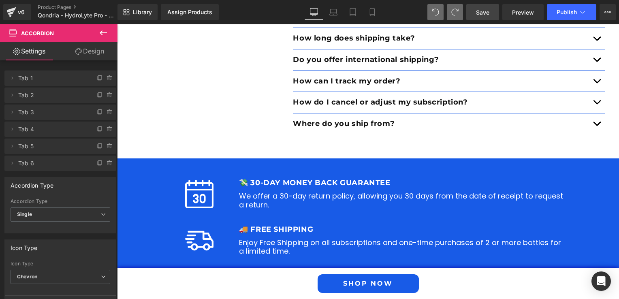
click at [474, 16] on link "Save" at bounding box center [483, 12] width 33 height 16
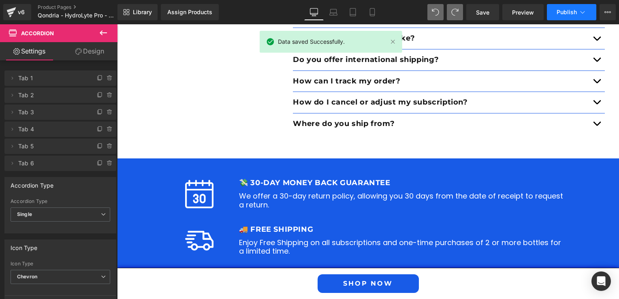
click at [557, 12] on button "Publish" at bounding box center [571, 12] width 49 height 16
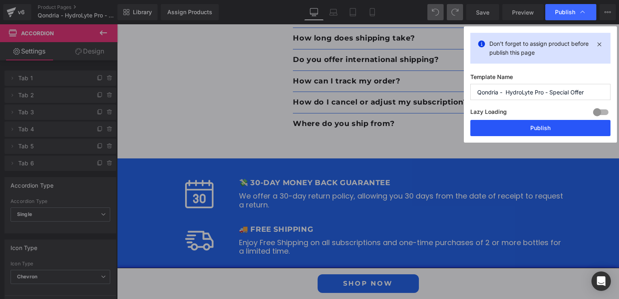
click at [522, 131] on button "Publish" at bounding box center [541, 128] width 140 height 16
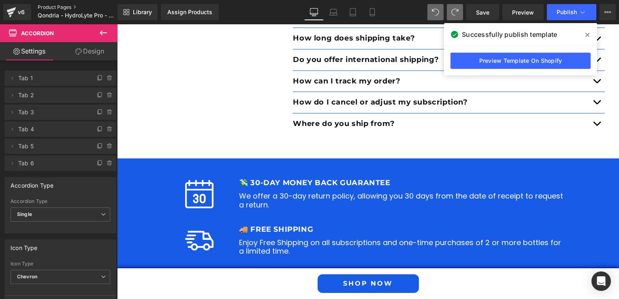
click at [40, 6] on link "Product Pages" at bounding box center [84, 7] width 93 height 6
